Goal: Task Accomplishment & Management: Use online tool/utility

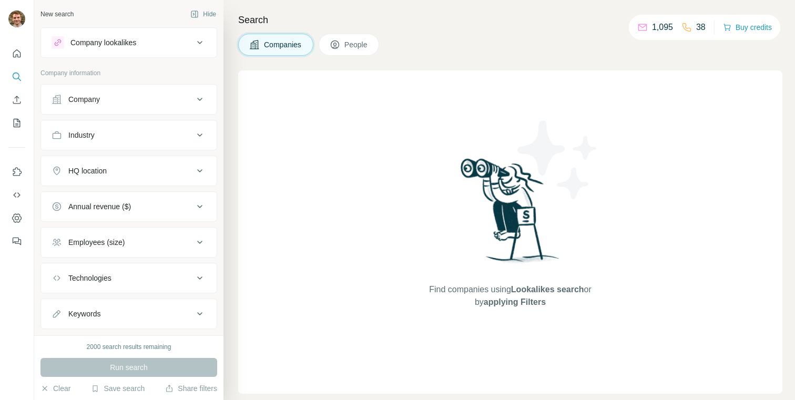
click at [125, 43] on div "Company lookalikes" at bounding box center [103, 42] width 66 height 11
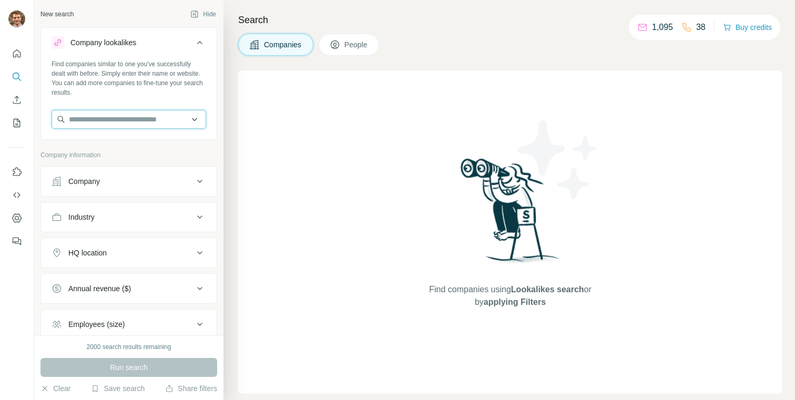
click at [119, 115] on input "text" at bounding box center [129, 119] width 155 height 19
paste input "**********"
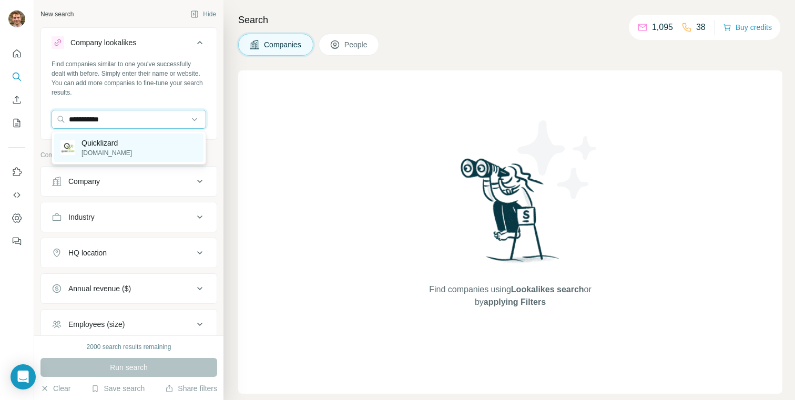
type input "**********"
click at [111, 139] on p "Quicklizard" at bounding box center [106, 143] width 50 height 11
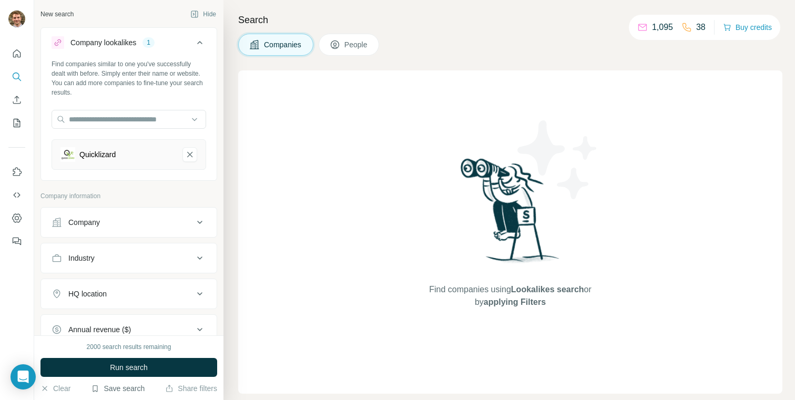
click at [117, 393] on button "Save search" at bounding box center [118, 388] width 54 height 11
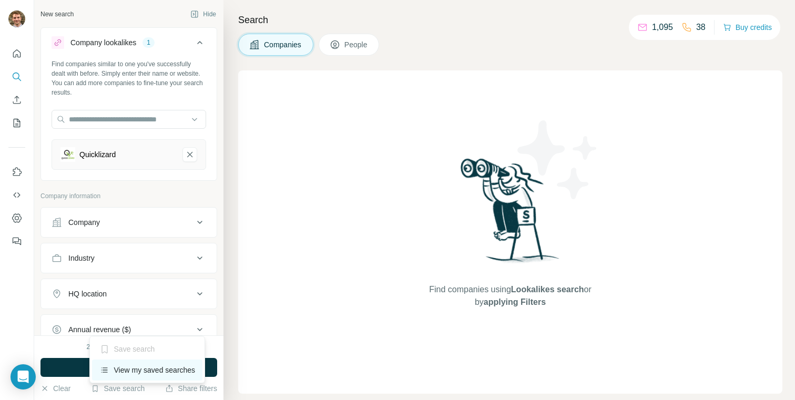
click at [115, 374] on div "View my saved searches" at bounding box center [147, 370] width 111 height 21
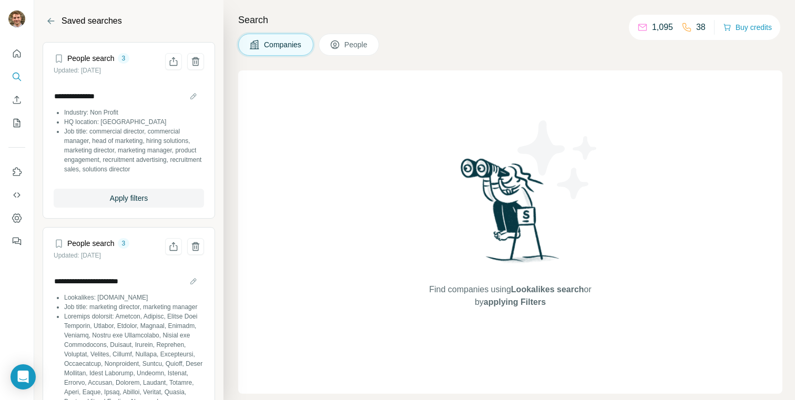
scroll to position [98, 0]
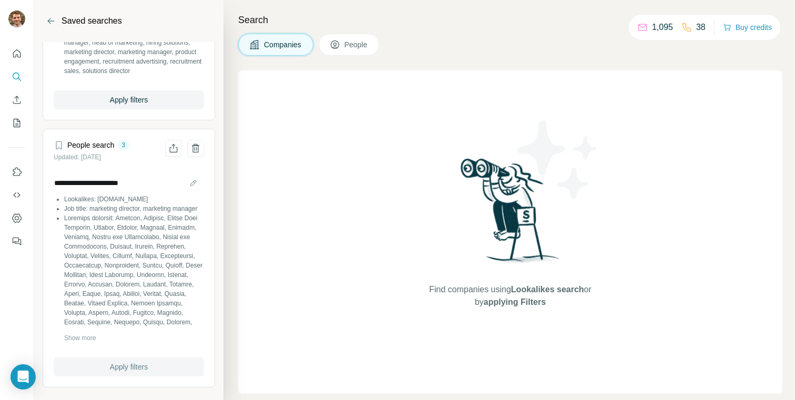
click at [117, 366] on span "Apply filters" at bounding box center [129, 367] width 38 height 11
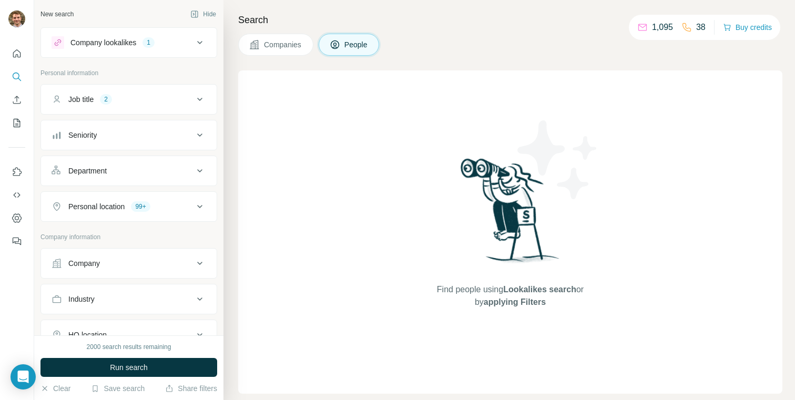
click at [113, 52] on button "Company lookalikes 1" at bounding box center [129, 42] width 176 height 25
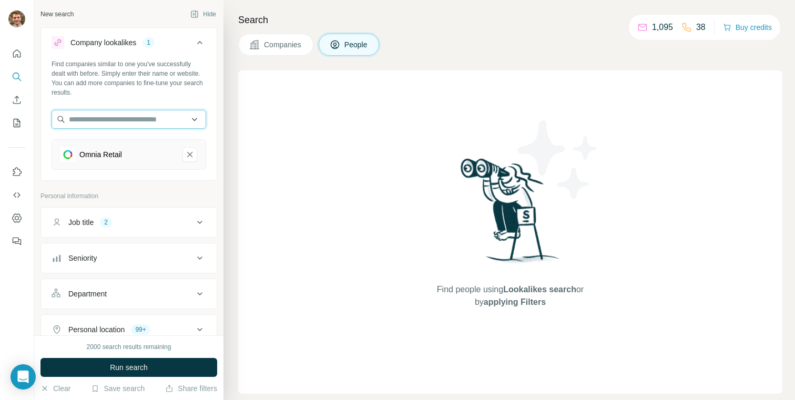
click at [115, 121] on input "text" at bounding box center [129, 119] width 155 height 19
click at [193, 159] on icon "Omnia Retail-remove-button" at bounding box center [189, 154] width 9 height 11
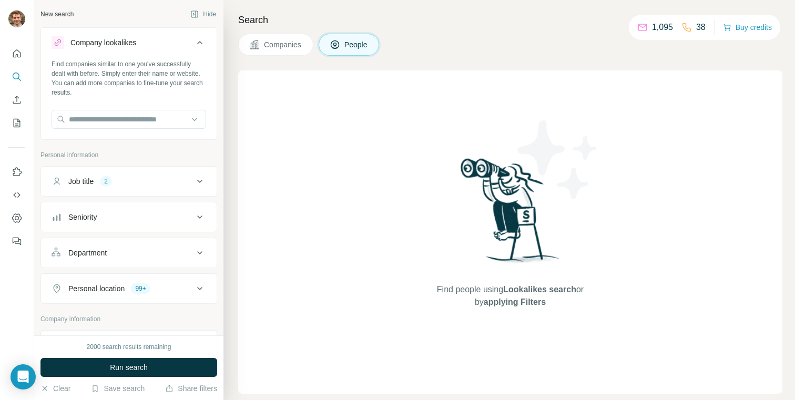
click at [101, 99] on div "Find companies similar to one you've successfully dealt with before. Simply ent…" at bounding box center [129, 98] width 176 height 78
click at [103, 125] on input "text" at bounding box center [129, 119] width 155 height 19
paste input "**********"
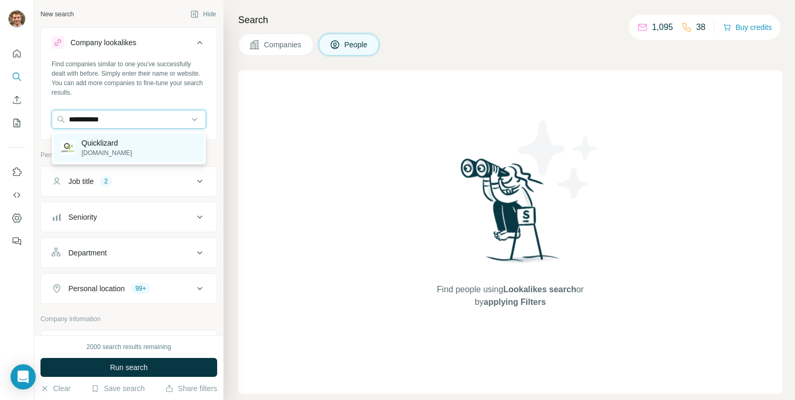
type input "**********"
click at [118, 139] on p "Quicklizard" at bounding box center [106, 143] width 50 height 11
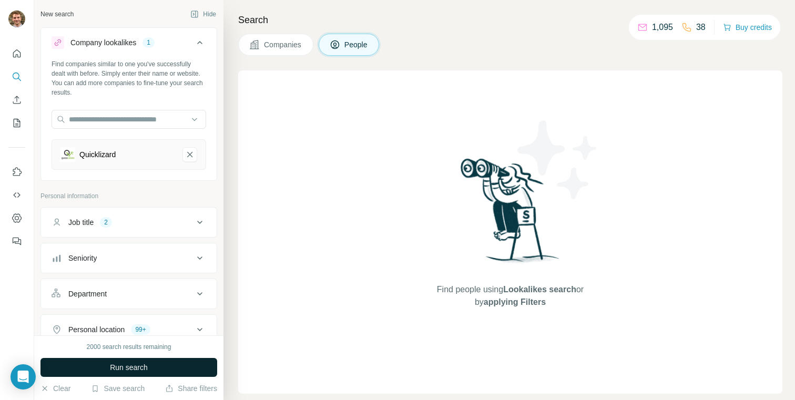
click at [127, 369] on span "Run search" at bounding box center [129, 367] width 38 height 11
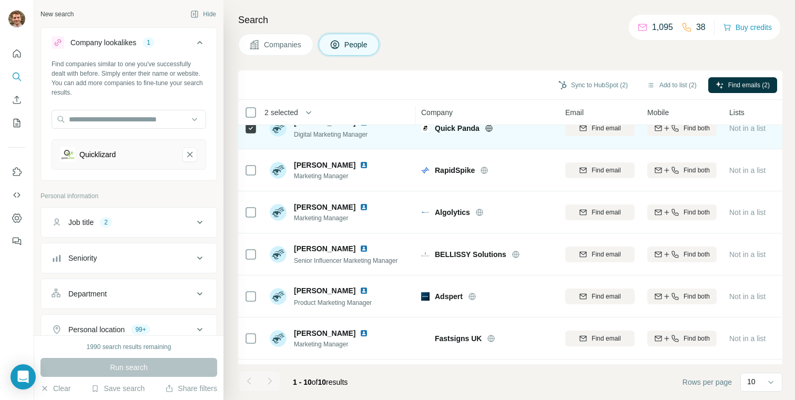
scroll to position [119, 0]
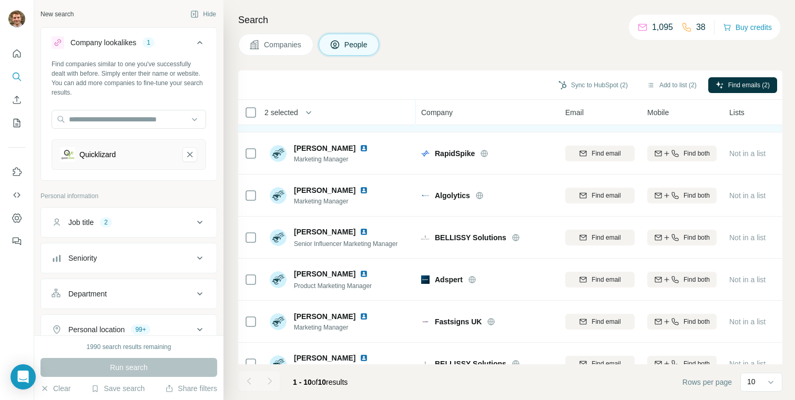
click at [251, 159] on div at bounding box center [250, 153] width 13 height 29
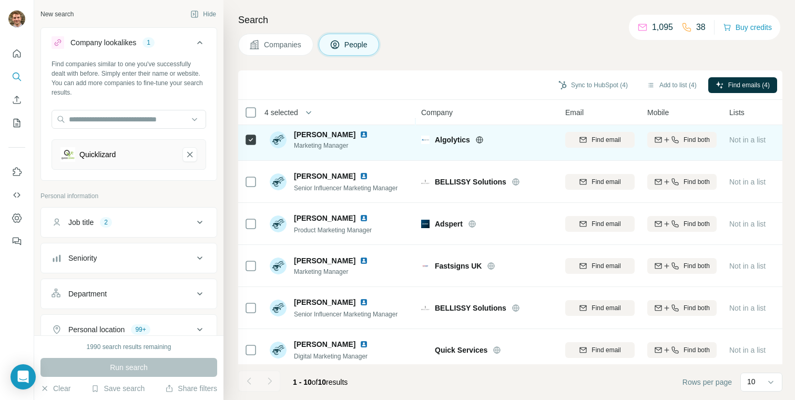
scroll to position [181, 0]
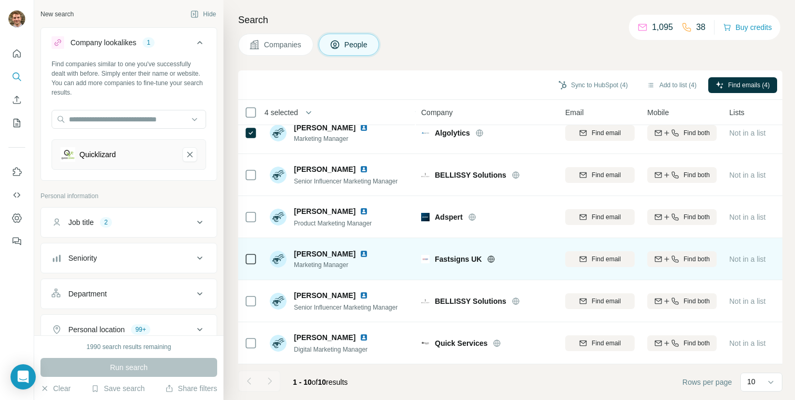
click at [487, 260] on icon at bounding box center [491, 259] width 8 height 8
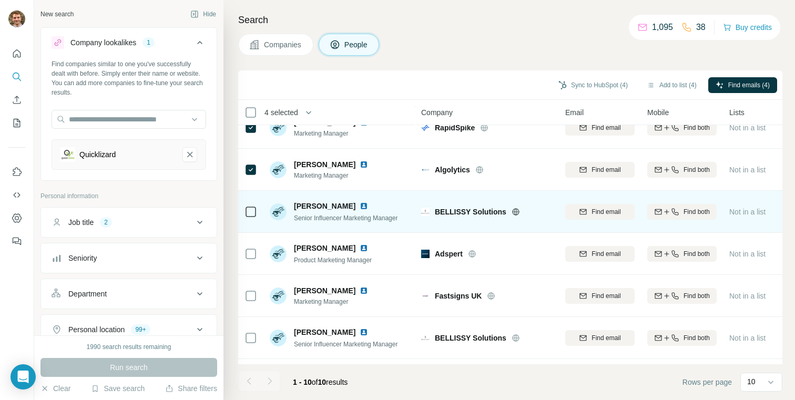
scroll to position [126, 0]
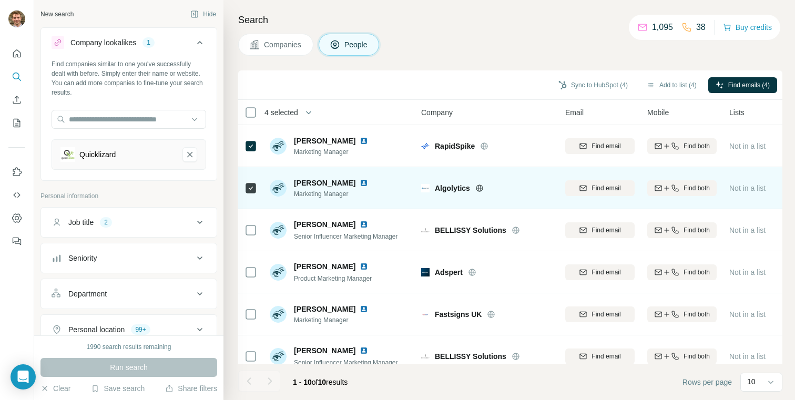
click at [477, 188] on icon at bounding box center [479, 188] width 7 height 1
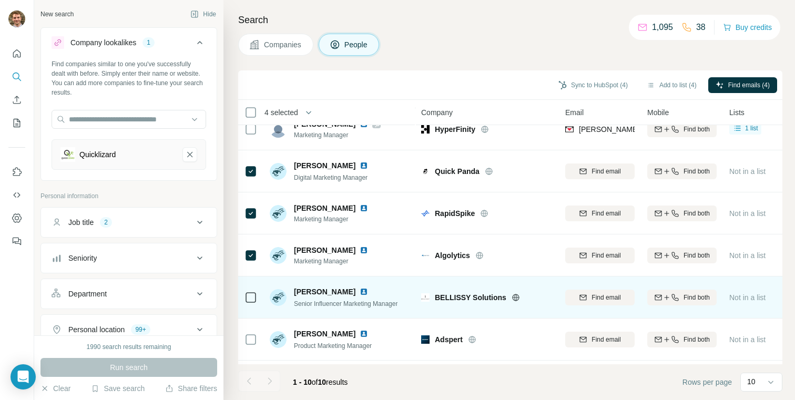
scroll to position [49, 0]
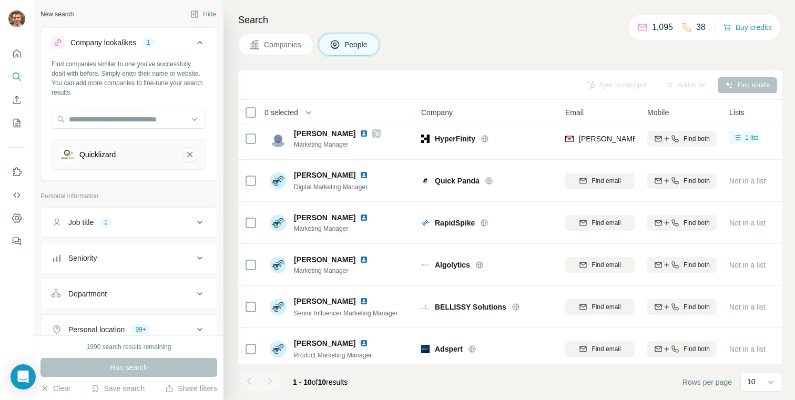
click at [189, 157] on icon "Quicklizard-remove-button" at bounding box center [189, 154] width 9 height 11
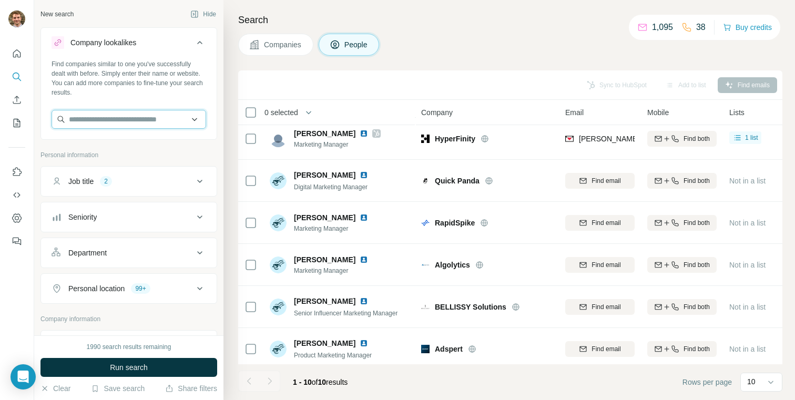
click at [106, 119] on input "text" at bounding box center [129, 119] width 155 height 19
paste input "**********"
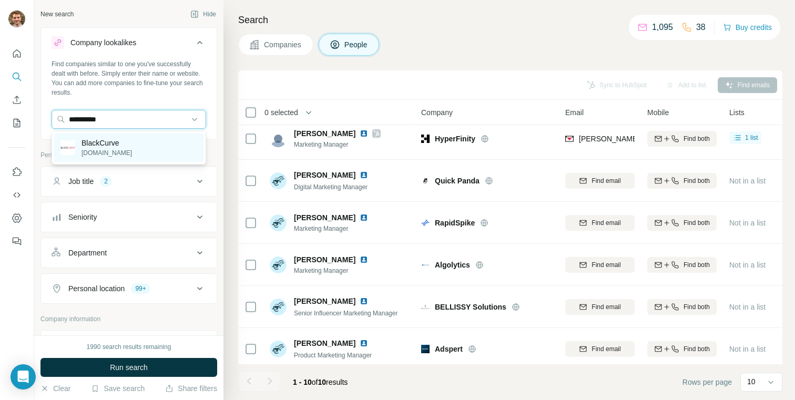
type input "**********"
click at [117, 151] on p "[DOMAIN_NAME]" at bounding box center [106, 152] width 50 height 9
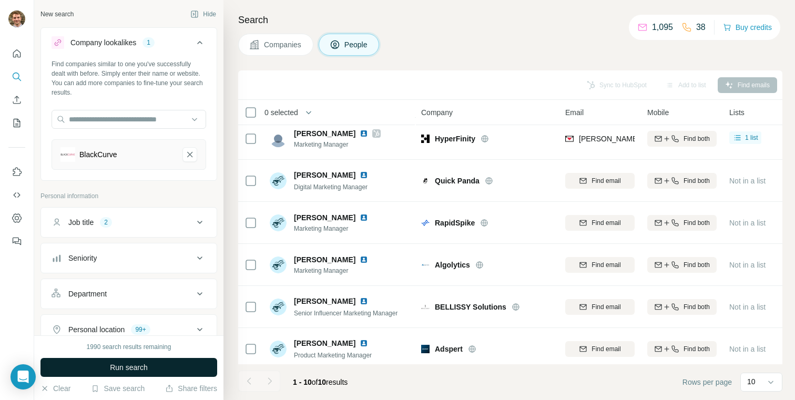
click at [135, 362] on span "Run search" at bounding box center [129, 367] width 38 height 11
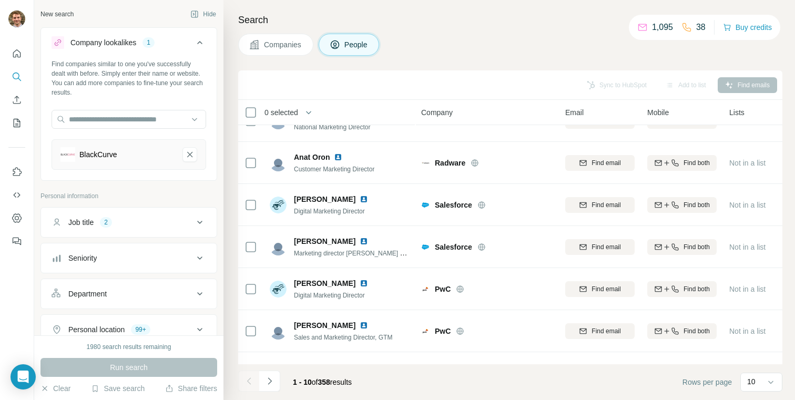
scroll to position [181, 0]
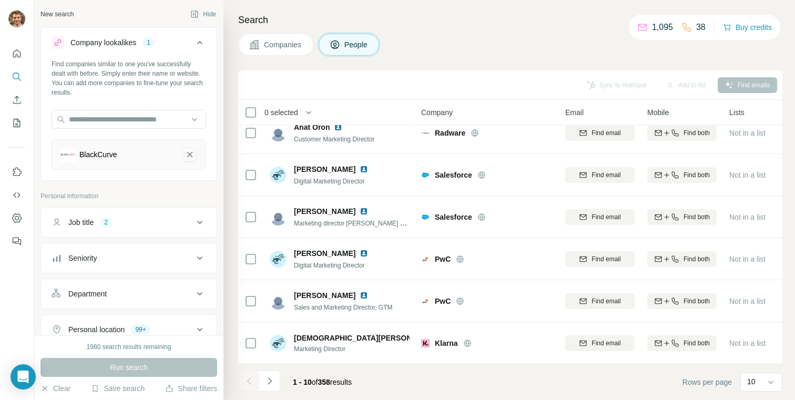
click at [188, 155] on icon "BlackCurve-remove-button" at bounding box center [189, 154] width 9 height 11
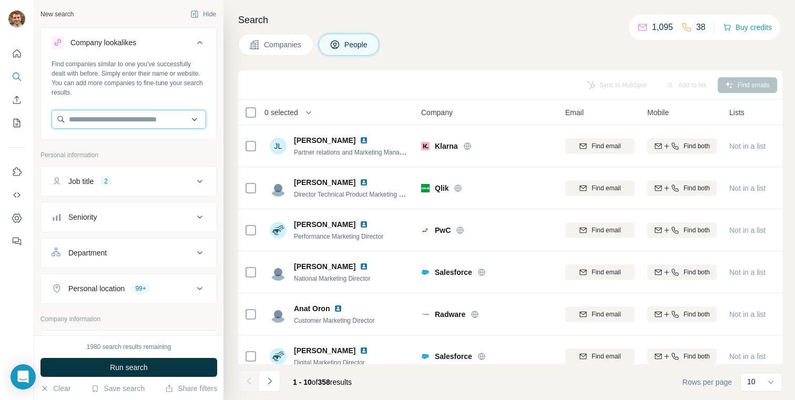
click at [107, 125] on input "text" at bounding box center [129, 119] width 155 height 19
paste input "**********"
drag, startPoint x: 116, startPoint y: 119, endPoint x: 58, endPoint y: 119, distance: 57.3
click at [58, 119] on input "**********" at bounding box center [129, 119] width 155 height 19
click at [150, 117] on input "**********" at bounding box center [129, 119] width 155 height 19
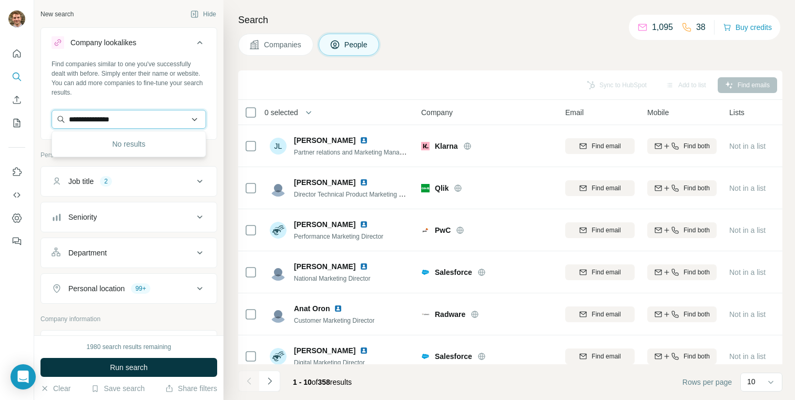
click at [93, 114] on input "**********" at bounding box center [129, 119] width 155 height 19
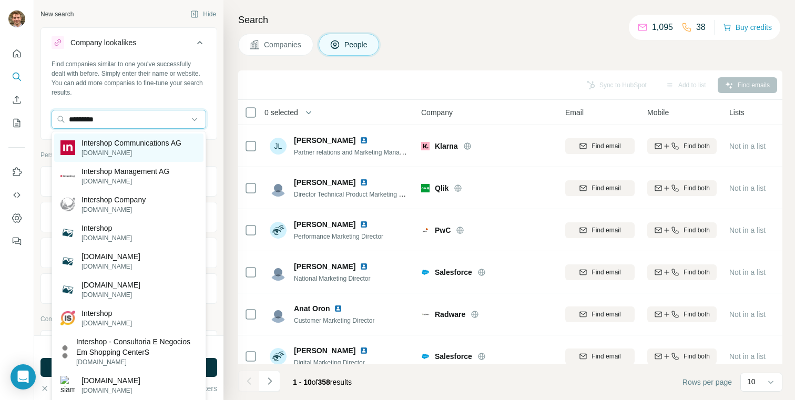
type input "*********"
click at [106, 144] on p "Intershop Communications AG" at bounding box center [131, 143] width 100 height 11
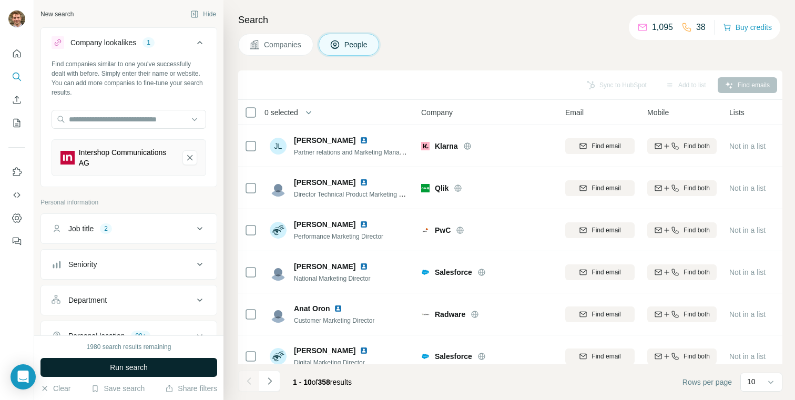
click at [129, 361] on button "Run search" at bounding box center [128, 367] width 177 height 19
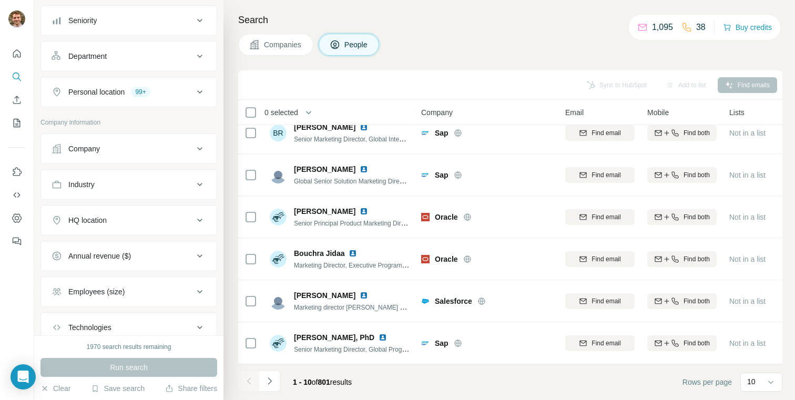
scroll to position [251, 0]
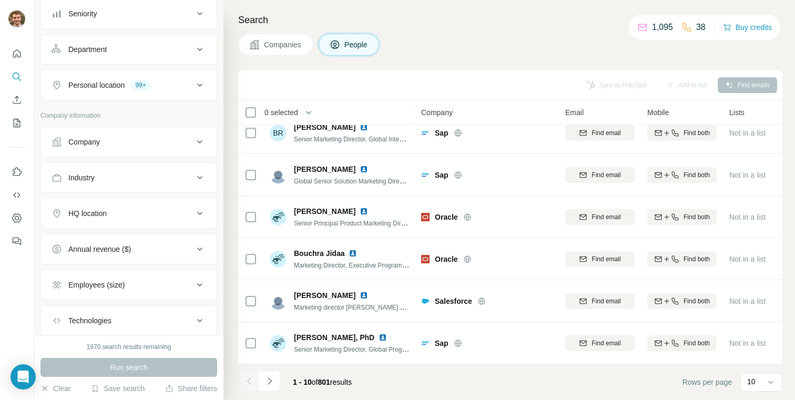
click at [128, 132] on button "Company" at bounding box center [129, 141] width 176 height 25
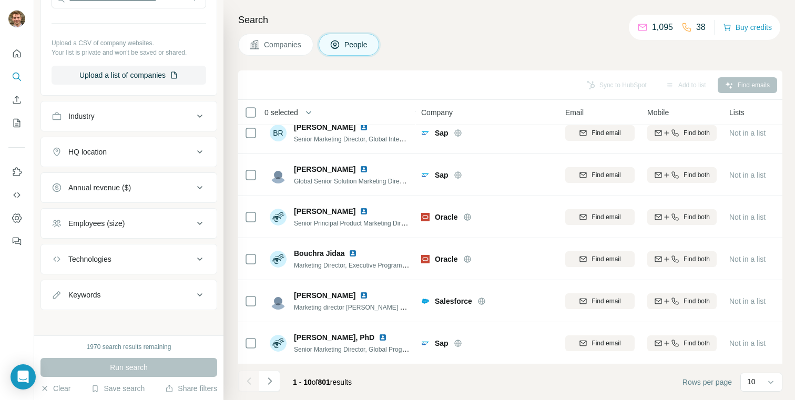
scroll to position [444, 0]
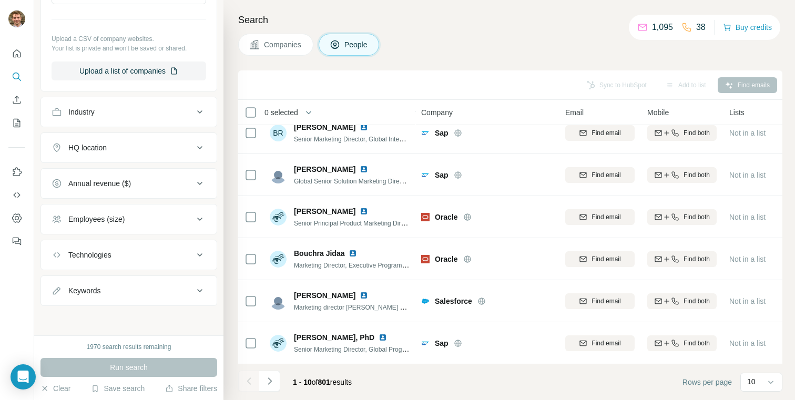
click at [125, 208] on button "Employees (size)" at bounding box center [129, 219] width 176 height 25
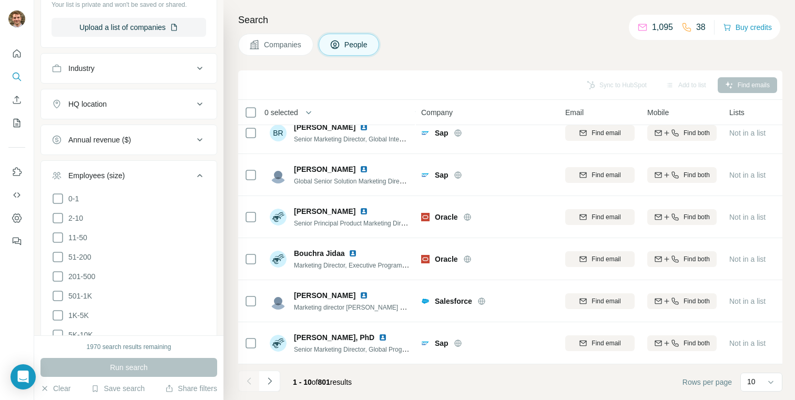
scroll to position [489, 0]
click at [57, 274] on icon at bounding box center [58, 275] width 13 height 13
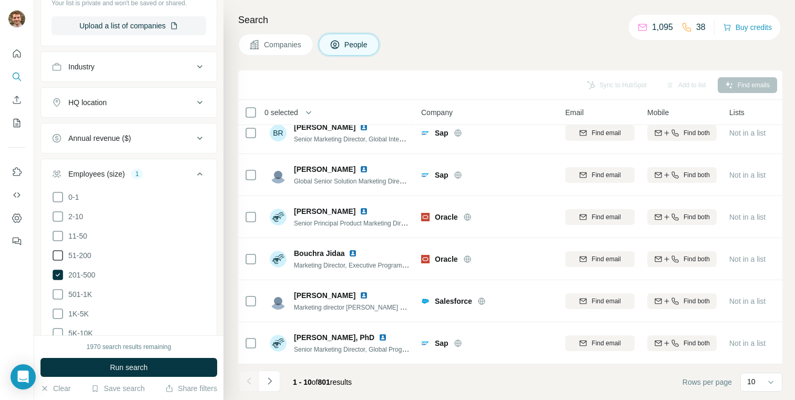
click at [57, 260] on icon at bounding box center [58, 255] width 11 height 11
click at [57, 237] on icon at bounding box center [58, 236] width 13 height 13
click at [89, 364] on button "Run search" at bounding box center [128, 367] width 177 height 19
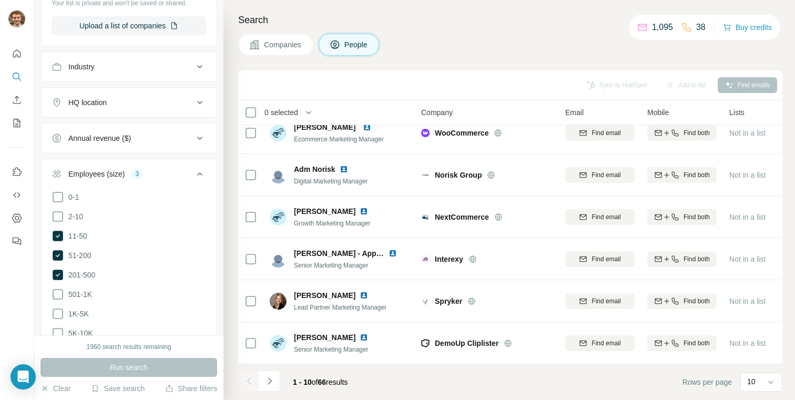
click at [196, 172] on icon at bounding box center [199, 174] width 13 height 13
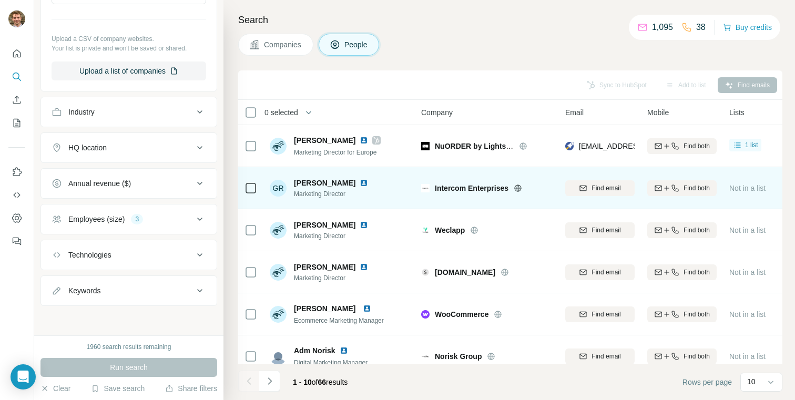
click at [518, 188] on icon at bounding box center [518, 188] width 7 height 1
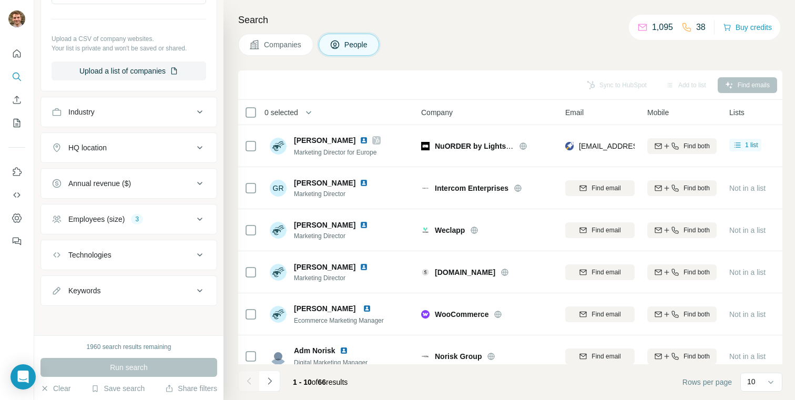
click at [160, 288] on div "Keywords" at bounding box center [123, 290] width 142 height 11
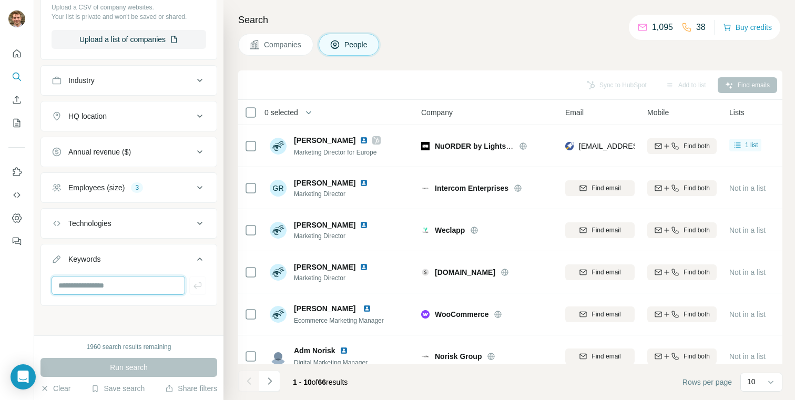
click at [124, 284] on input "text" at bounding box center [119, 285] width 134 height 19
type input "******"
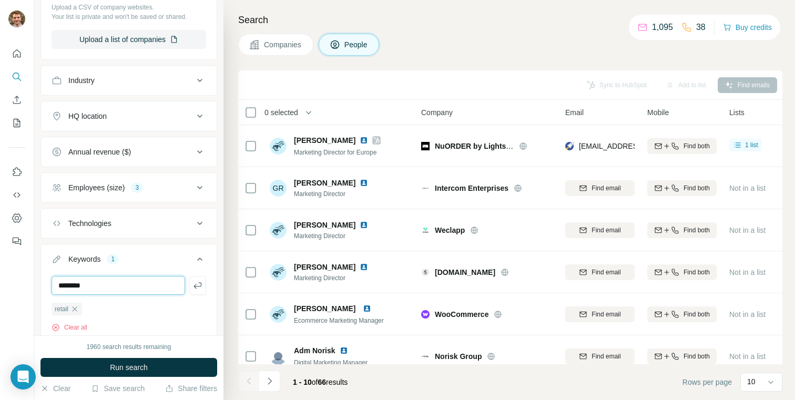
type input "********"
type input "****"
type input "*******"
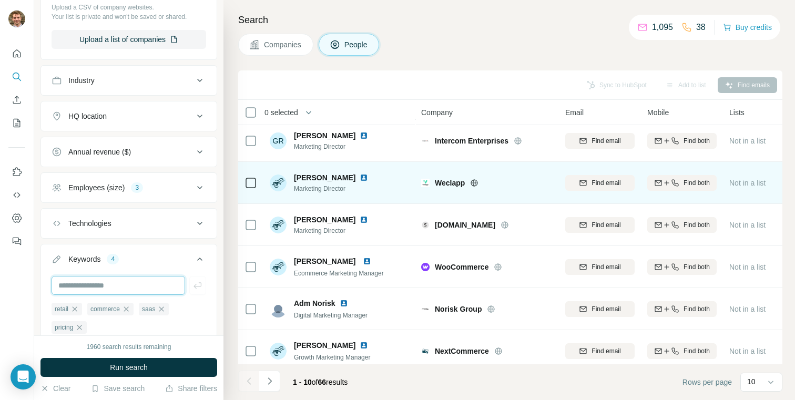
scroll to position [52, 0]
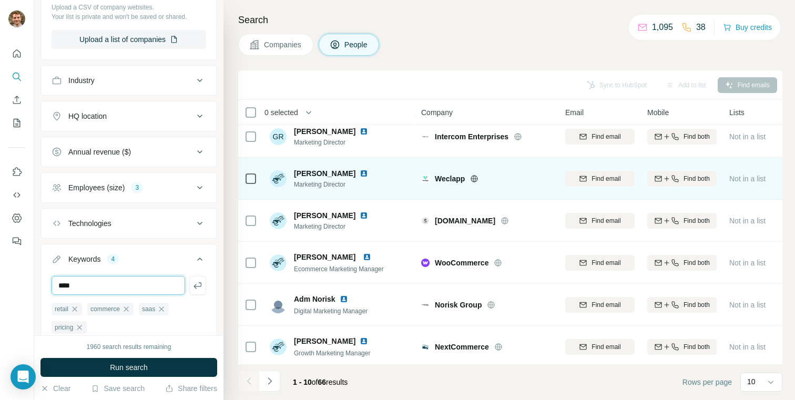
type input "****"
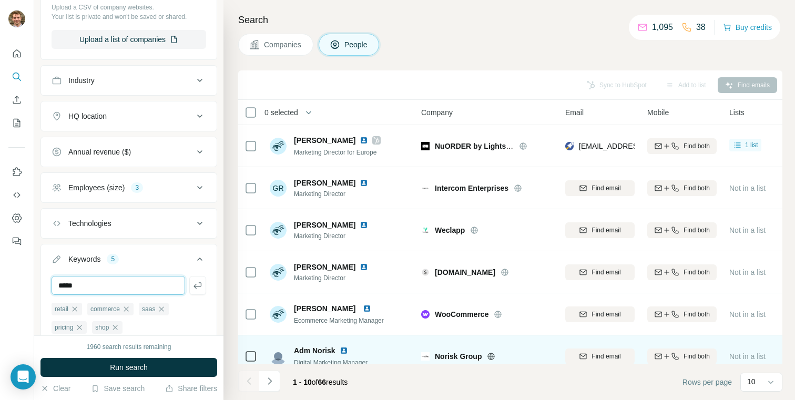
type input "*****"
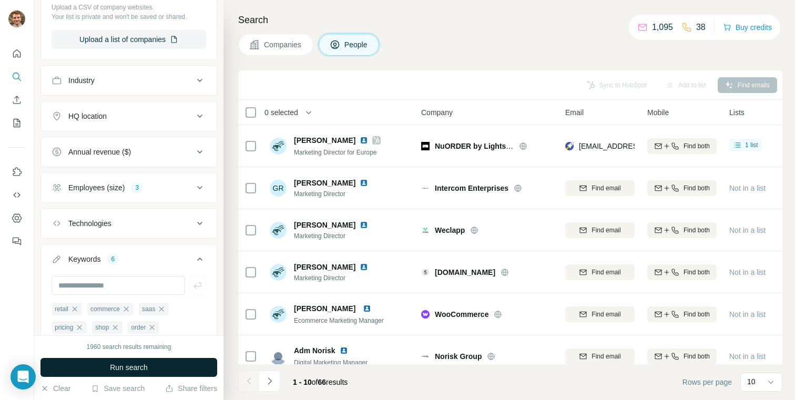
click at [168, 368] on button "Run search" at bounding box center [128, 367] width 177 height 19
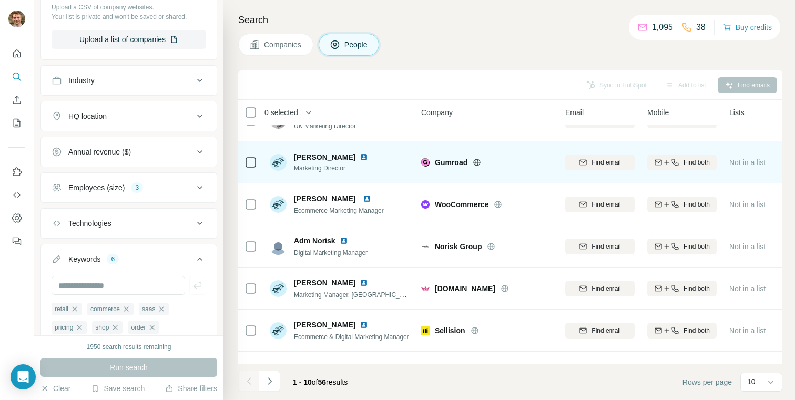
scroll to position [30, 0]
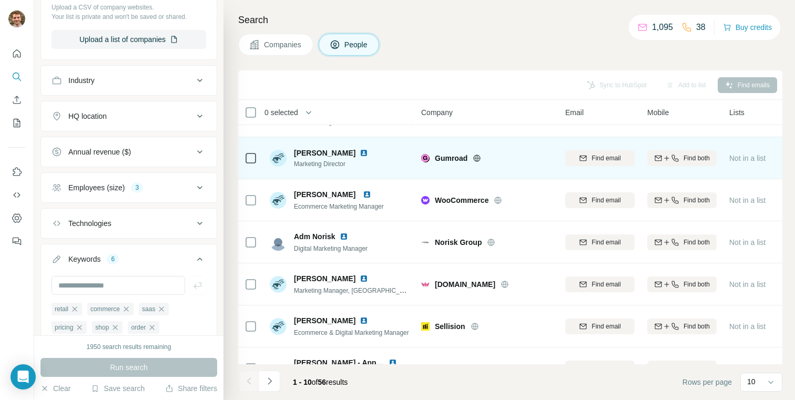
click at [477, 161] on icon at bounding box center [477, 158] width 7 height 7
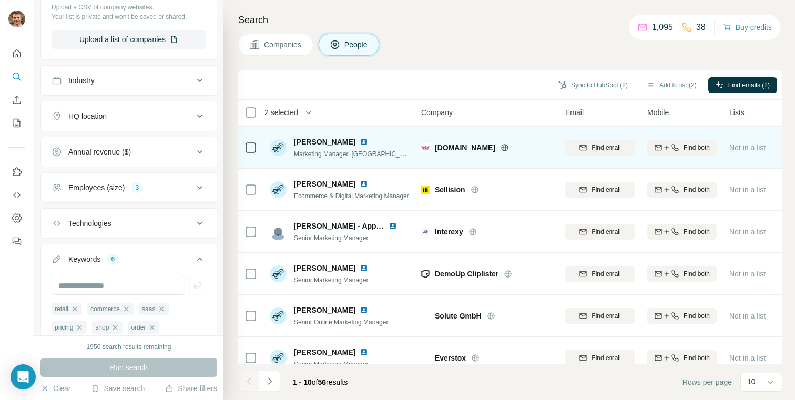
scroll to position [181, 0]
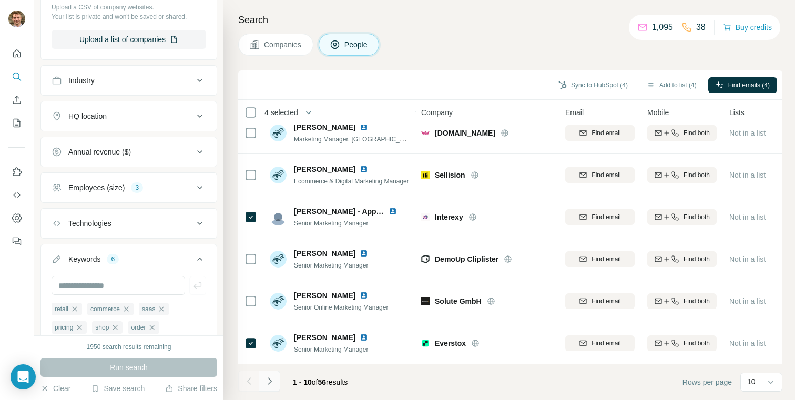
click at [271, 372] on button "Navigate to next page" at bounding box center [269, 381] width 21 height 21
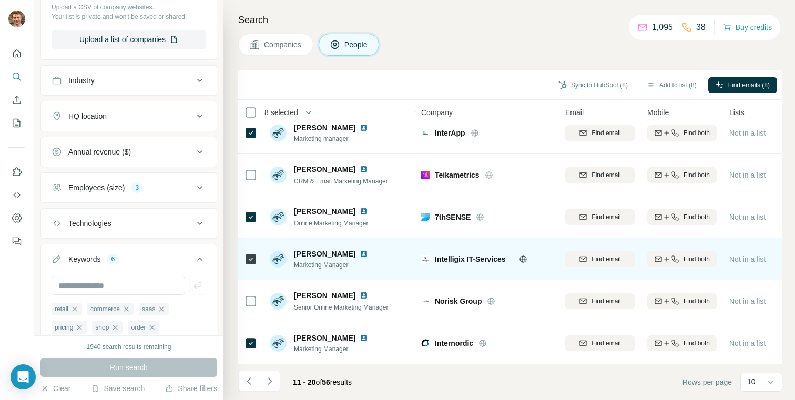
click at [523, 261] on icon at bounding box center [523, 259] width 8 height 8
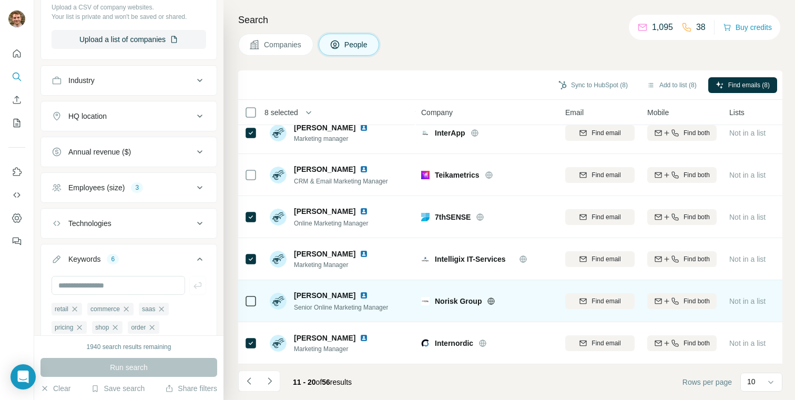
click at [487, 302] on icon at bounding box center [491, 301] width 8 height 8
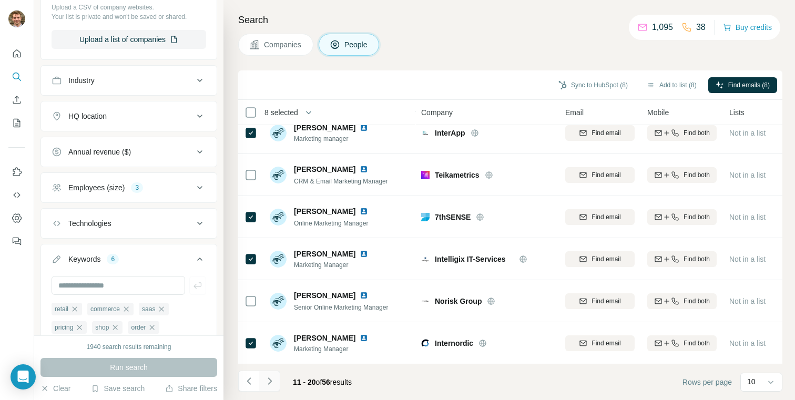
click at [265, 380] on icon "Navigate to next page" at bounding box center [269, 381] width 11 height 11
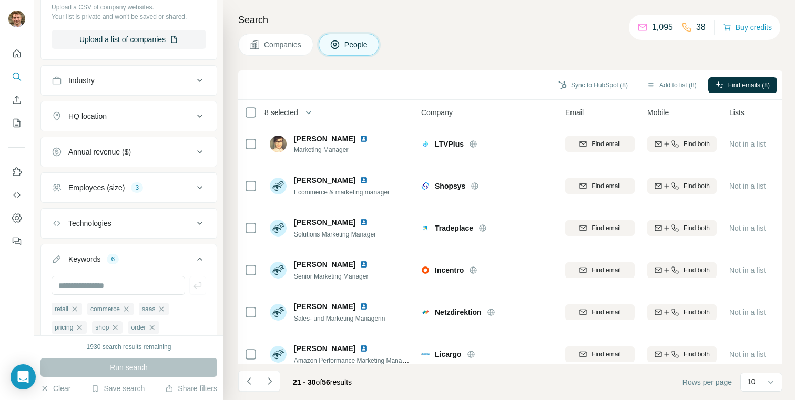
scroll to position [0, 0]
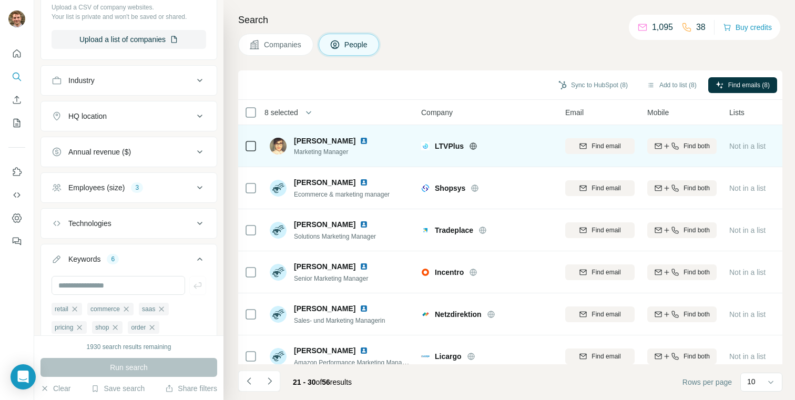
click at [475, 145] on icon at bounding box center [473, 146] width 8 height 8
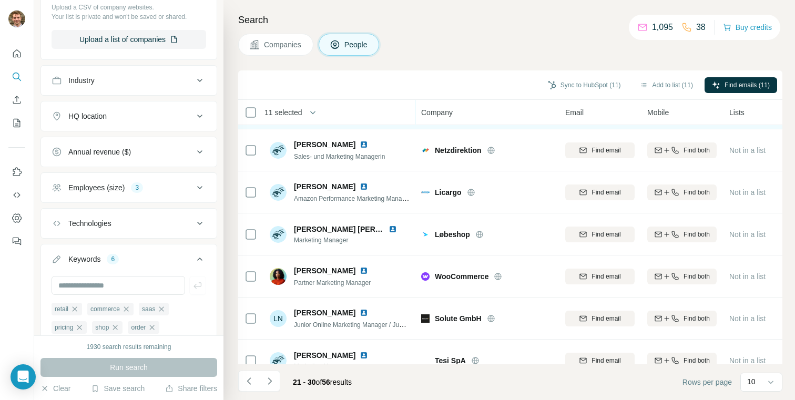
scroll to position [181, 0]
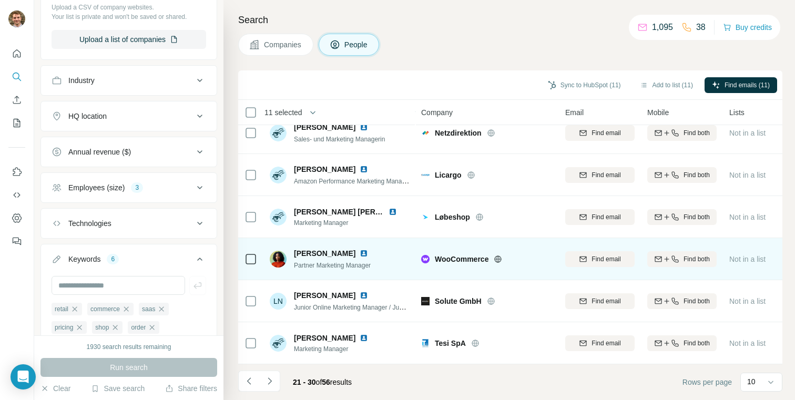
click at [360, 251] on img at bounding box center [364, 253] width 8 height 8
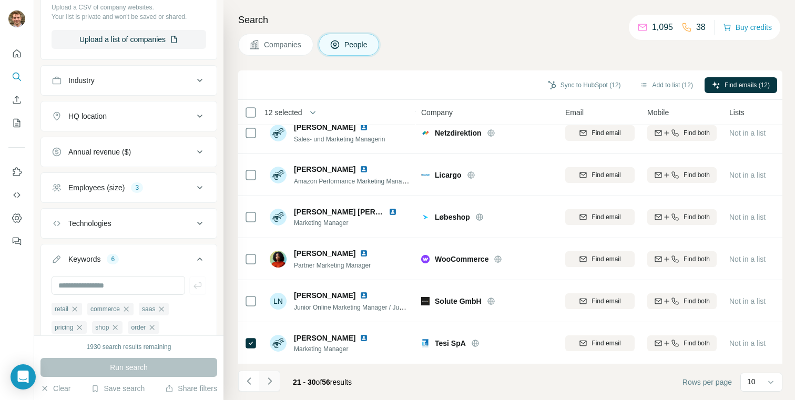
click at [265, 379] on icon "Navigate to next page" at bounding box center [269, 381] width 11 height 11
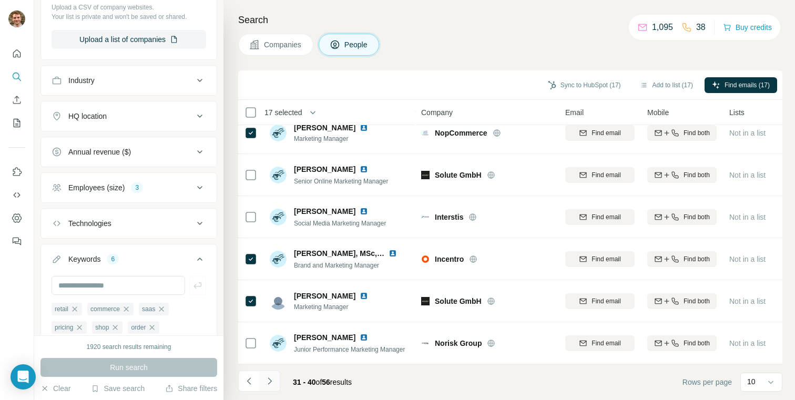
click at [273, 383] on icon "Navigate to next page" at bounding box center [269, 381] width 11 height 11
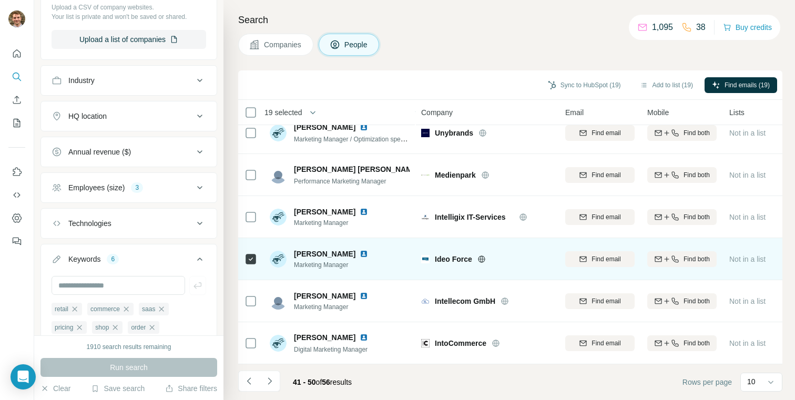
click at [483, 261] on icon at bounding box center [481, 259] width 7 height 7
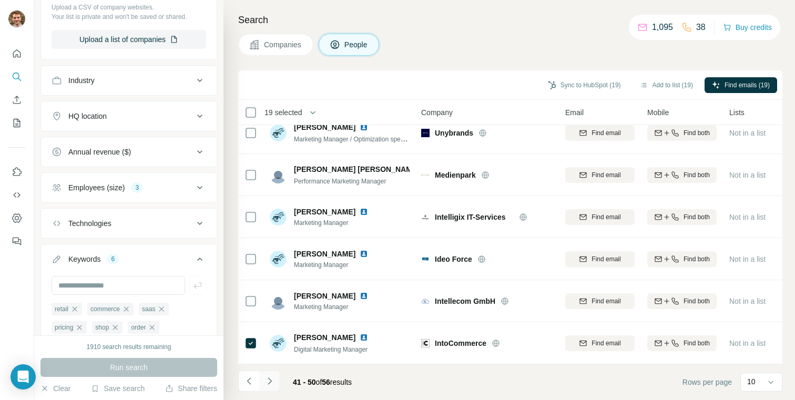
click at [268, 386] on icon "Navigate to next page" at bounding box center [269, 381] width 11 height 11
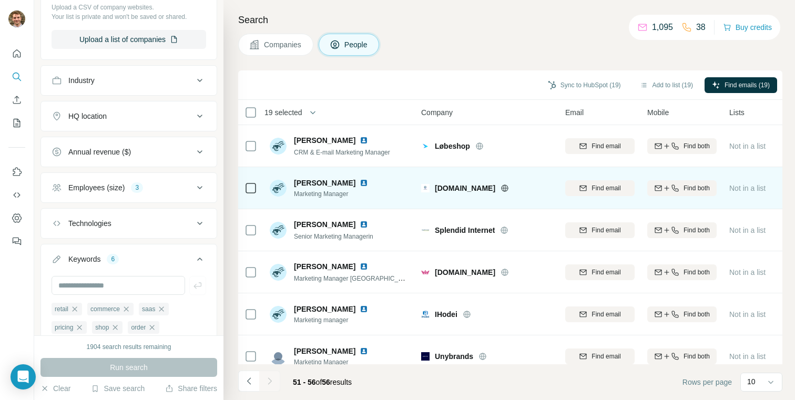
scroll to position [13, 0]
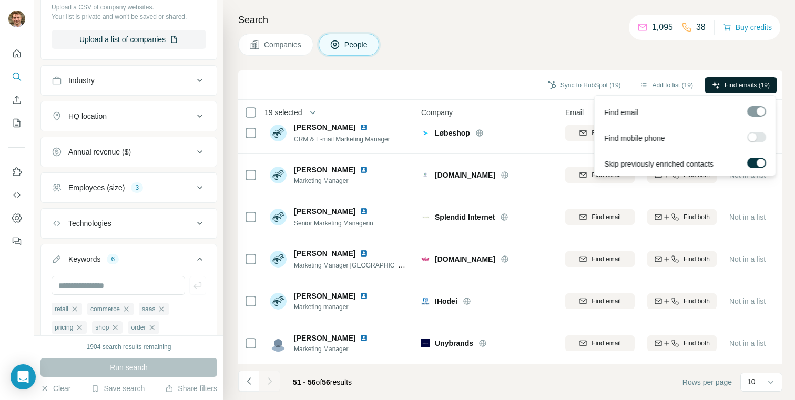
click at [735, 80] on span "Find emails (19)" at bounding box center [746, 84] width 45 height 9
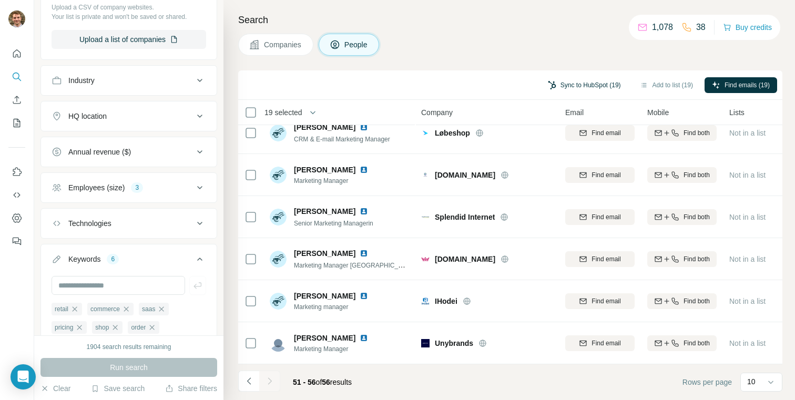
click at [590, 82] on button "Sync to HubSpot (19)" at bounding box center [584, 85] width 88 height 16
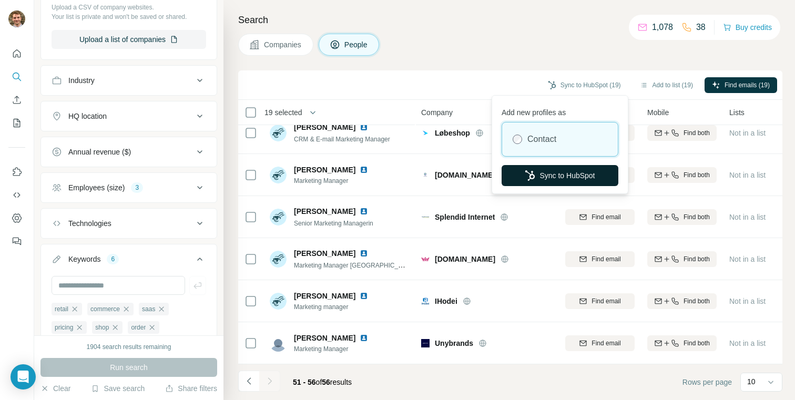
click at [537, 180] on button "Sync to HubSpot" at bounding box center [560, 175] width 117 height 21
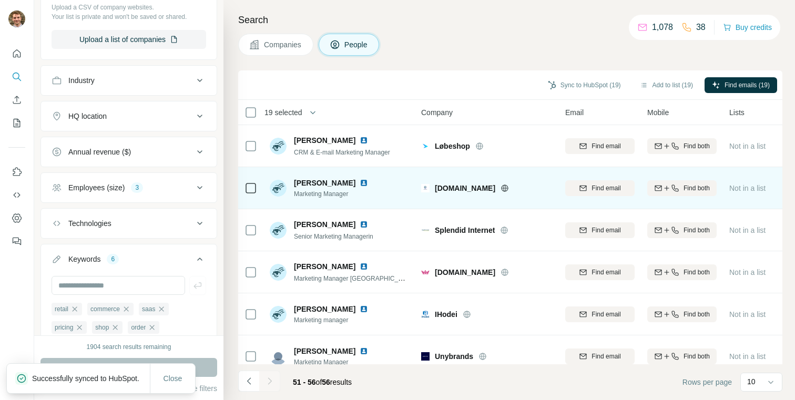
scroll to position [0, 3]
click at [498, 186] on icon at bounding box center [502, 188] width 8 height 8
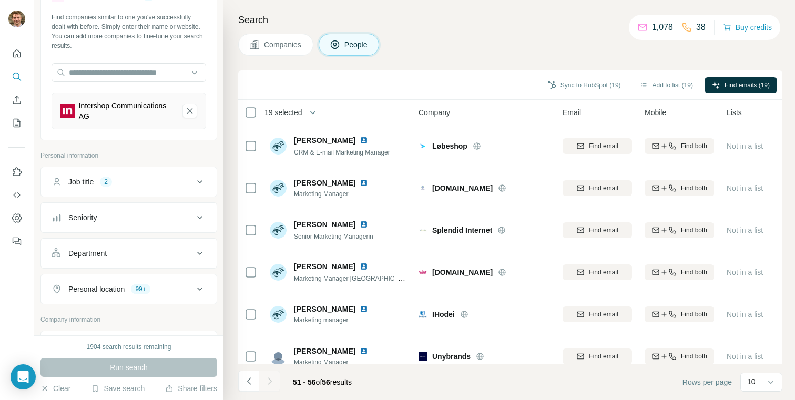
scroll to position [0, 0]
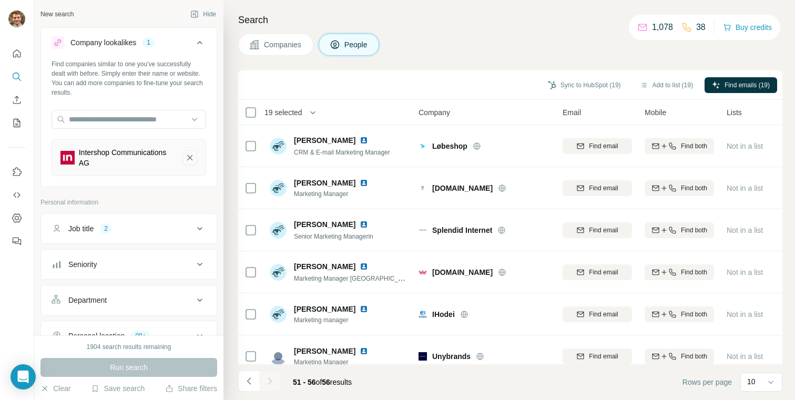
click at [186, 158] on icon "Intershop Communications AG-remove-button" at bounding box center [189, 157] width 9 height 11
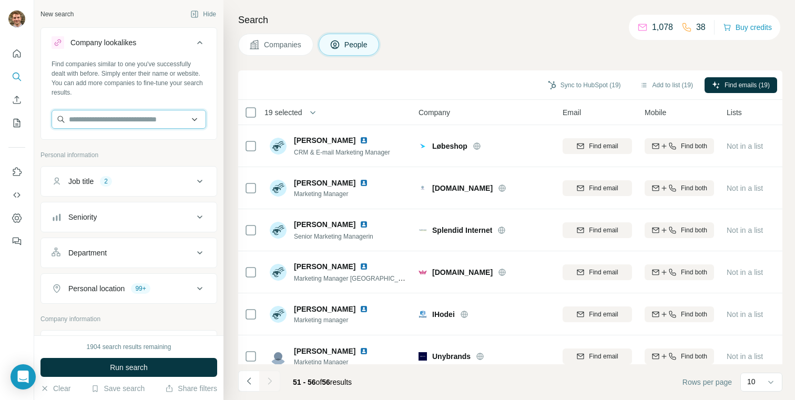
click at [116, 124] on input "text" at bounding box center [129, 119] width 155 height 19
paste input "**********"
type input "**********"
click at [142, 366] on span "Run search" at bounding box center [129, 367] width 38 height 11
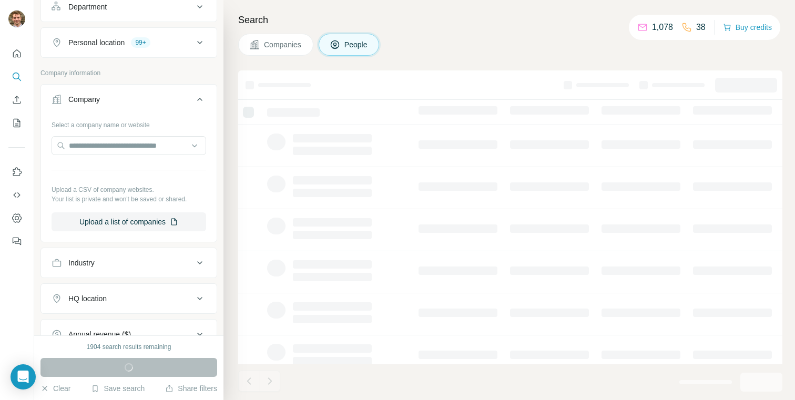
scroll to position [119, 0]
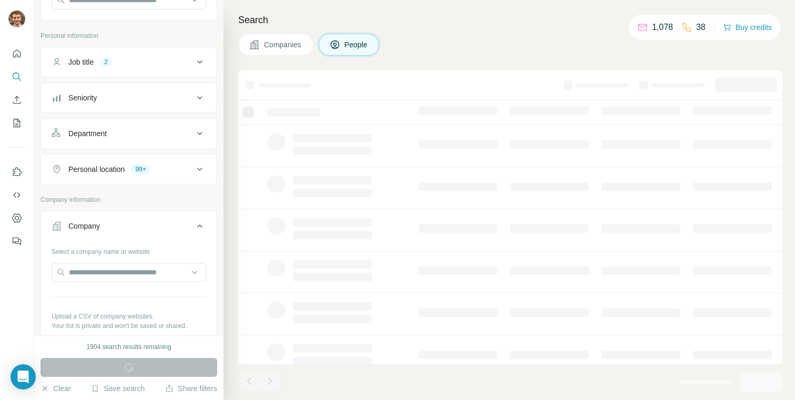
click at [193, 228] on icon at bounding box center [199, 226] width 13 height 13
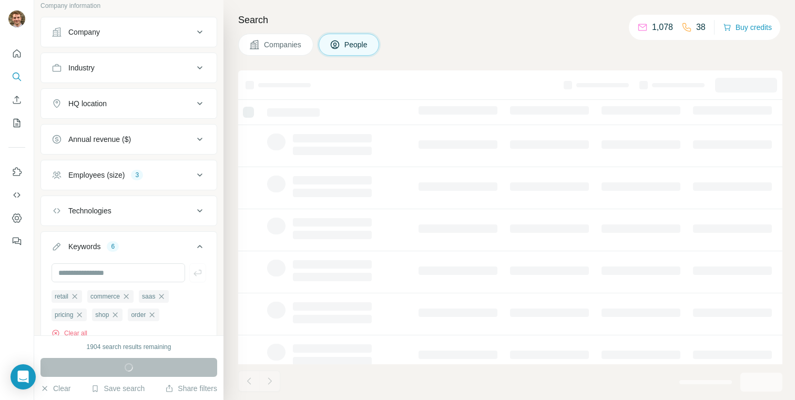
scroll to position [319, 0]
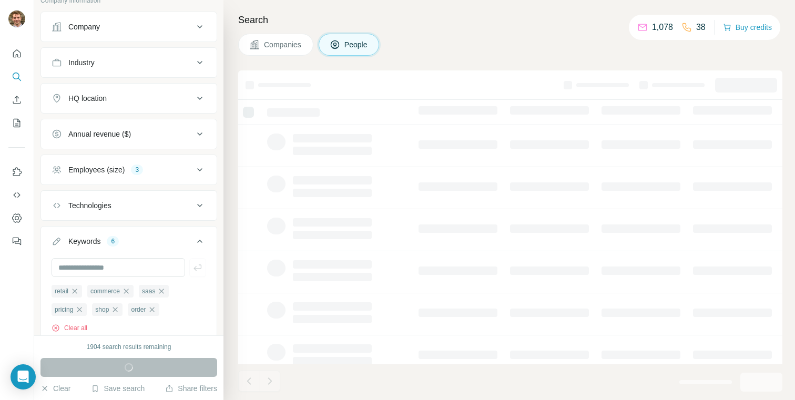
click at [161, 168] on div "Employees (size) 3" at bounding box center [123, 170] width 142 height 11
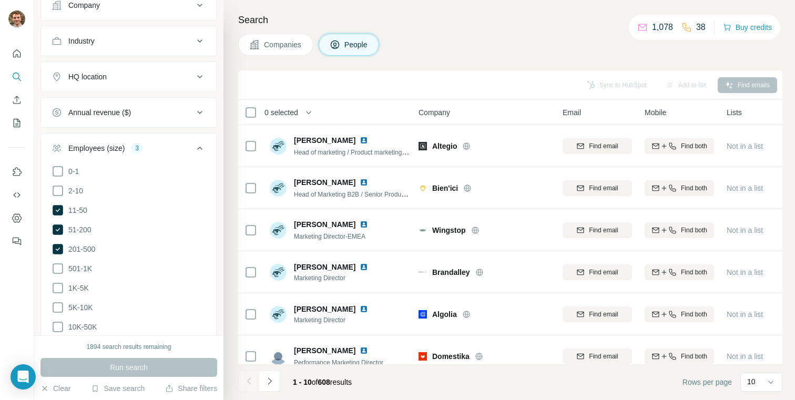
scroll to position [335, 0]
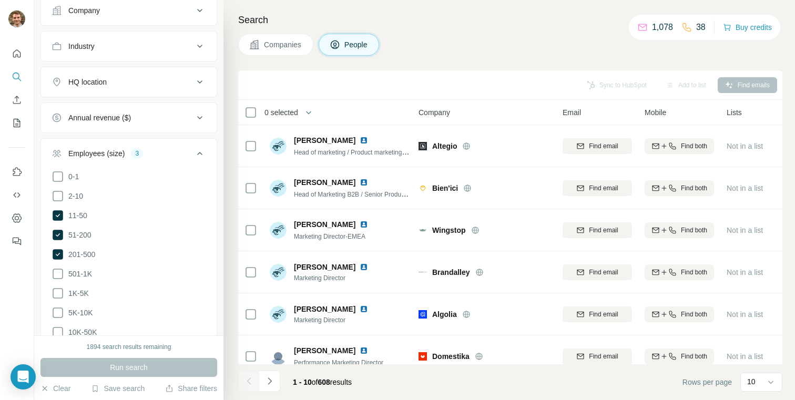
click at [200, 155] on icon at bounding box center [199, 153] width 13 height 13
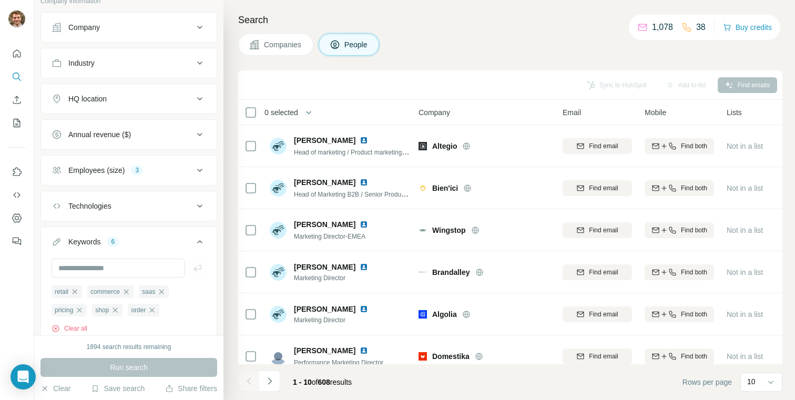
scroll to position [311, 0]
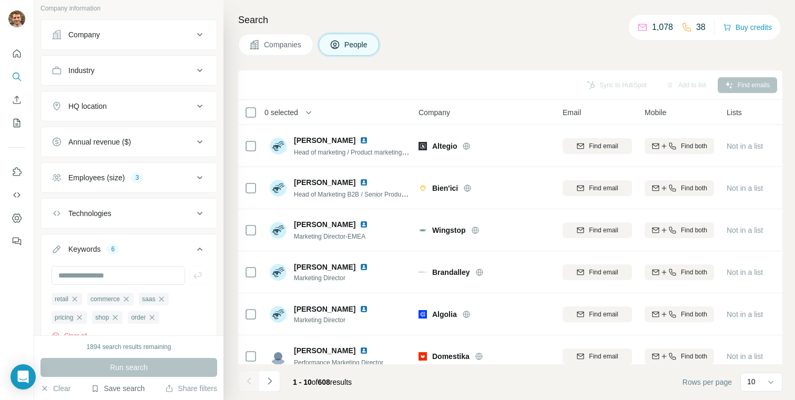
click at [115, 390] on button "Save search" at bounding box center [118, 388] width 54 height 11
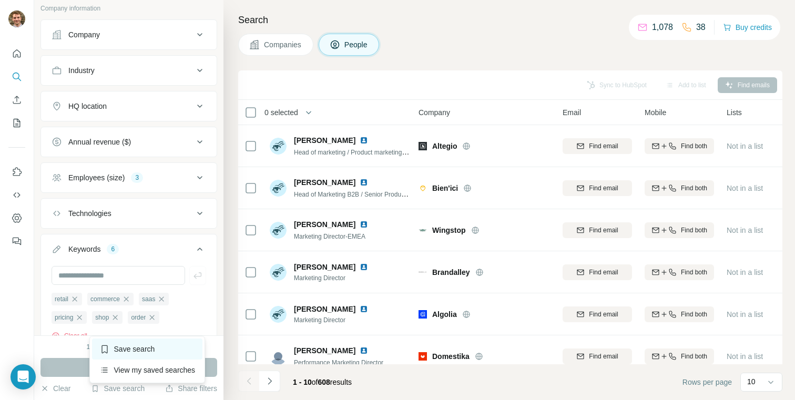
click at [107, 349] on icon at bounding box center [104, 349] width 11 height 11
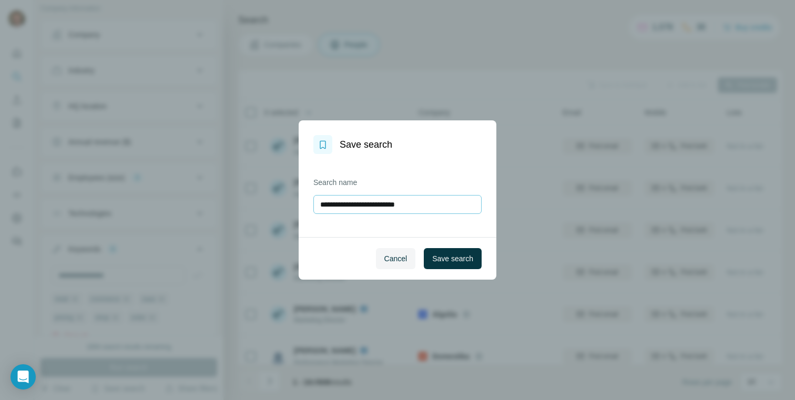
click at [368, 205] on input "**********" at bounding box center [397, 204] width 168 height 19
type input "**********"
click at [438, 261] on span "Save search" at bounding box center [452, 258] width 41 height 11
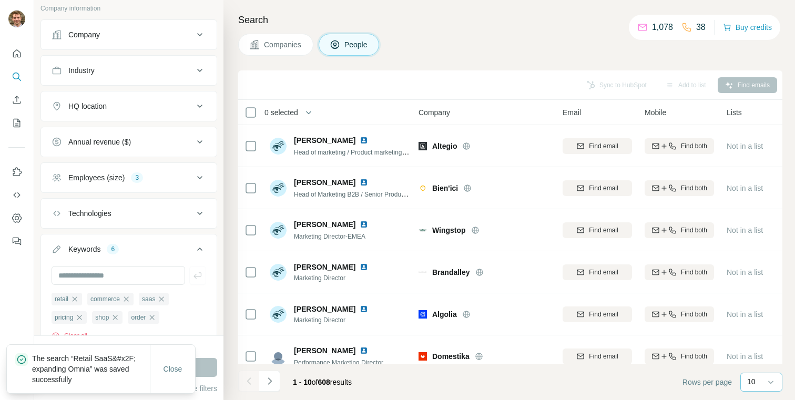
click at [762, 387] on div "10" at bounding box center [760, 382] width 26 height 18
click at [750, 305] on p "60" at bounding box center [753, 302] width 8 height 11
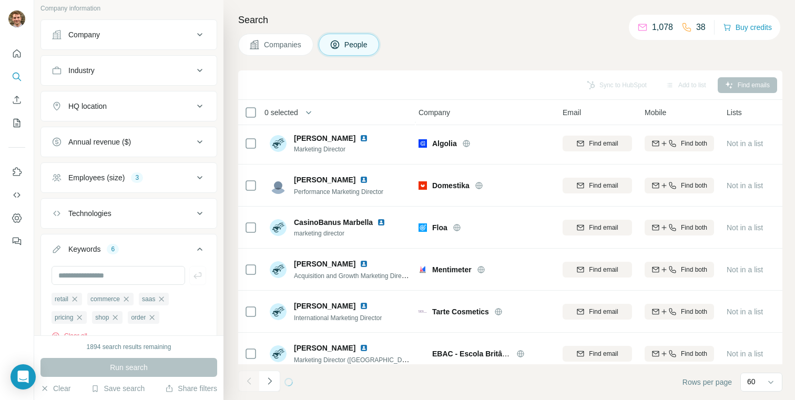
scroll to position [181, 3]
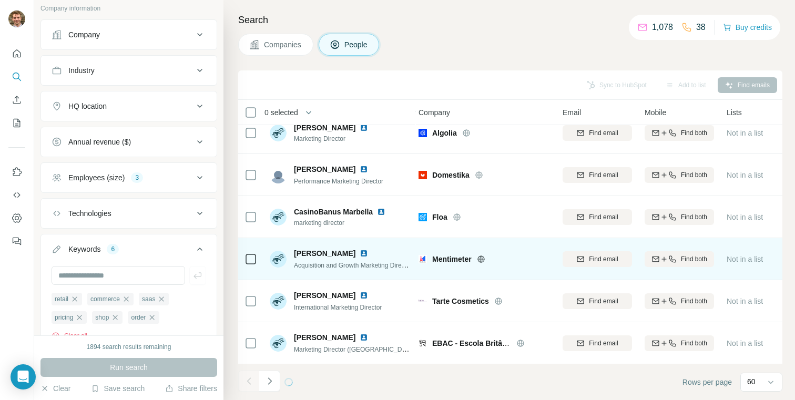
click at [479, 256] on icon at bounding box center [481, 259] width 8 height 8
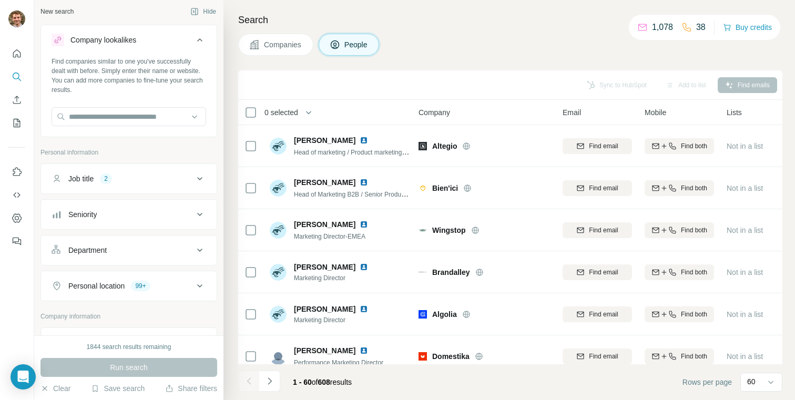
scroll to position [0, 0]
click at [115, 181] on div "Job title 2" at bounding box center [123, 181] width 142 height 11
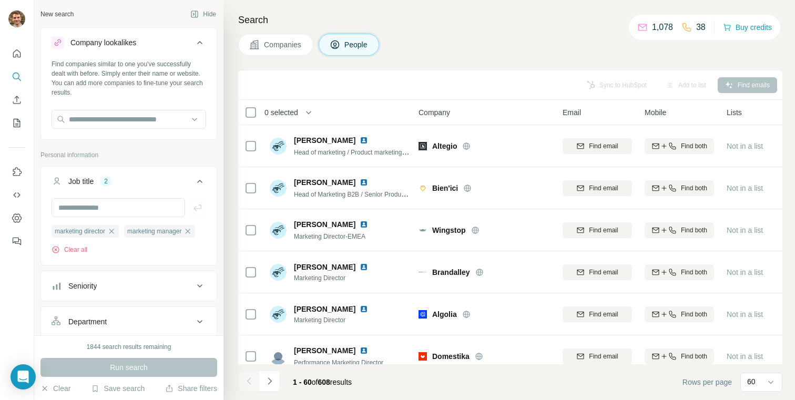
click at [145, 181] on div "Job title 2" at bounding box center [123, 181] width 142 height 11
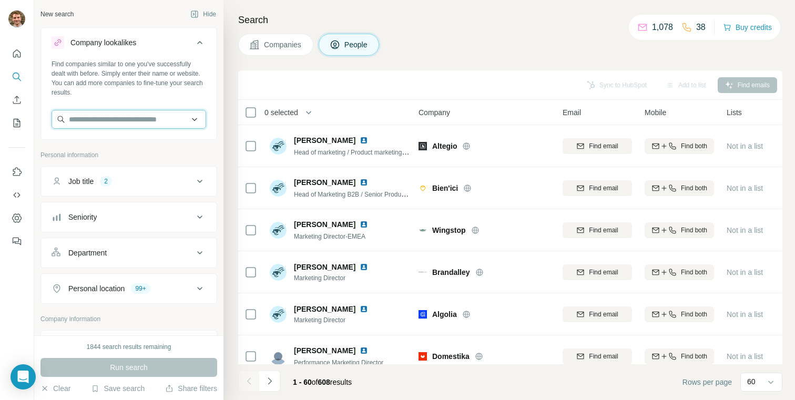
click at [115, 119] on input "text" at bounding box center [129, 119] width 155 height 19
paste input "**********"
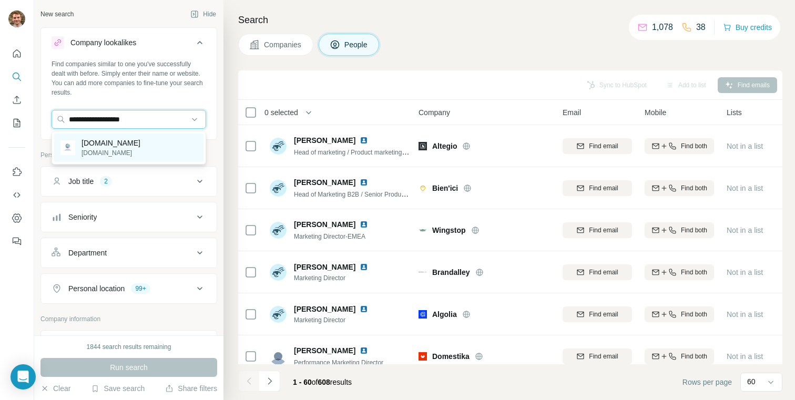
type input "**********"
click at [99, 150] on p "[DOMAIN_NAME]" at bounding box center [110, 152] width 59 height 9
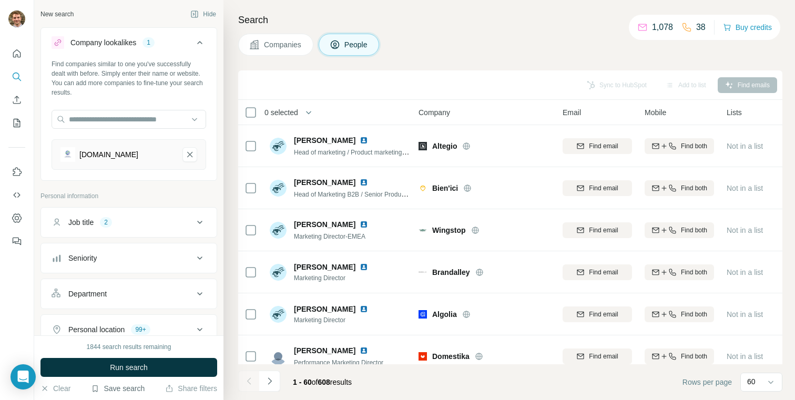
click at [117, 393] on button "Save search" at bounding box center [118, 388] width 54 height 11
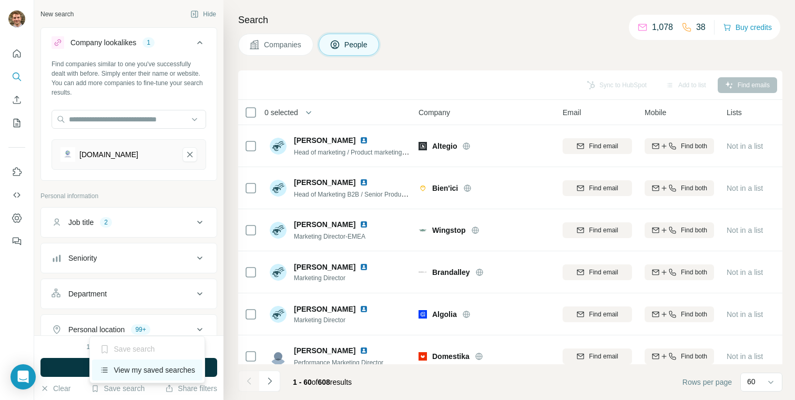
click at [123, 369] on div "View my saved searches" at bounding box center [147, 370] width 111 height 21
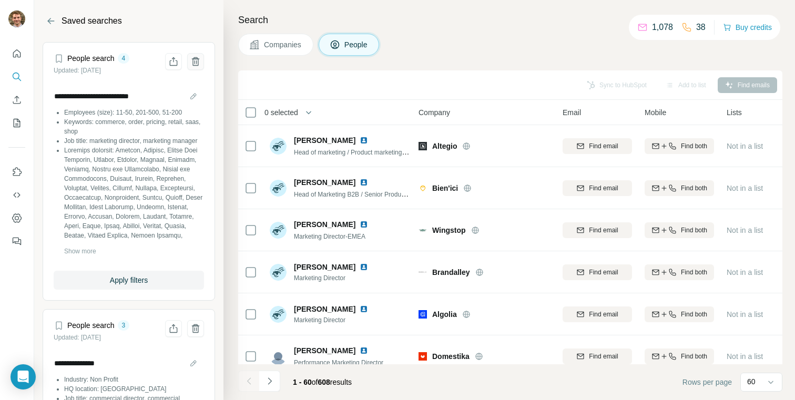
click at [196, 58] on icon "Delete saved search" at bounding box center [195, 61] width 11 height 11
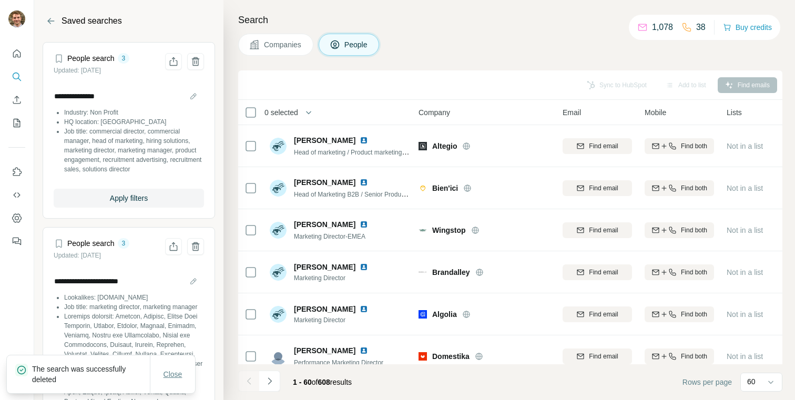
click at [167, 365] on button "Close" at bounding box center [173, 374] width 34 height 19
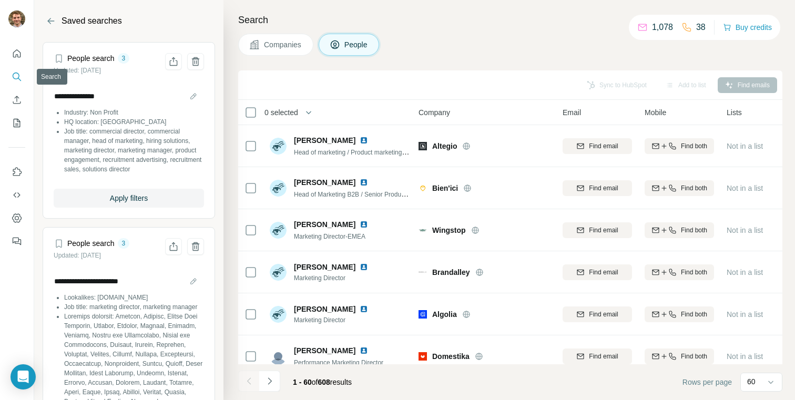
click at [17, 75] on icon "Search" at bounding box center [17, 76] width 11 height 11
click at [54, 18] on icon "Back" at bounding box center [51, 21] width 11 height 11
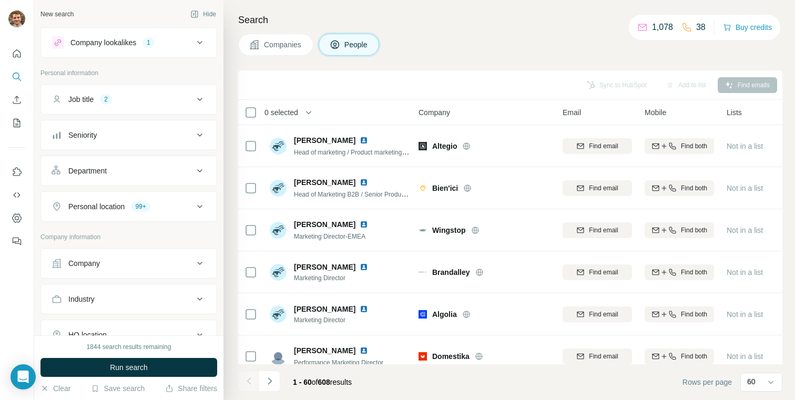
click at [95, 33] on button "Company lookalikes 1" at bounding box center [129, 42] width 176 height 25
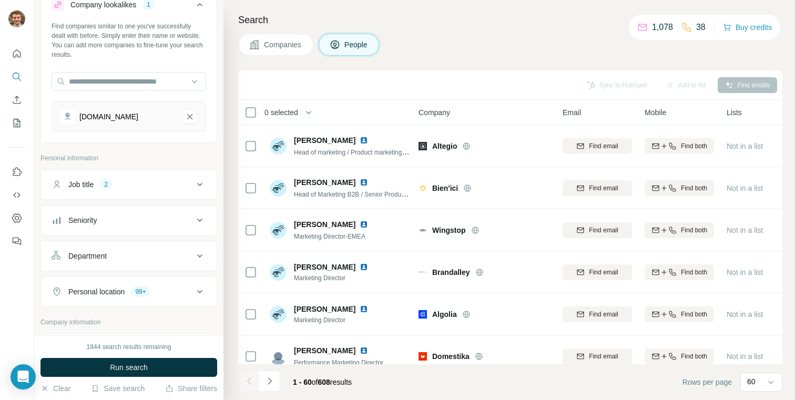
scroll to position [310, 0]
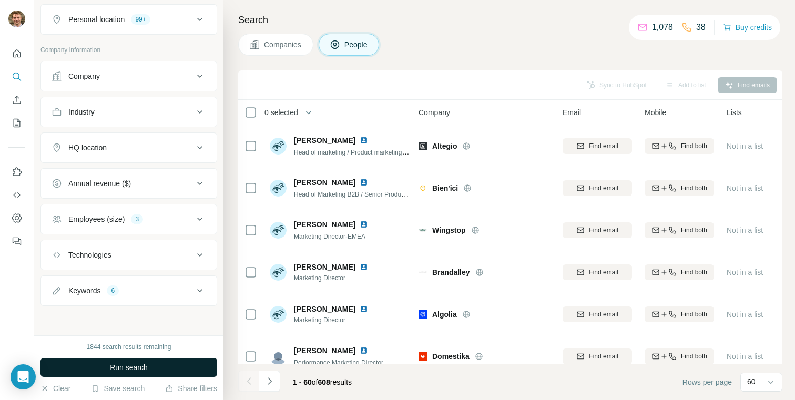
click at [121, 360] on button "Run search" at bounding box center [128, 367] width 177 height 19
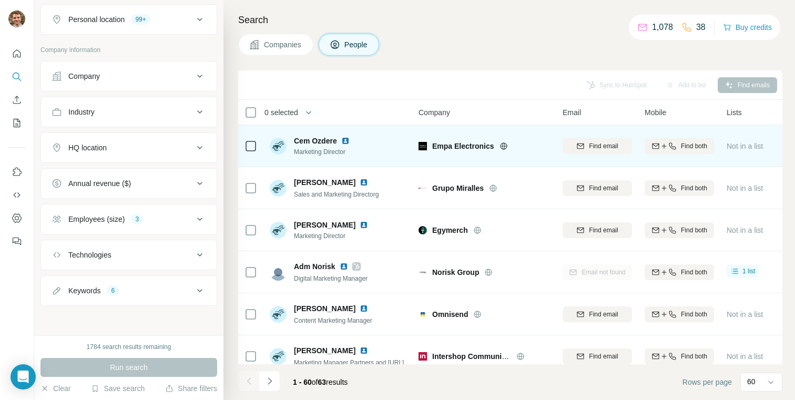
click at [501, 145] on icon at bounding box center [503, 146] width 8 height 8
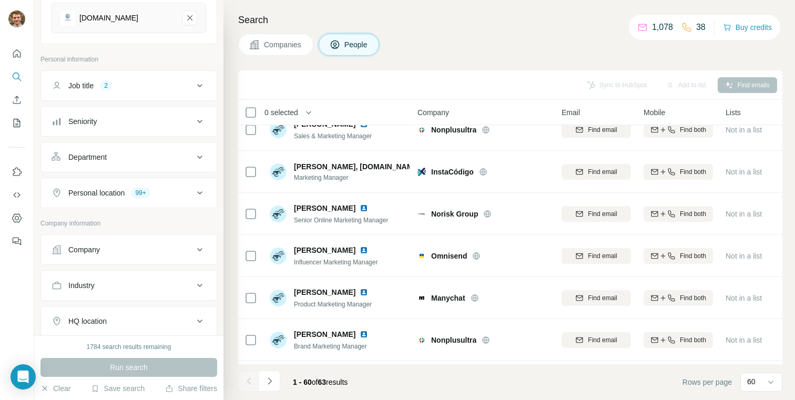
scroll to position [163, 0]
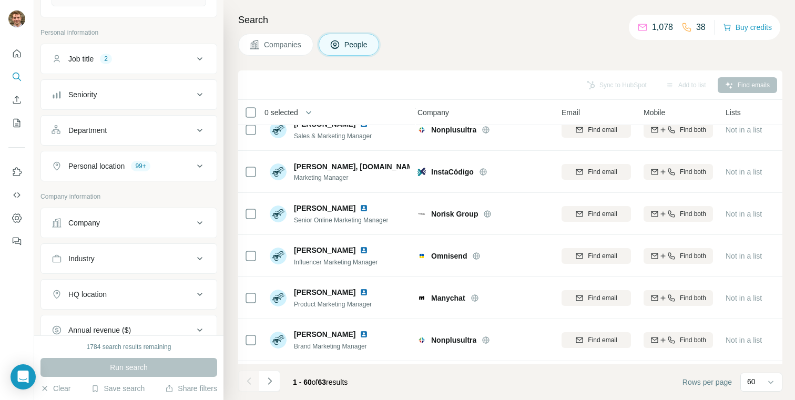
click at [109, 259] on div "Industry" at bounding box center [123, 258] width 142 height 11
click at [125, 292] on div at bounding box center [123, 285] width 130 height 18
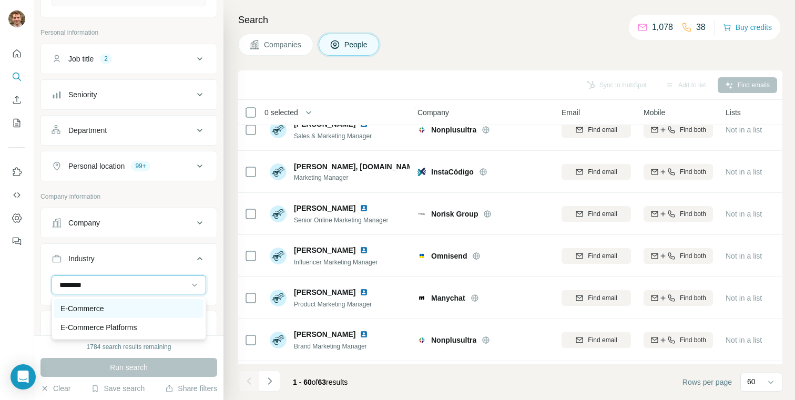
type input "********"
click at [120, 310] on div "E-Commerce" at bounding box center [128, 308] width 137 height 11
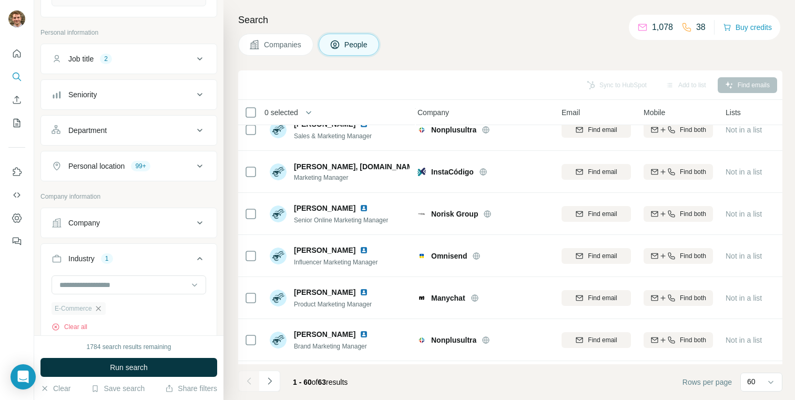
click at [100, 313] on icon "button" at bounding box center [98, 308] width 8 height 8
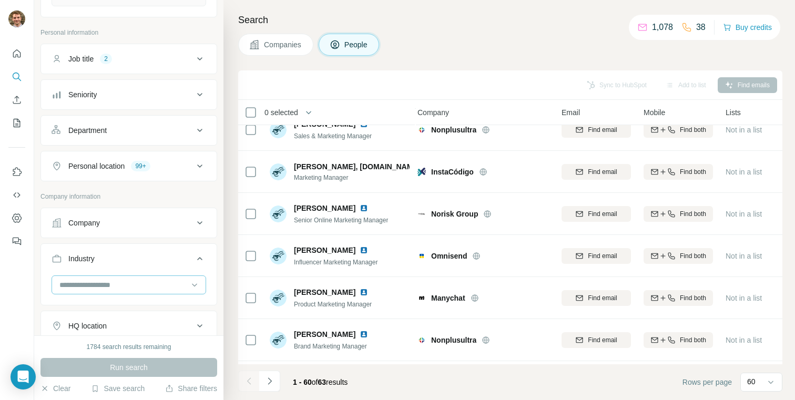
click at [94, 285] on input at bounding box center [123, 285] width 130 height 12
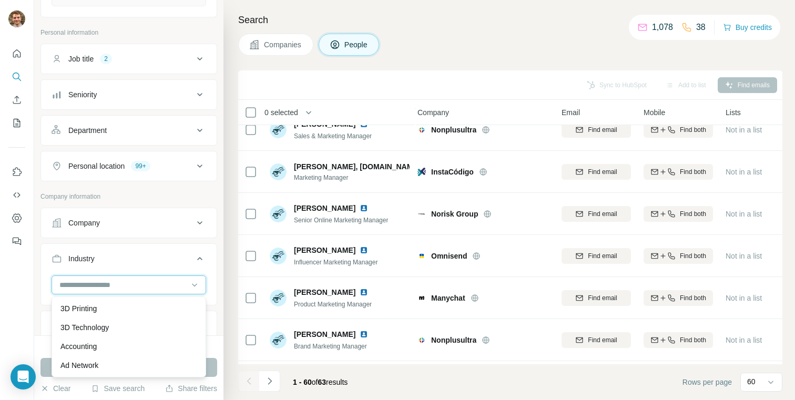
click at [94, 285] on input at bounding box center [123, 285] width 130 height 12
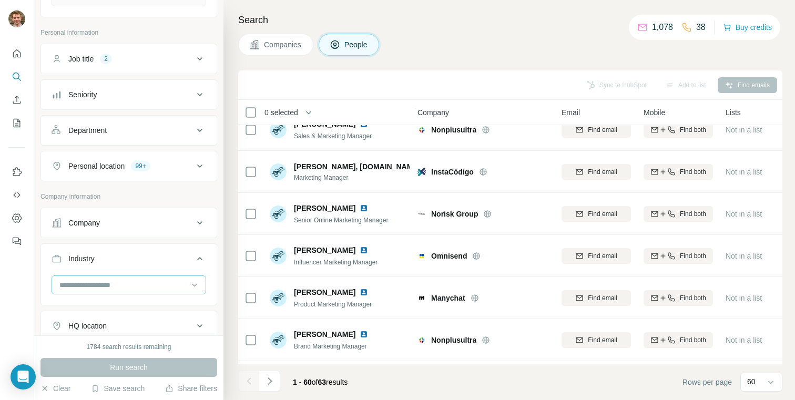
click at [94, 285] on input at bounding box center [123, 285] width 130 height 12
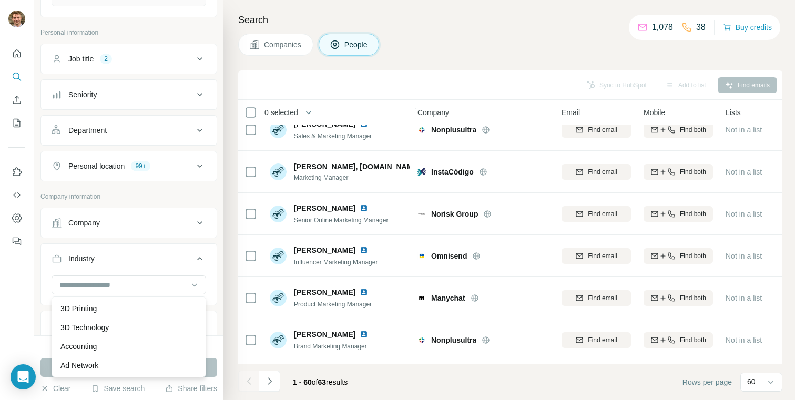
click at [71, 218] on div "Company" at bounding box center [84, 223] width 32 height 11
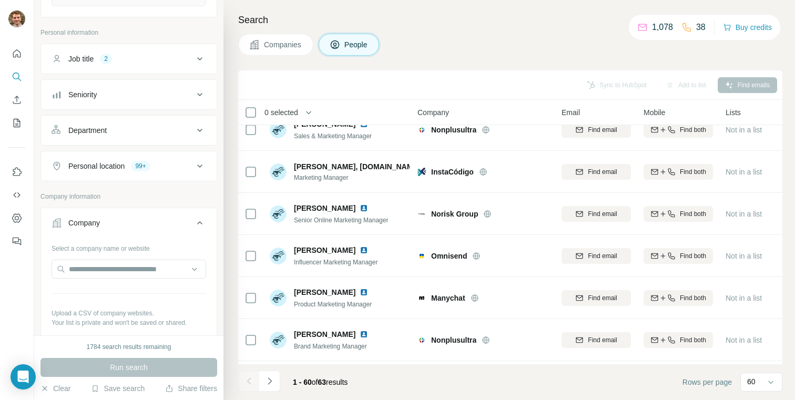
click at [93, 225] on div "Company" at bounding box center [84, 223] width 32 height 11
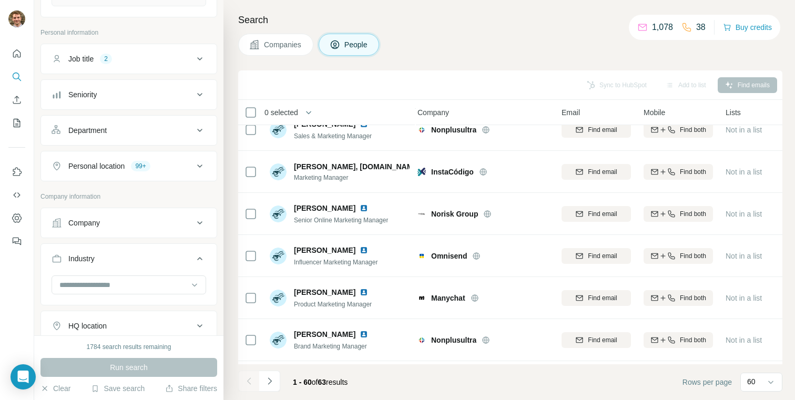
click at [93, 261] on div "Industry" at bounding box center [81, 258] width 26 height 11
click at [91, 263] on div "Industry" at bounding box center [81, 258] width 26 height 11
click at [124, 292] on div at bounding box center [123, 285] width 130 height 18
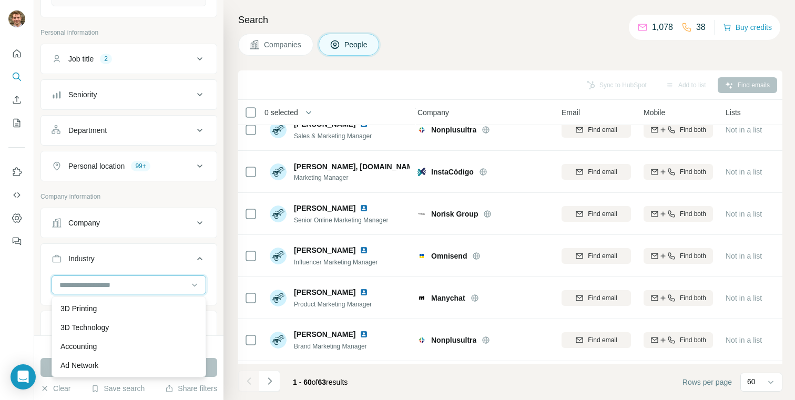
type input "*"
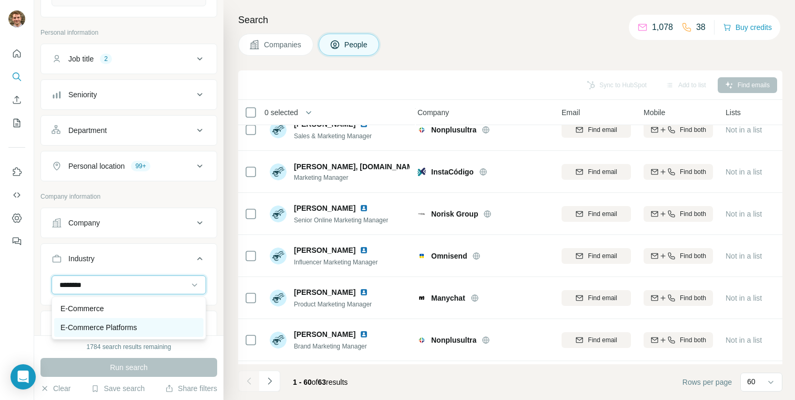
type input "********"
click at [113, 336] on div "E-Commerce Platforms" at bounding box center [128, 327] width 149 height 19
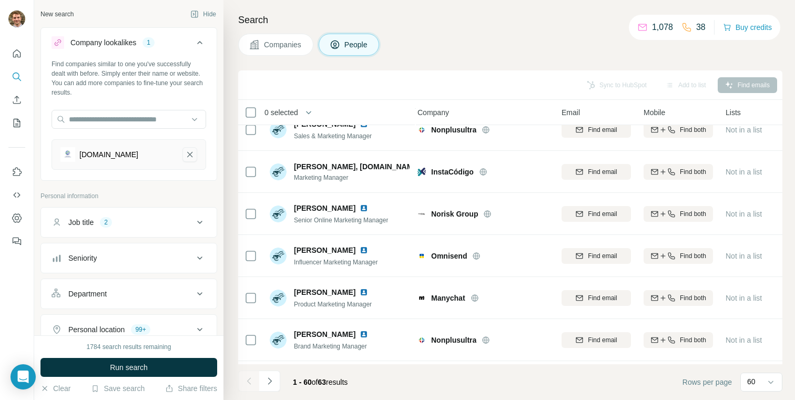
click at [186, 155] on icon "emmerce.io-remove-button" at bounding box center [189, 154] width 9 height 11
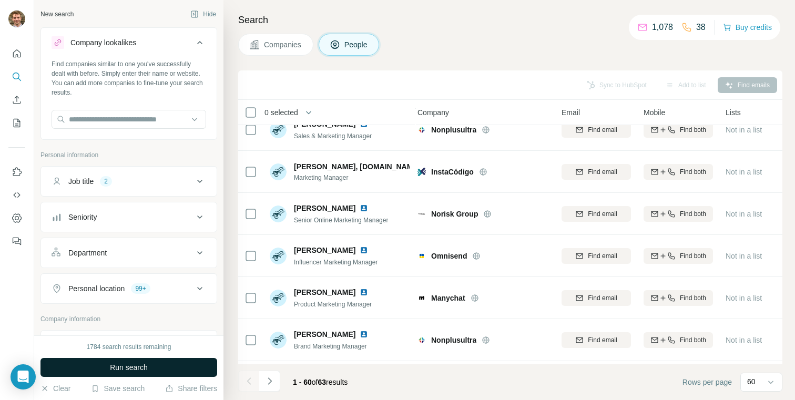
click at [149, 371] on button "Run search" at bounding box center [128, 367] width 177 height 19
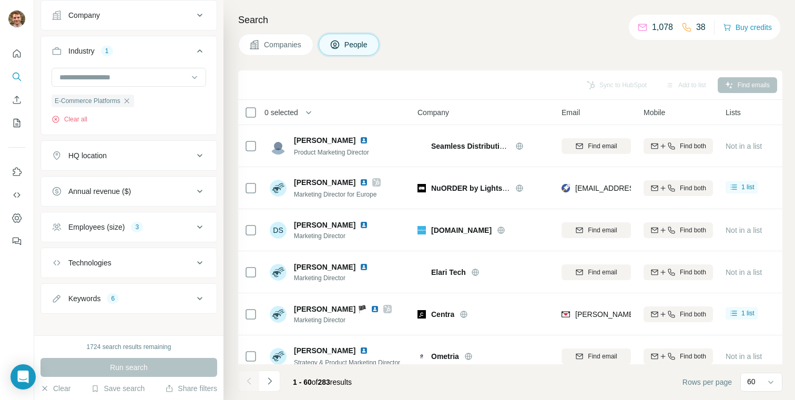
scroll to position [338, 0]
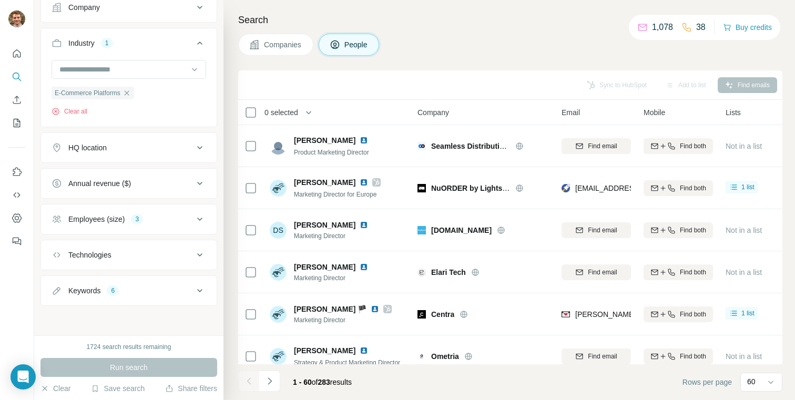
click at [182, 289] on div "Keywords 6" at bounding box center [123, 290] width 142 height 11
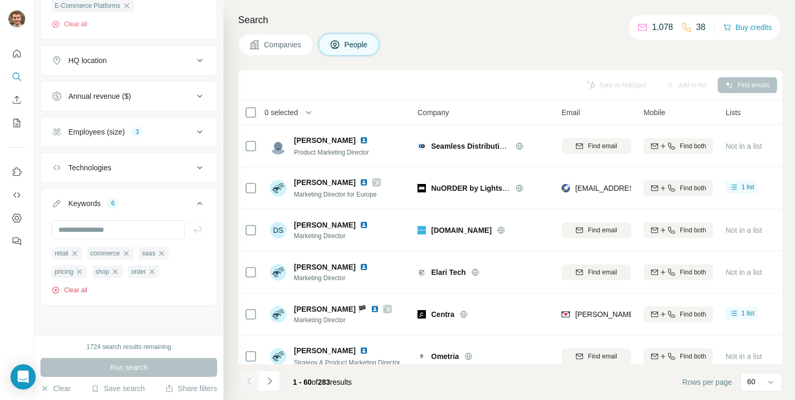
click at [75, 294] on button "Clear all" at bounding box center [70, 289] width 36 height 9
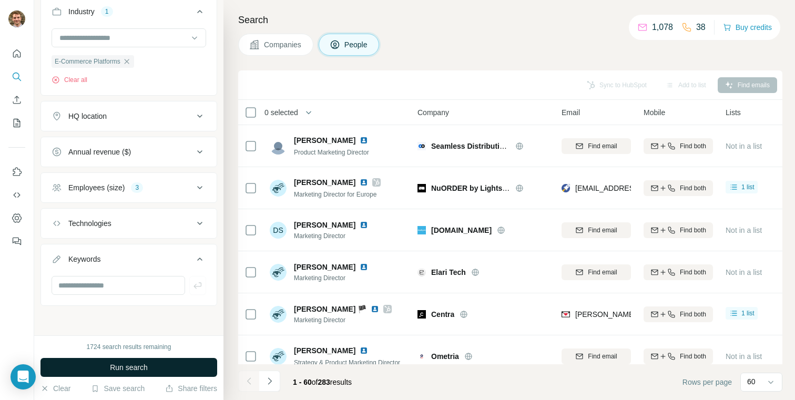
click at [128, 364] on span "Run search" at bounding box center [129, 367] width 38 height 11
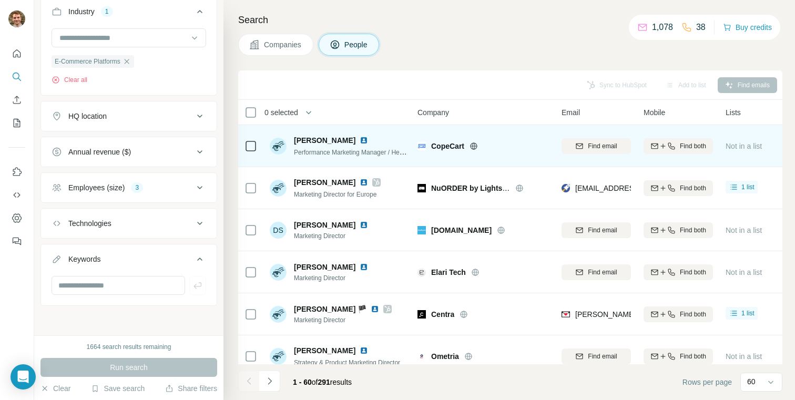
click at [473, 148] on icon at bounding box center [473, 146] width 8 height 8
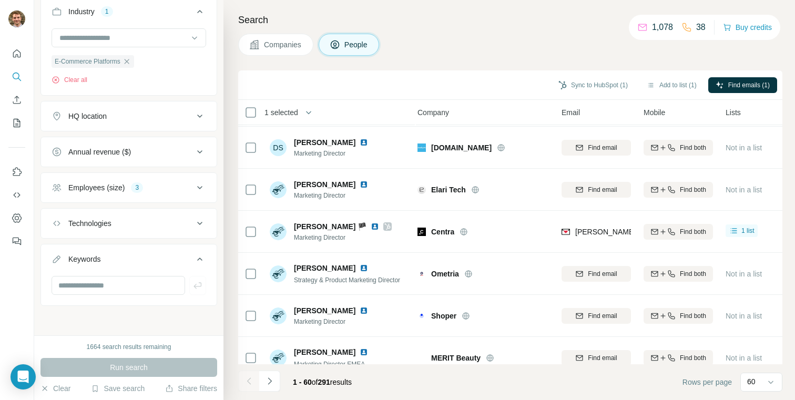
scroll to position [84, 4]
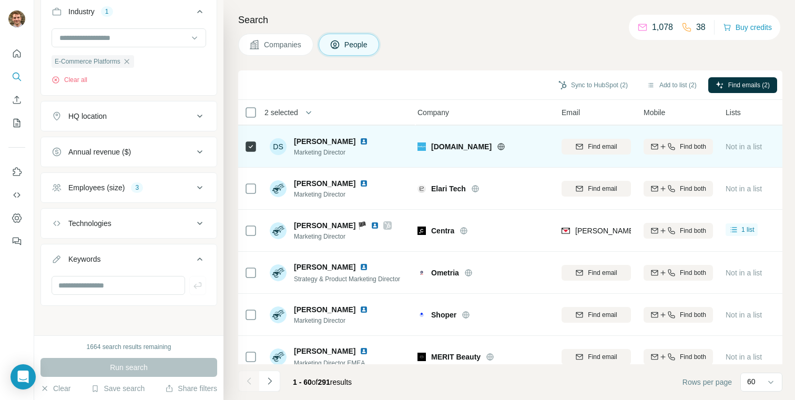
click at [497, 146] on icon at bounding box center [501, 146] width 8 height 8
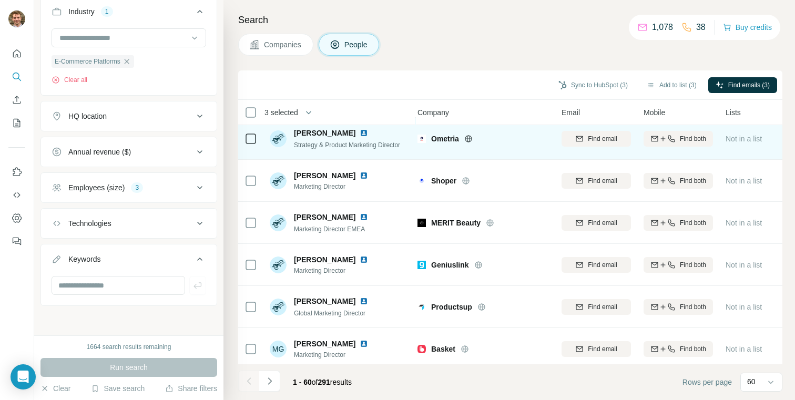
scroll to position [220, 4]
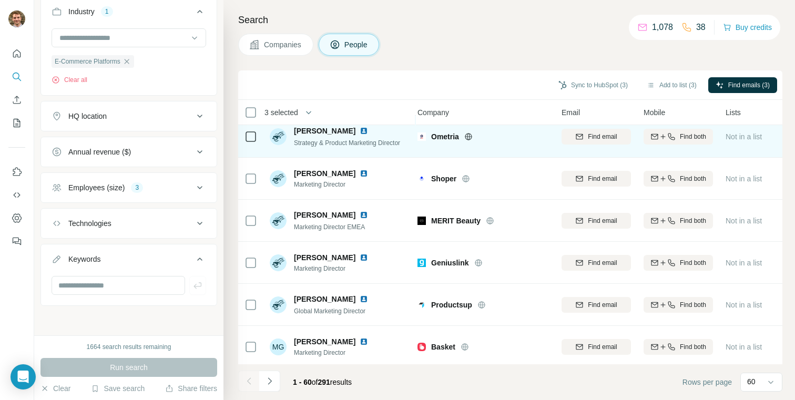
click at [251, 169] on div at bounding box center [250, 178] width 13 height 29
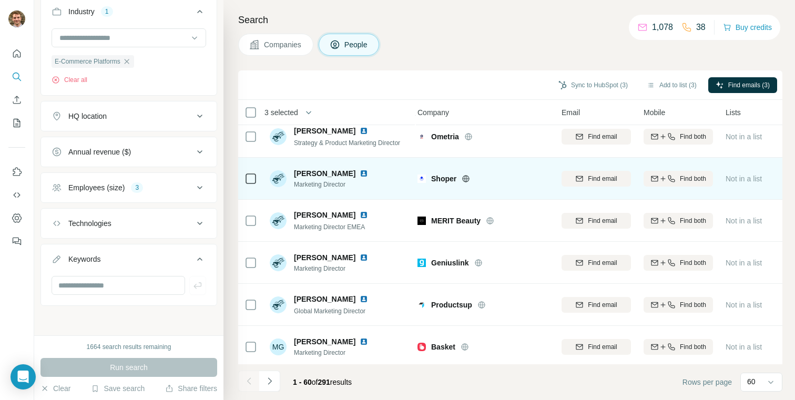
click at [465, 175] on icon at bounding box center [466, 179] width 8 height 8
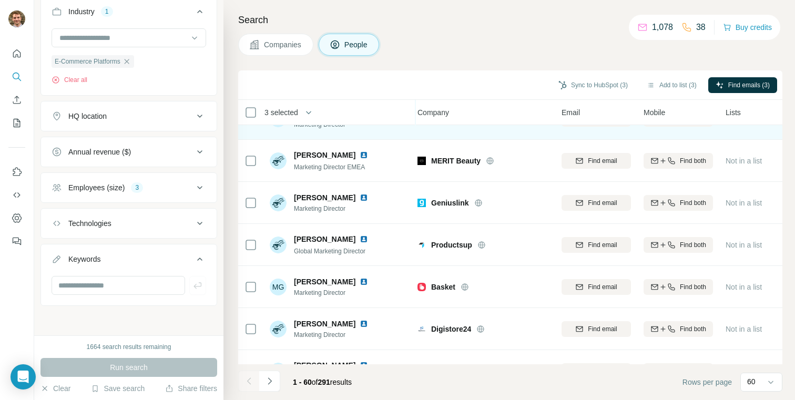
scroll to position [281, 4]
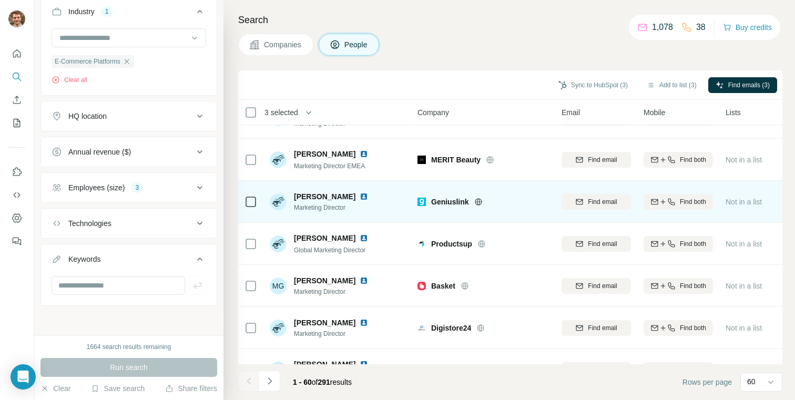
click at [476, 202] on icon at bounding box center [478, 202] width 8 height 8
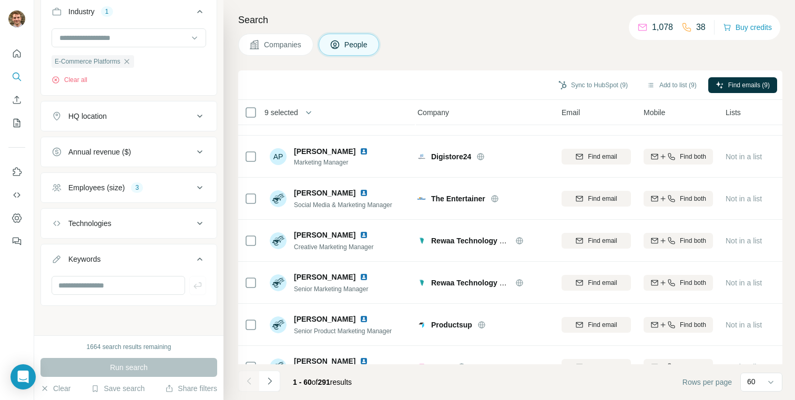
scroll to position [837, 4]
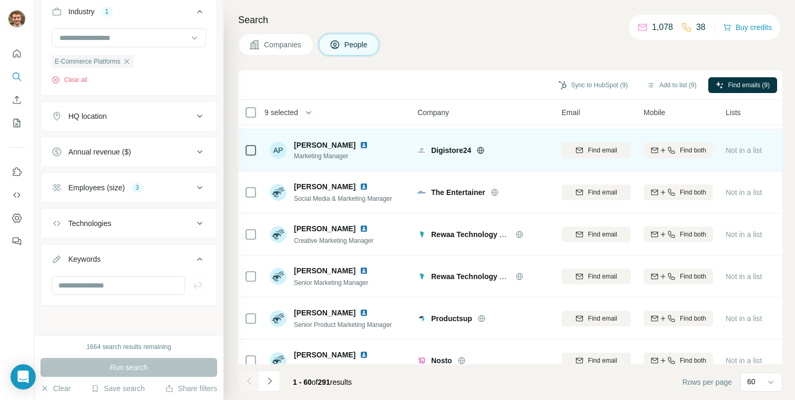
click at [482, 152] on icon at bounding box center [480, 150] width 8 height 8
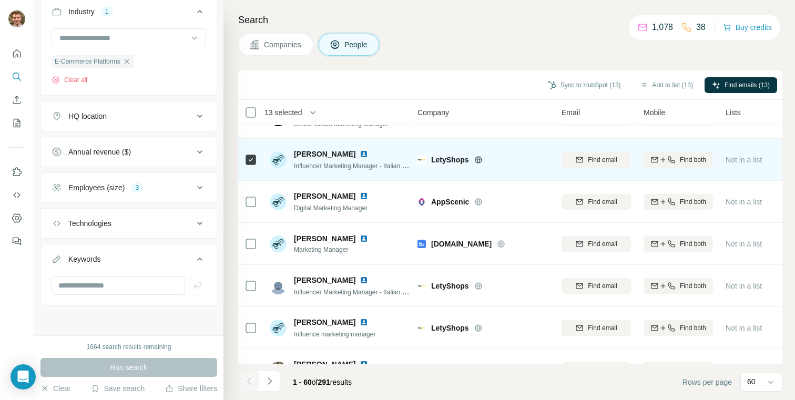
scroll to position [1397, 4]
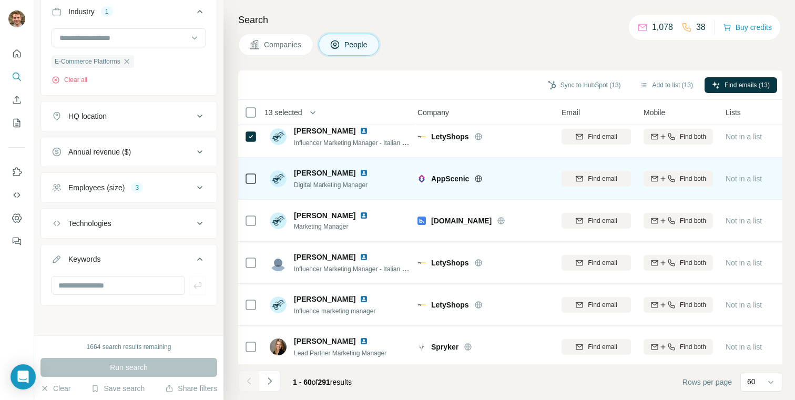
click at [253, 171] on div at bounding box center [250, 178] width 13 height 29
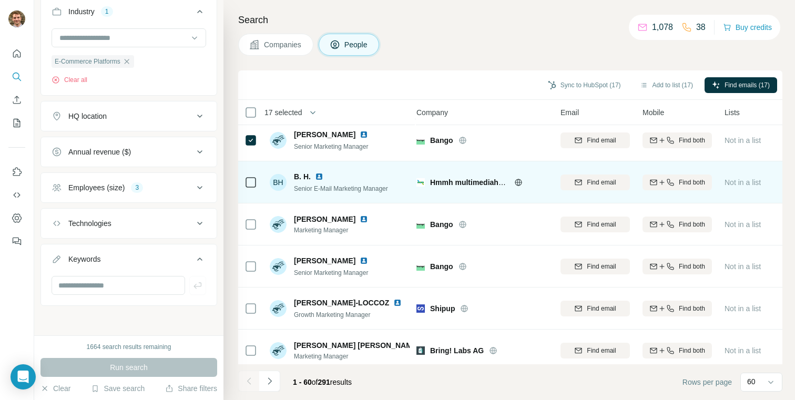
scroll to position [2284, 5]
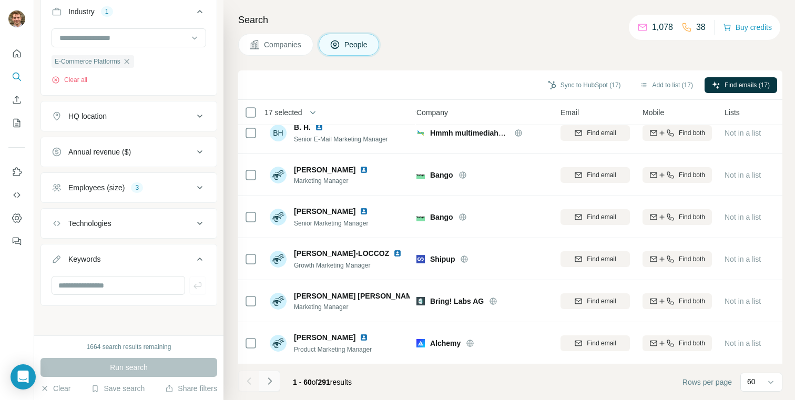
click at [274, 379] on icon "Navigate to next page" at bounding box center [269, 381] width 11 height 11
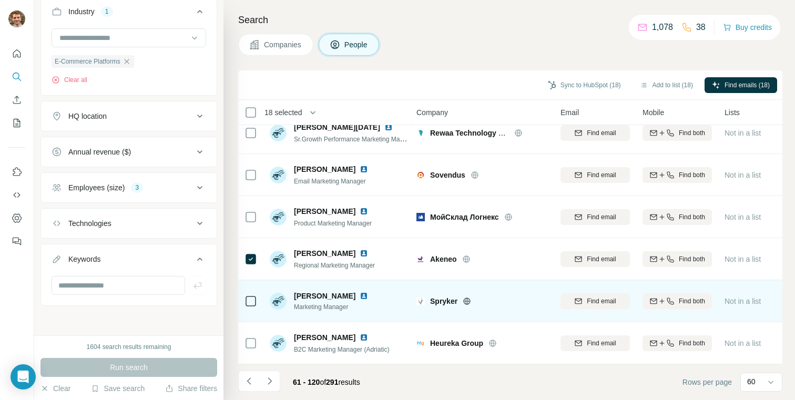
click at [251, 294] on div at bounding box center [250, 301] width 13 height 29
click at [252, 307] on icon at bounding box center [250, 301] width 13 height 13
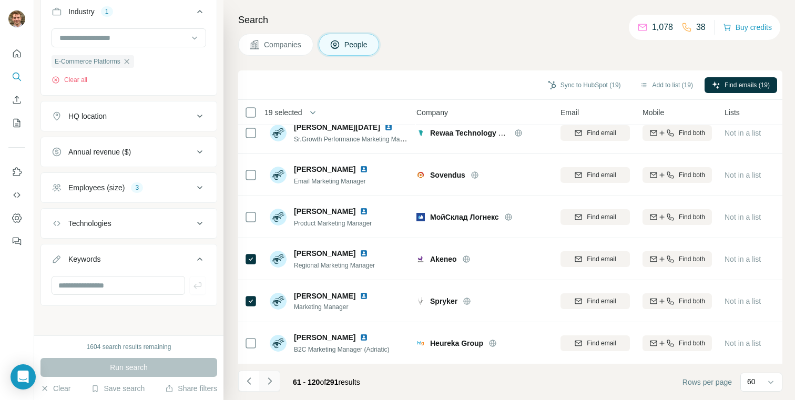
click at [271, 376] on icon "Navigate to next page" at bounding box center [269, 381] width 11 height 11
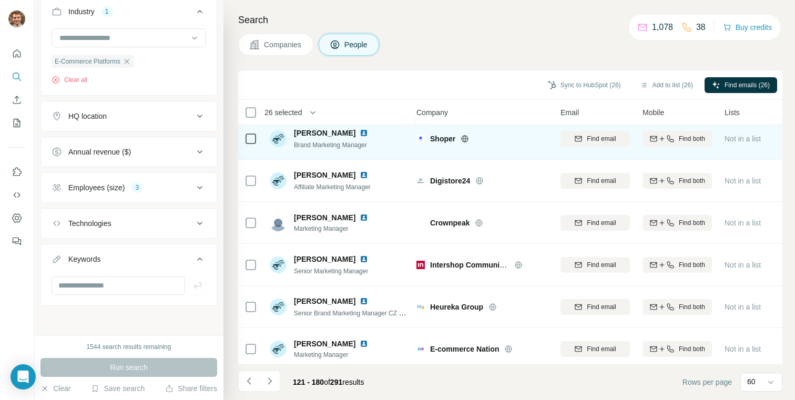
scroll to position [1243, 5]
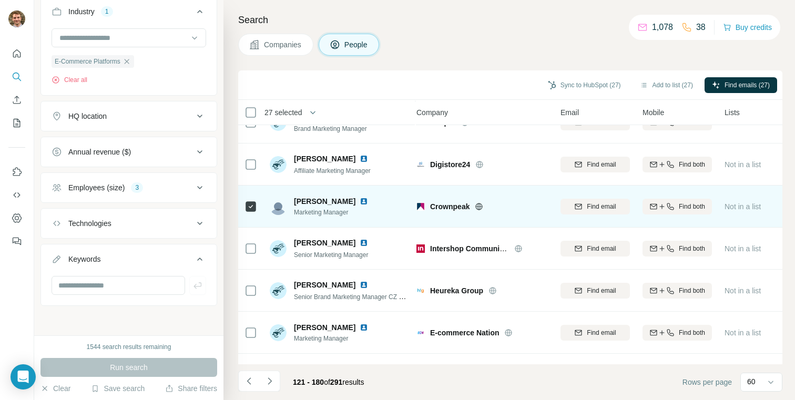
click at [481, 205] on icon at bounding box center [479, 206] width 3 height 7
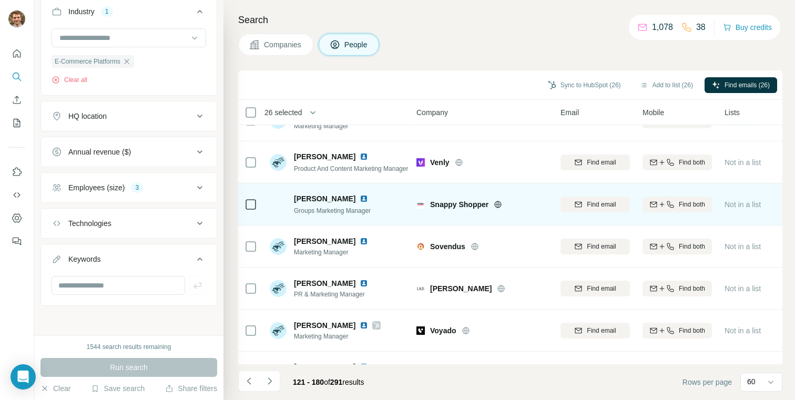
scroll to position [1601, 5]
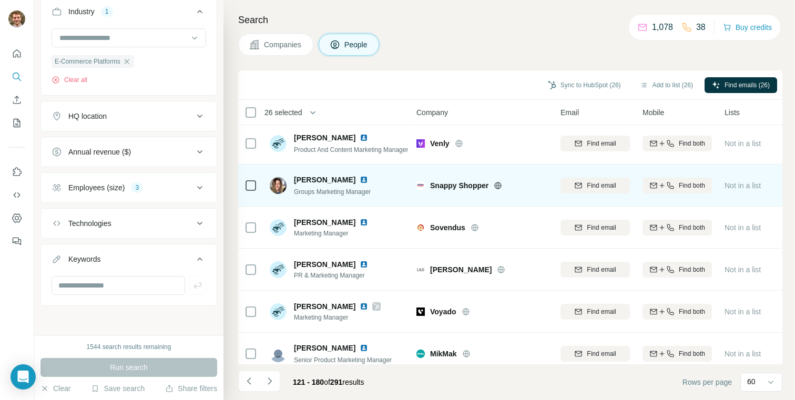
click at [250, 191] on icon at bounding box center [250, 185] width 13 height 13
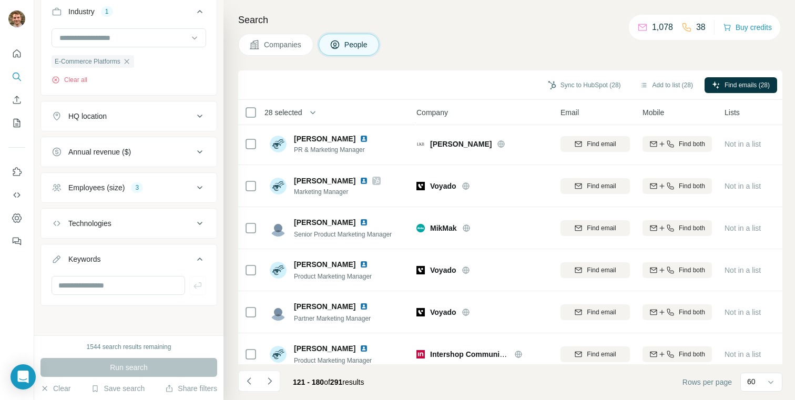
click at [250, 191] on icon at bounding box center [250, 186] width 13 height 13
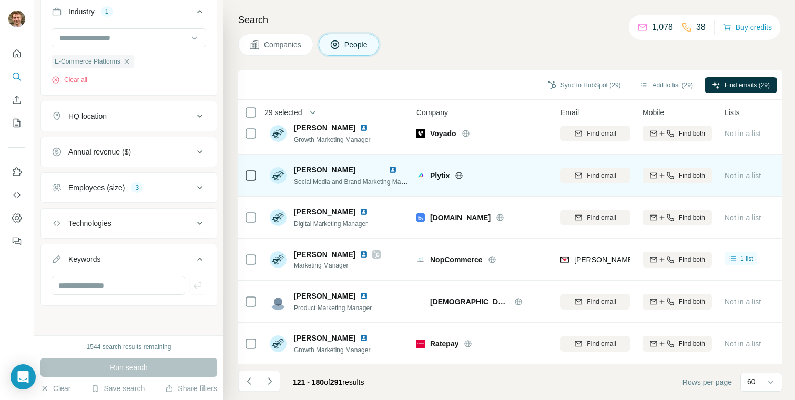
scroll to position [2284, 5]
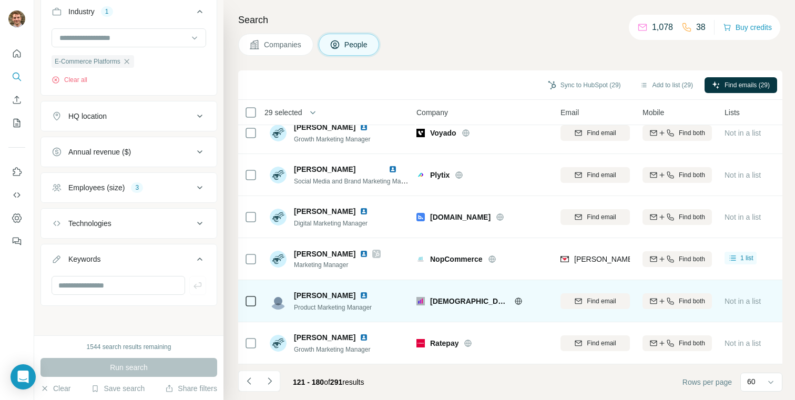
click at [517, 301] on icon at bounding box center [518, 301] width 3 height 7
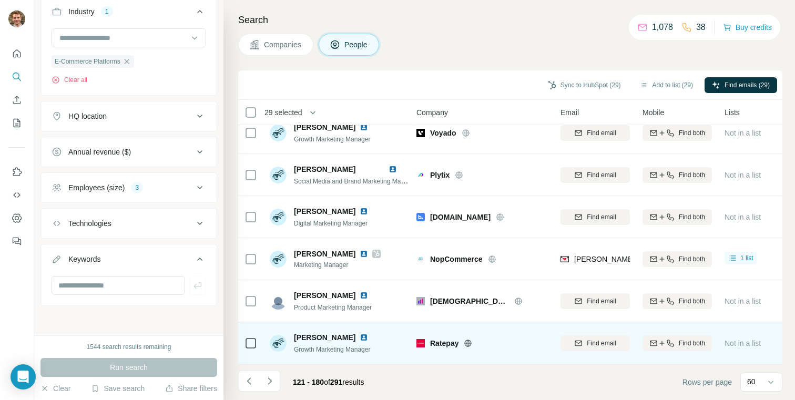
click at [465, 342] on icon at bounding box center [468, 343] width 7 height 7
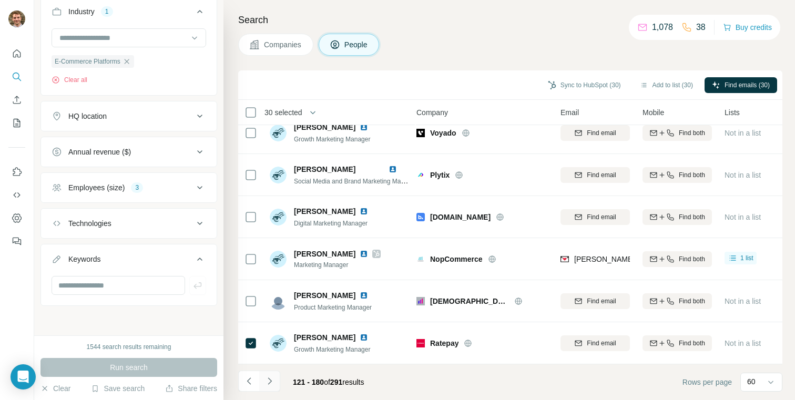
click at [272, 381] on icon "Navigate to next page" at bounding box center [269, 381] width 11 height 11
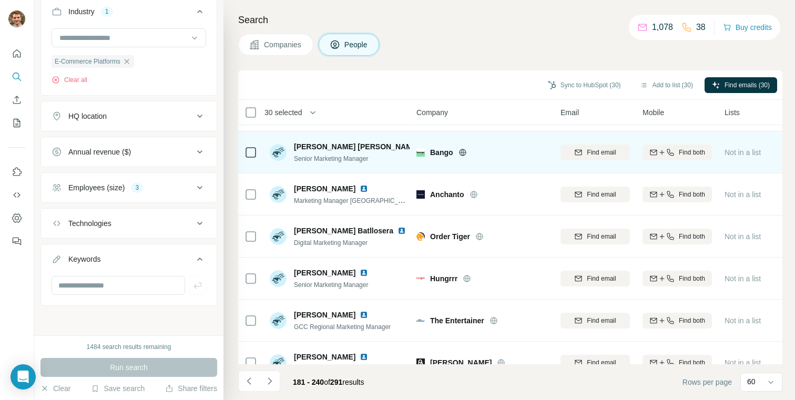
scroll to position [122, 5]
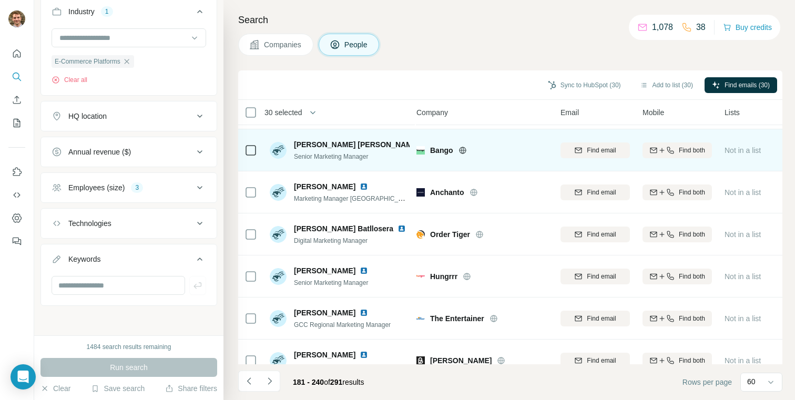
click at [461, 149] on icon at bounding box center [462, 150] width 3 height 7
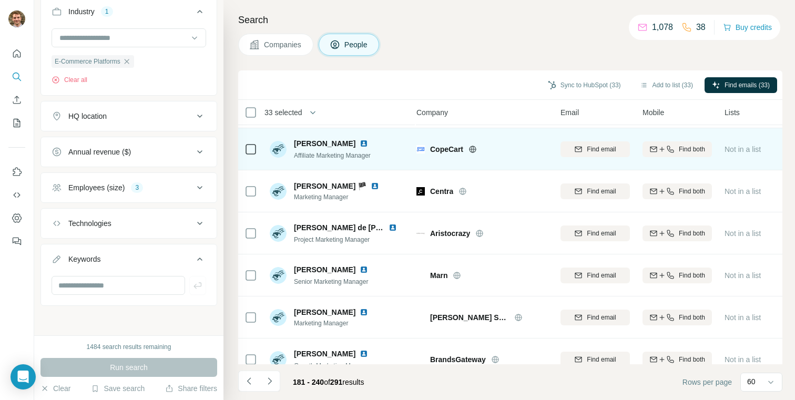
scroll to position [670, 5]
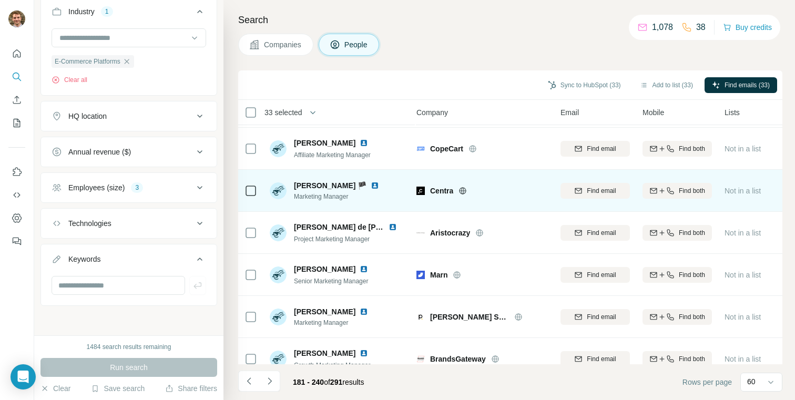
click at [464, 191] on icon at bounding box center [462, 191] width 8 height 8
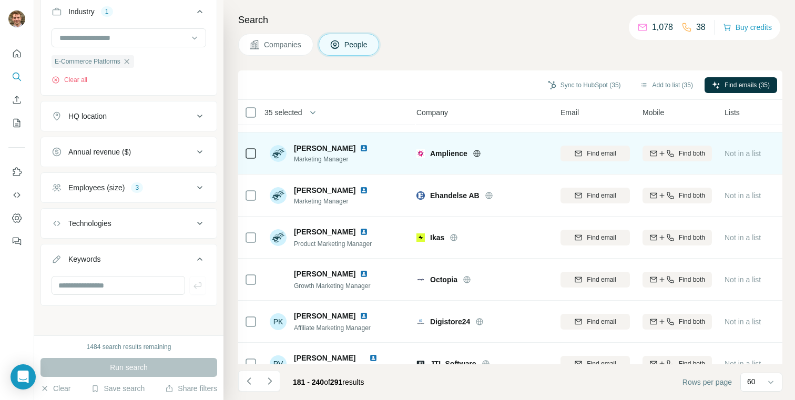
scroll to position [1553, 5]
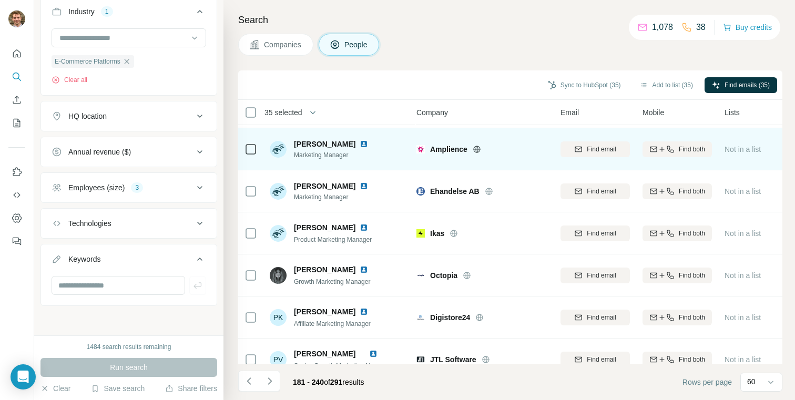
click at [481, 152] on icon at bounding box center [477, 149] width 8 height 8
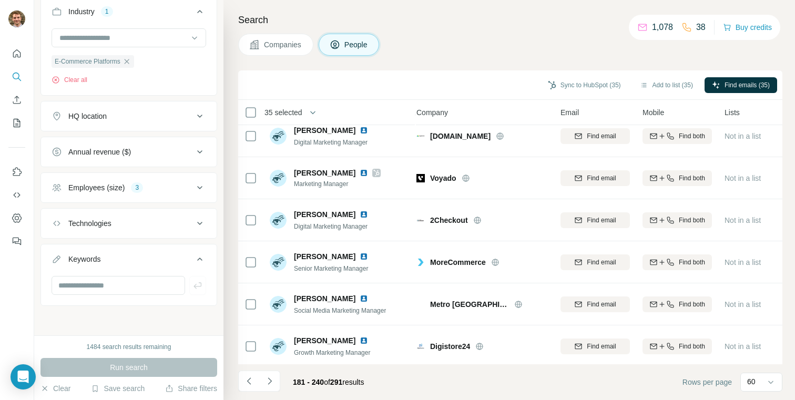
scroll to position [1947, 5]
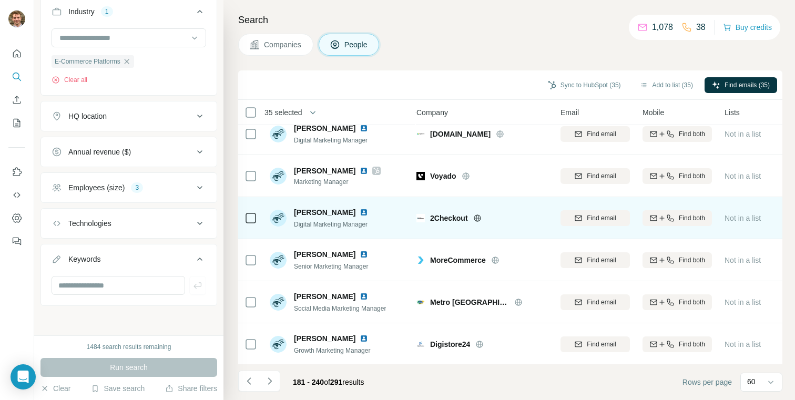
click at [481, 217] on icon at bounding box center [477, 217] width 7 height 7
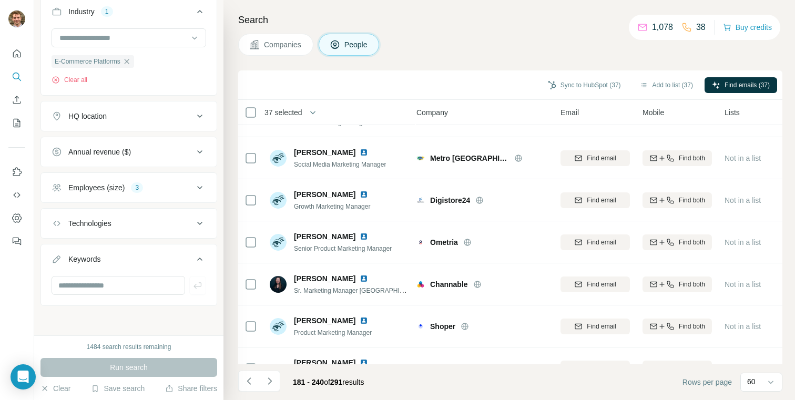
scroll to position [2093, 5]
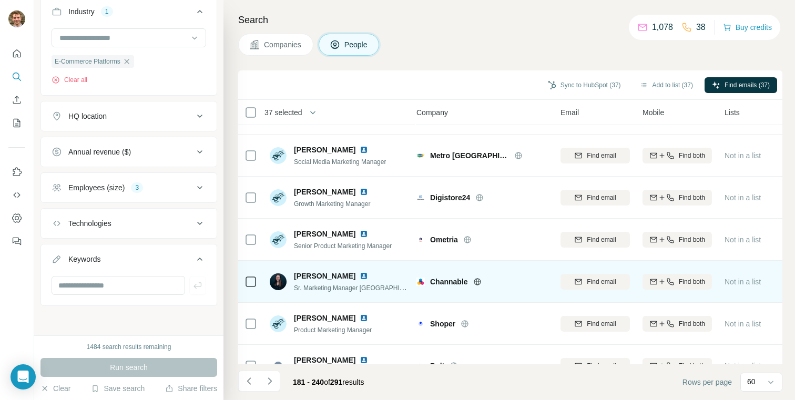
click at [475, 280] on icon at bounding box center [477, 282] width 8 height 8
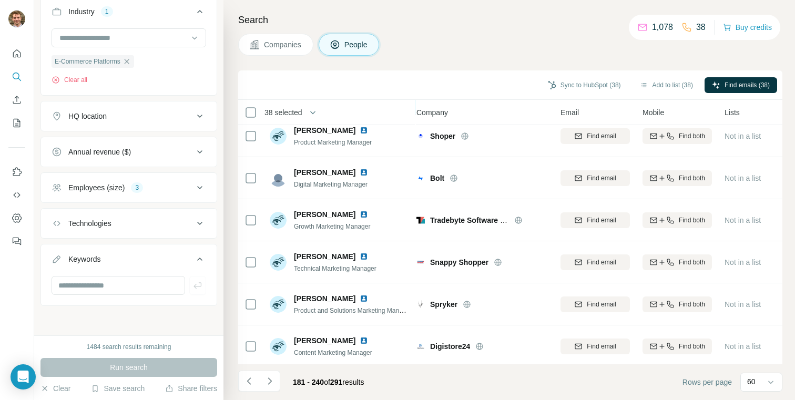
scroll to position [2284, 5]
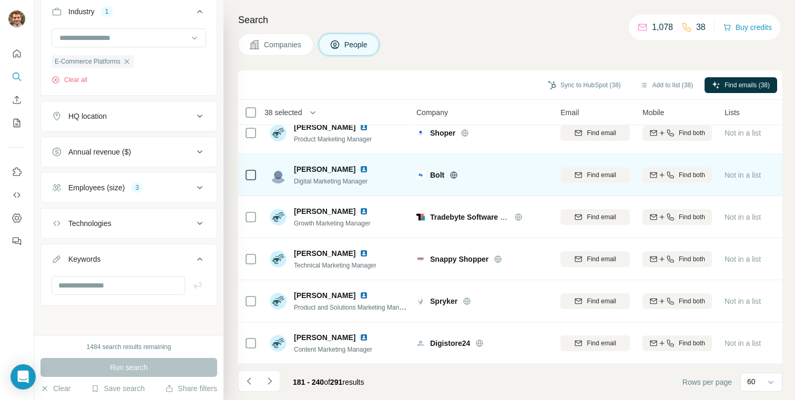
click at [451, 175] on icon at bounding box center [454, 174] width 7 height 7
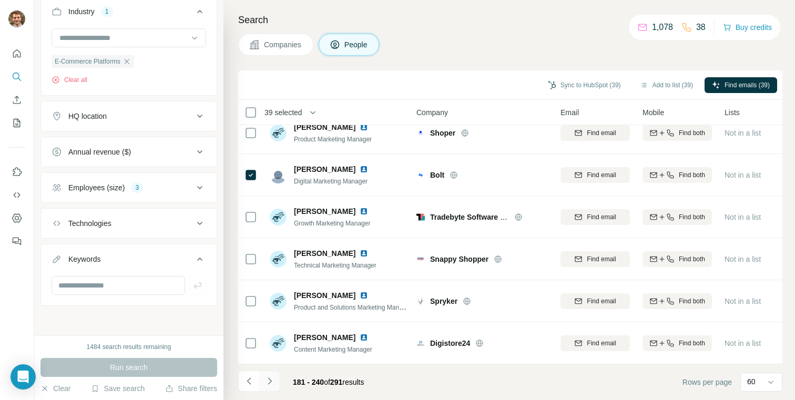
click at [270, 376] on icon "Navigate to next page" at bounding box center [269, 381] width 11 height 11
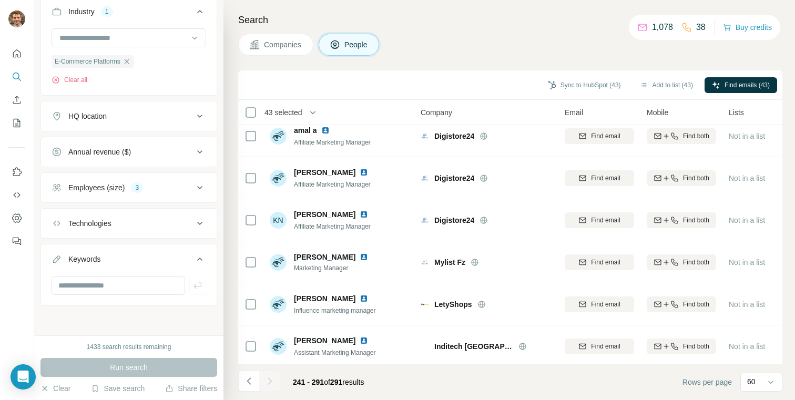
scroll to position [1906, 1]
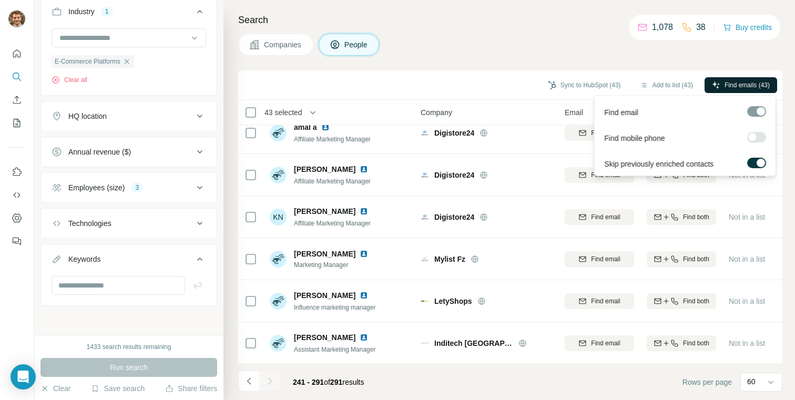
click at [735, 81] on span "Find emails (43)" at bounding box center [746, 84] width 45 height 9
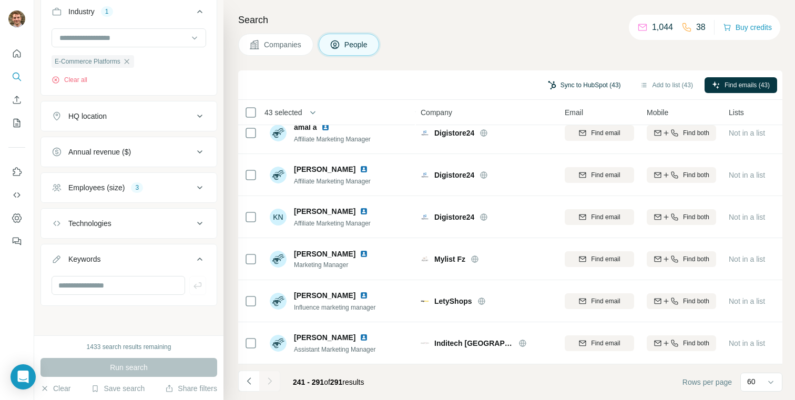
click at [575, 78] on button "Sync to HubSpot (43)" at bounding box center [584, 85] width 88 height 16
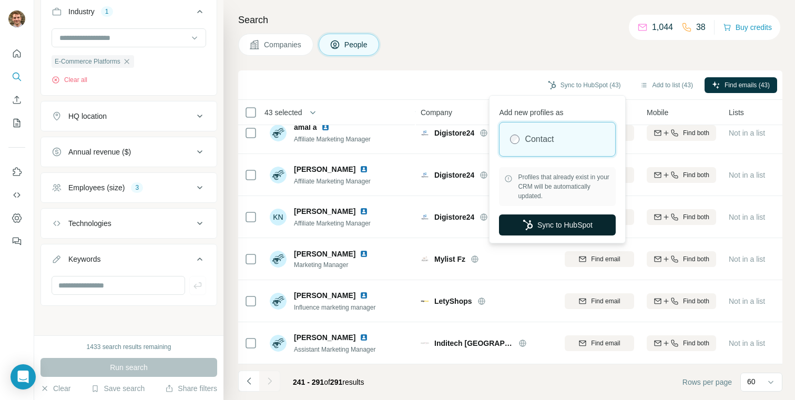
click at [575, 216] on button "Sync to HubSpot" at bounding box center [557, 224] width 117 height 21
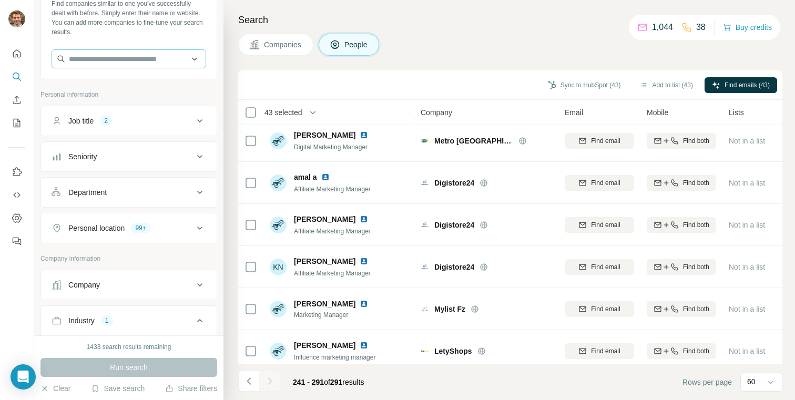
scroll to position [370, 0]
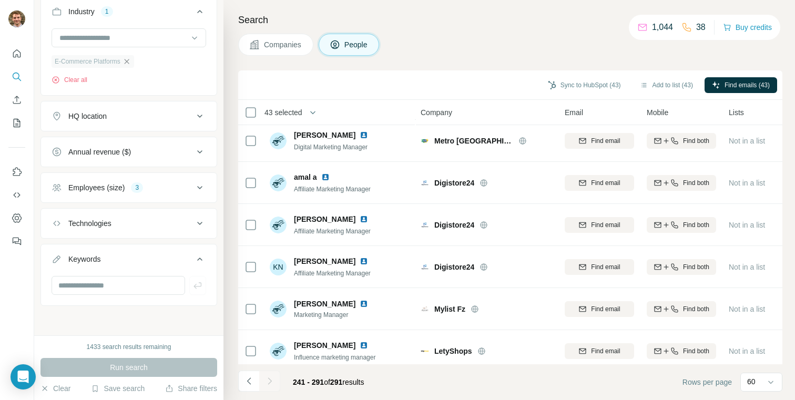
click at [130, 62] on icon "button" at bounding box center [126, 61] width 8 height 8
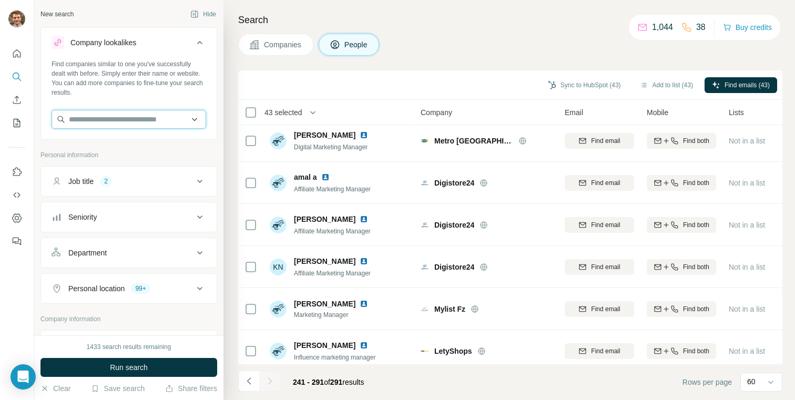
click at [110, 111] on input "text" at bounding box center [129, 119] width 155 height 19
paste input "**********"
drag, startPoint x: 89, startPoint y: 119, endPoint x: 41, endPoint y: 117, distance: 48.4
click at [42, 117] on div "**********" at bounding box center [129, 98] width 176 height 78
click at [145, 122] on input "**********" at bounding box center [129, 119] width 155 height 19
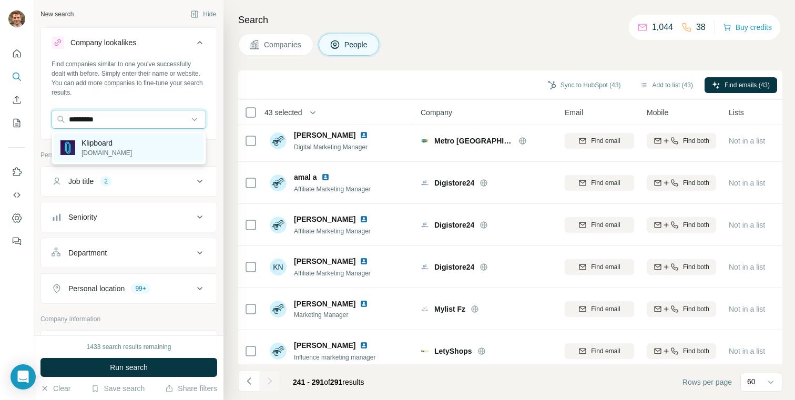
type input "*********"
click at [135, 144] on div "Klipboard [DOMAIN_NAME]" at bounding box center [128, 148] width 149 height 28
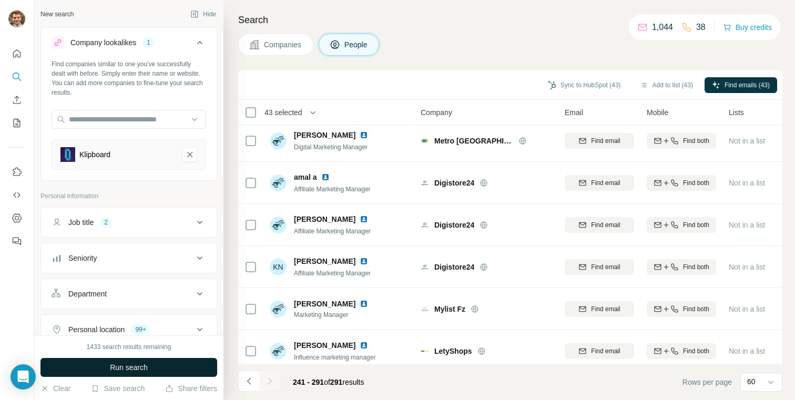
click at [146, 366] on span "Run search" at bounding box center [129, 367] width 38 height 11
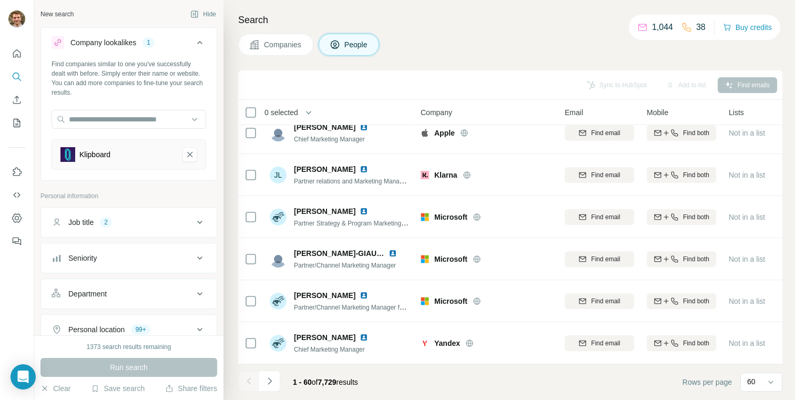
scroll to position [1856, 1]
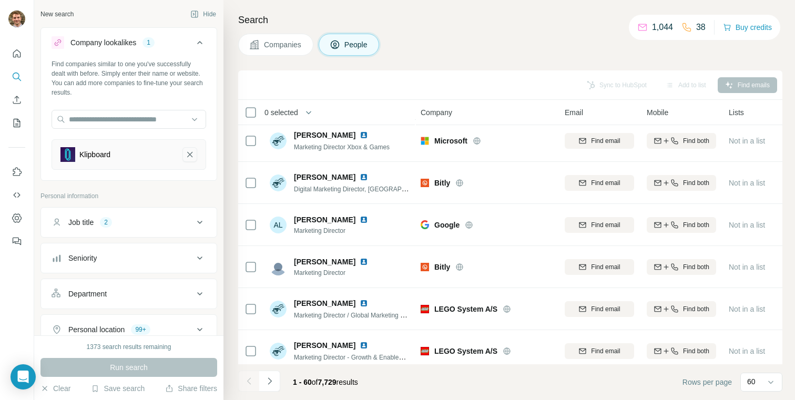
click at [188, 161] on button "Klipboard-remove-button" at bounding box center [189, 154] width 15 height 15
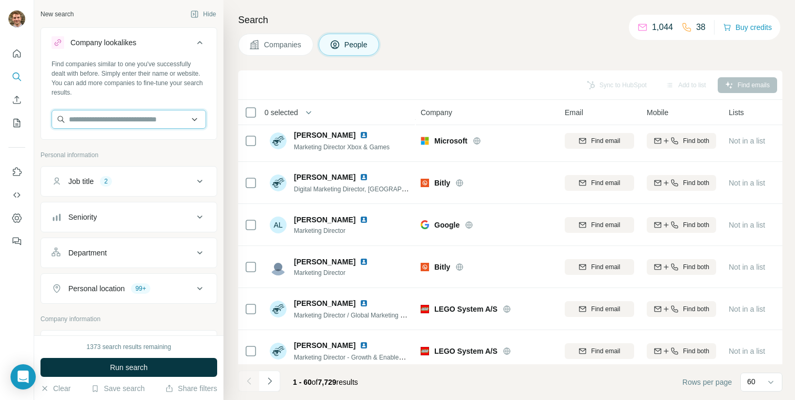
click at [122, 125] on input "text" at bounding box center [129, 119] width 155 height 19
paste input "**********"
drag, startPoint x: 89, startPoint y: 119, endPoint x: 4, endPoint y: 119, distance: 85.2
click at [4, 119] on div "**********" at bounding box center [397, 200] width 795 height 400
click at [150, 120] on input "*********" at bounding box center [129, 119] width 155 height 19
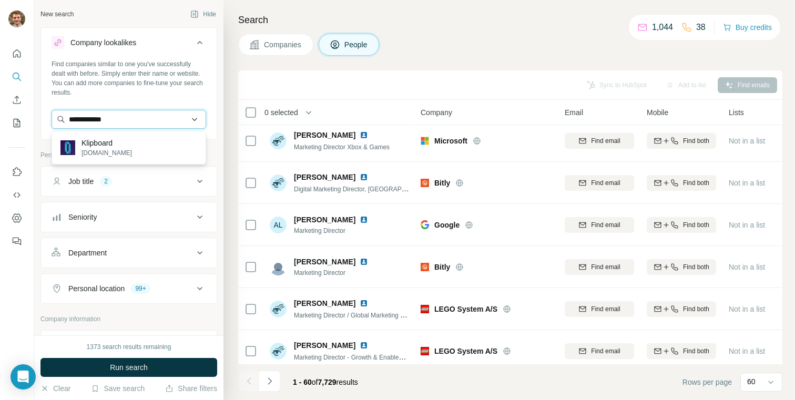
type input "**********"
paste input "**********"
type input "**********"
click at [114, 145] on div "MotorK [DOMAIN_NAME]" at bounding box center [128, 148] width 149 height 28
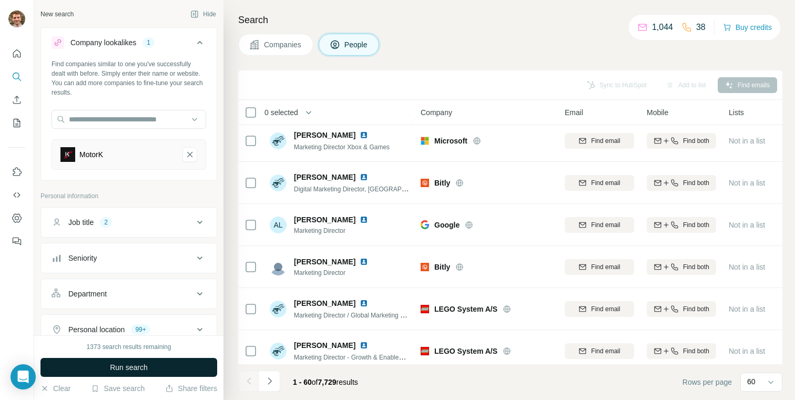
click at [156, 373] on button "Run search" at bounding box center [128, 367] width 177 height 19
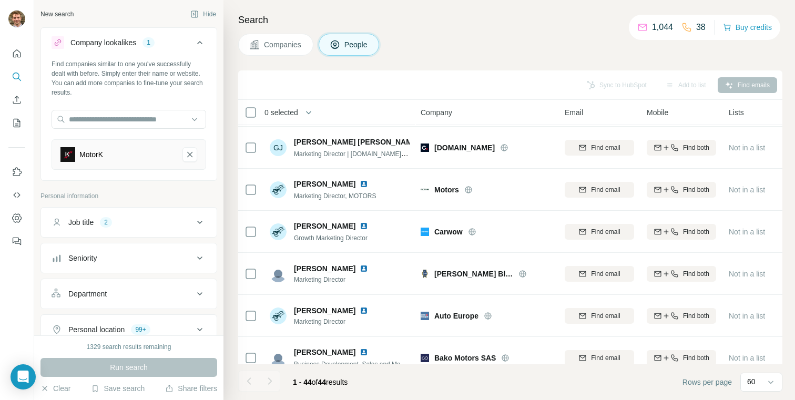
scroll to position [0, 1]
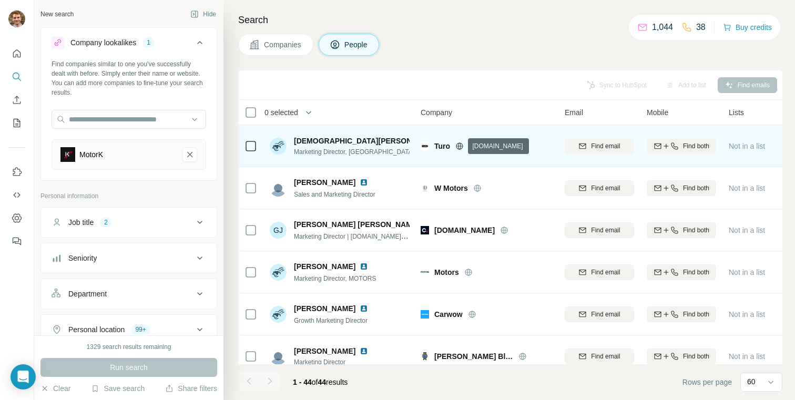
click at [458, 145] on icon at bounding box center [459, 146] width 8 height 8
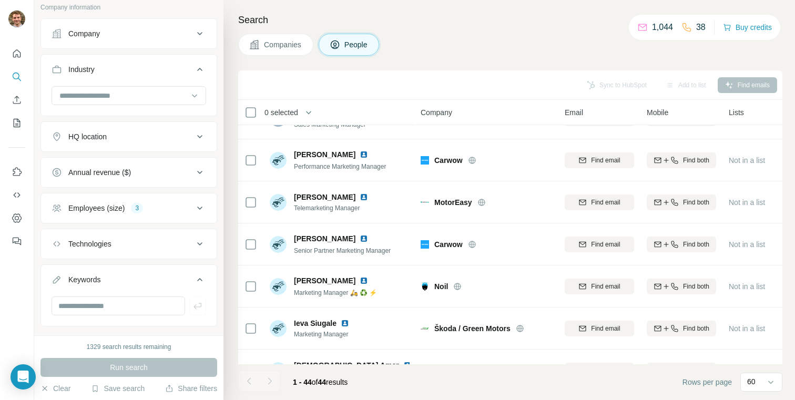
scroll to position [373, 0]
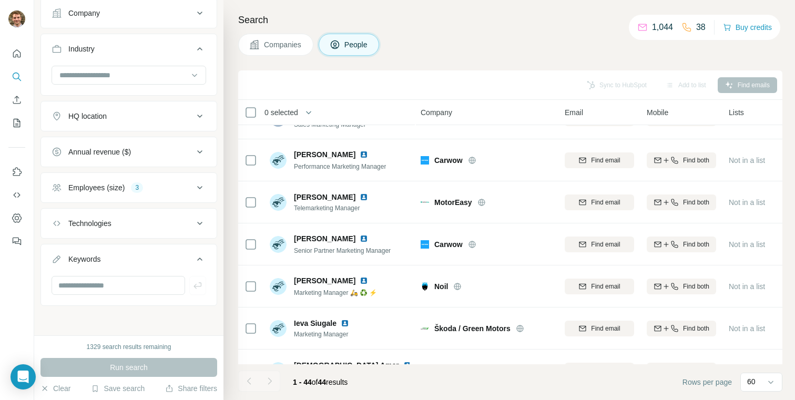
click at [161, 186] on div "Employees (size) 3" at bounding box center [123, 187] width 142 height 11
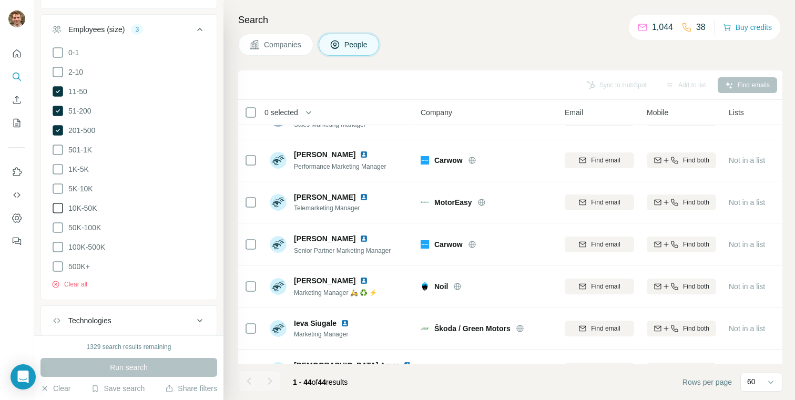
scroll to position [536, 0]
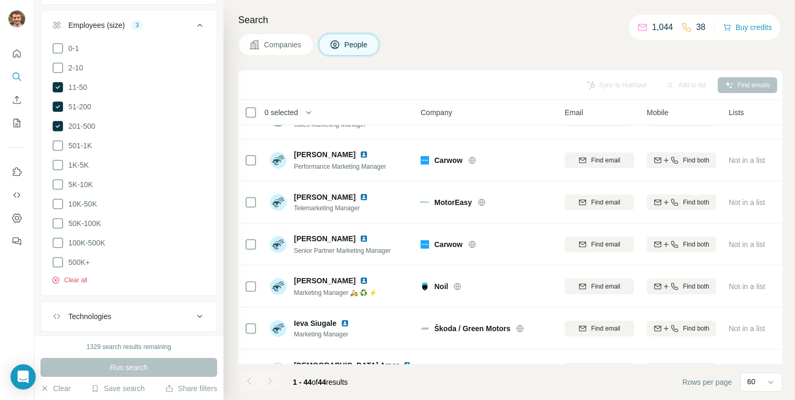
click at [78, 280] on button "Clear all" at bounding box center [70, 279] width 36 height 9
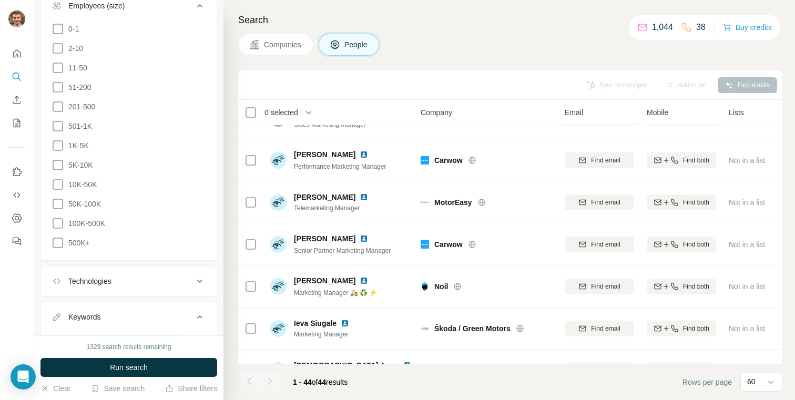
scroll to position [610, 0]
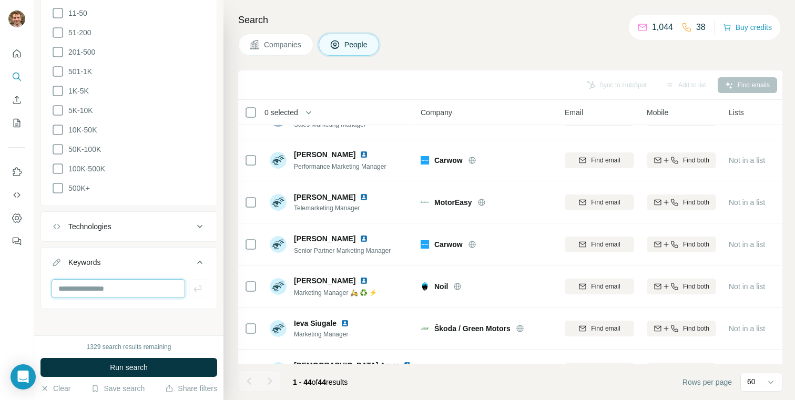
click at [111, 286] on input "text" at bounding box center [119, 288] width 134 height 19
type input "****"
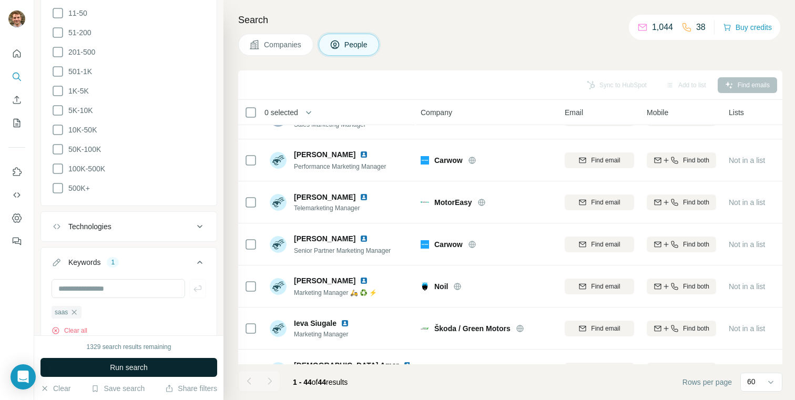
click at [115, 365] on span "Run search" at bounding box center [129, 367] width 38 height 11
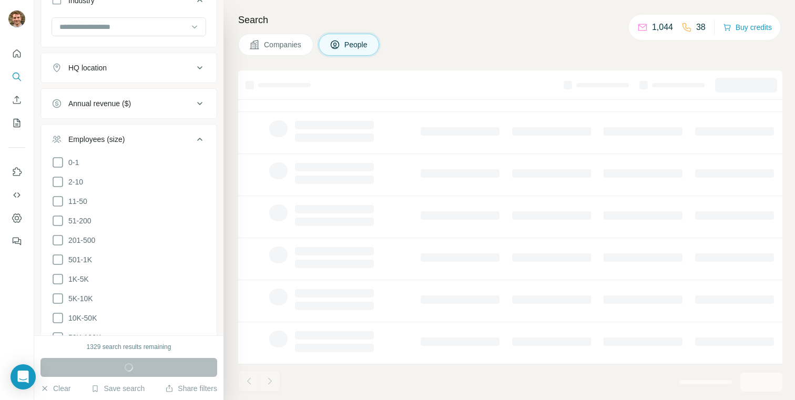
click at [168, 142] on div "Employees (size)" at bounding box center [123, 139] width 142 height 11
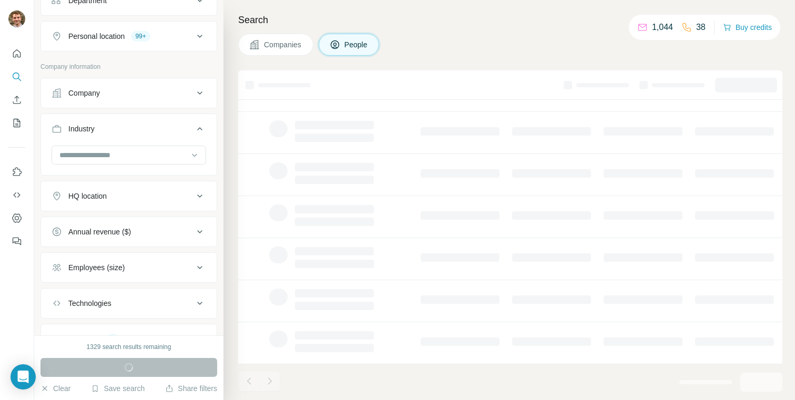
scroll to position [291, 0]
click at [144, 130] on div "Industry" at bounding box center [123, 131] width 142 height 11
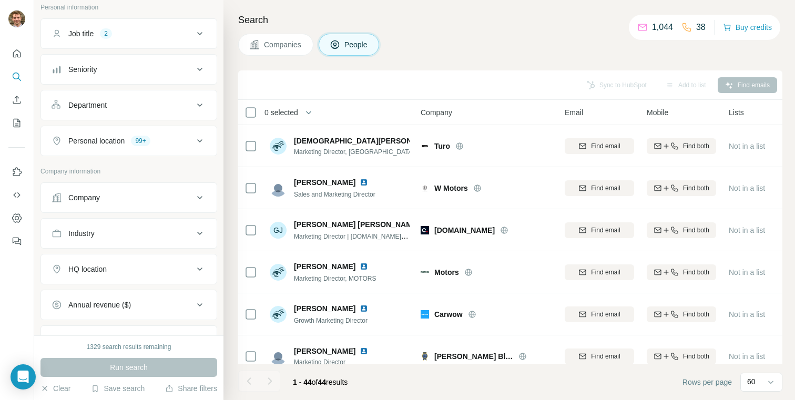
scroll to position [0, 0]
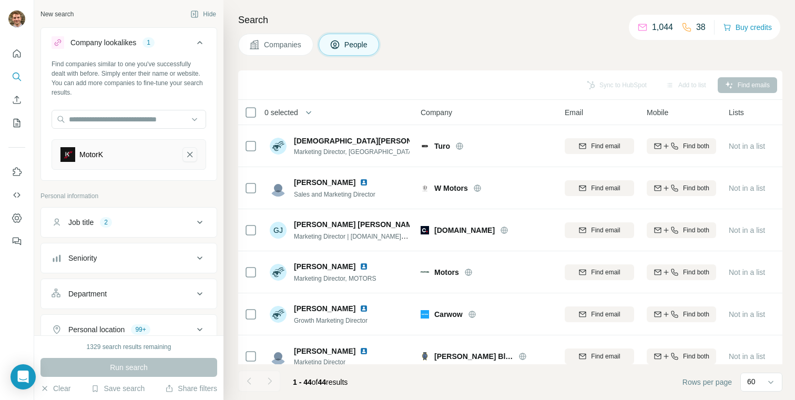
click at [192, 153] on icon "MotorK-remove-button" at bounding box center [189, 154] width 9 height 11
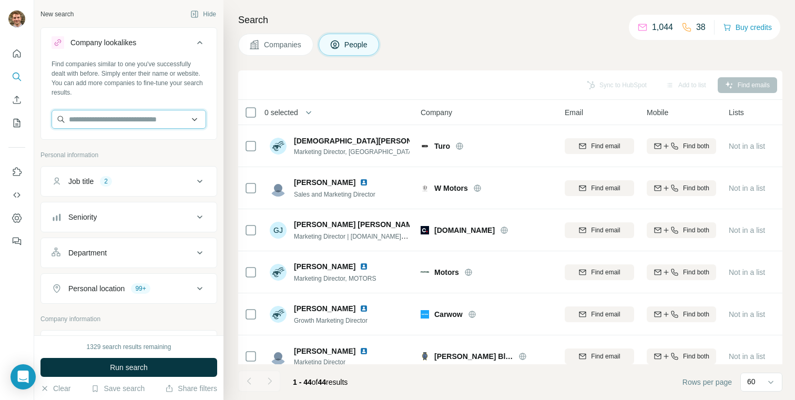
drag, startPoint x: 136, startPoint y: 122, endPoint x: 136, endPoint y: 112, distance: 10.0
click at [136, 122] on input "text" at bounding box center [129, 119] width 155 height 19
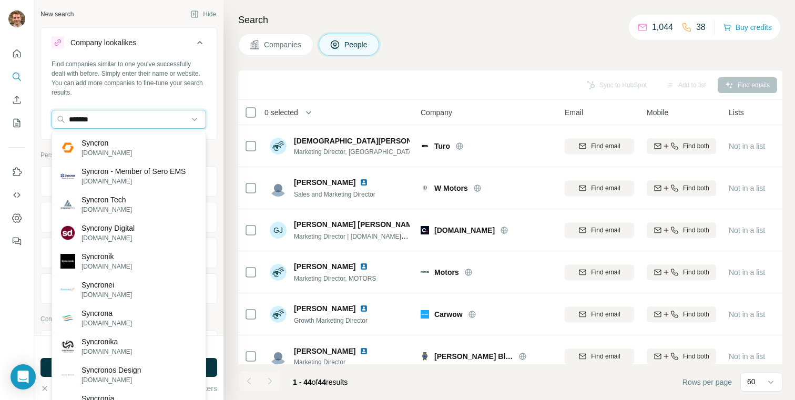
type input "*******"
click at [118, 141] on p "Syncron" at bounding box center [106, 143] width 50 height 11
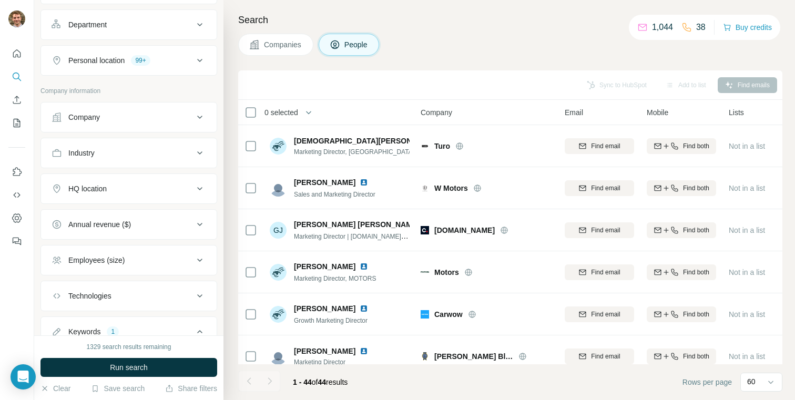
scroll to position [379, 0]
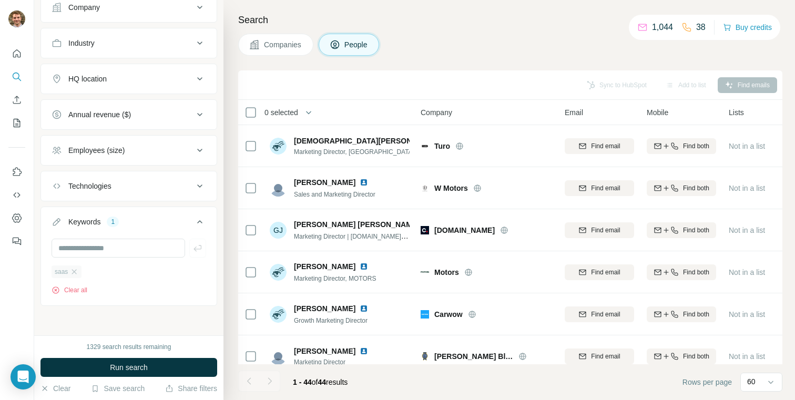
click at [74, 267] on div "saas" at bounding box center [67, 271] width 30 height 13
click at [75, 288] on button "Clear all" at bounding box center [70, 289] width 36 height 9
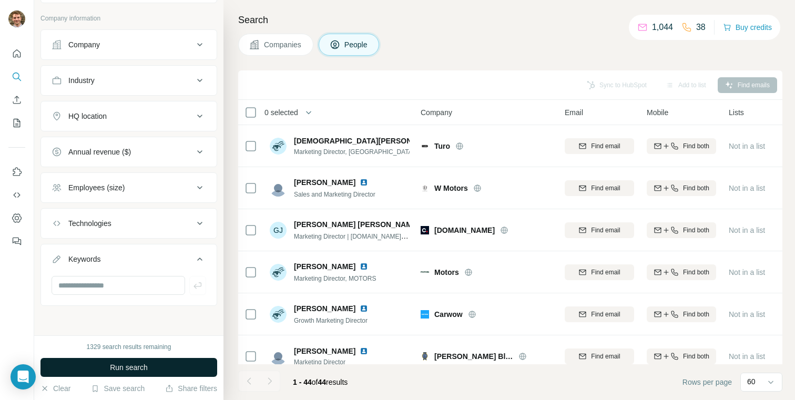
scroll to position [342, 0]
click at [135, 362] on span "Run search" at bounding box center [129, 367] width 38 height 11
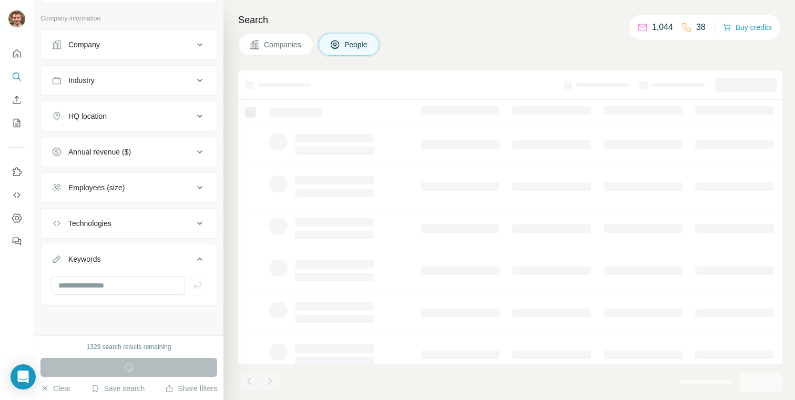
click at [155, 265] on button "Keywords" at bounding box center [129, 261] width 176 height 29
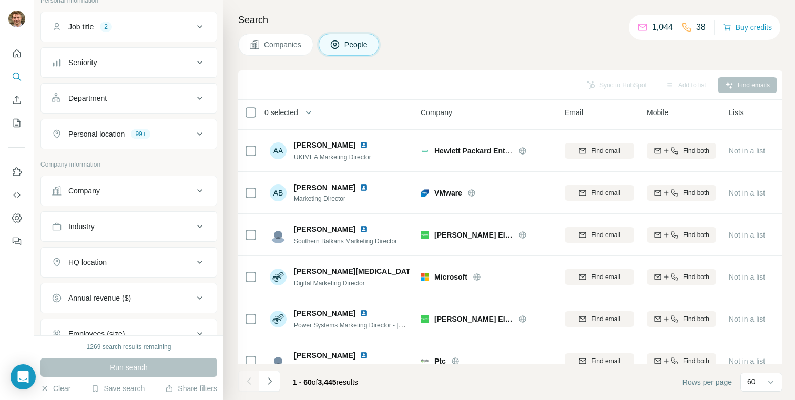
scroll to position [310, 0]
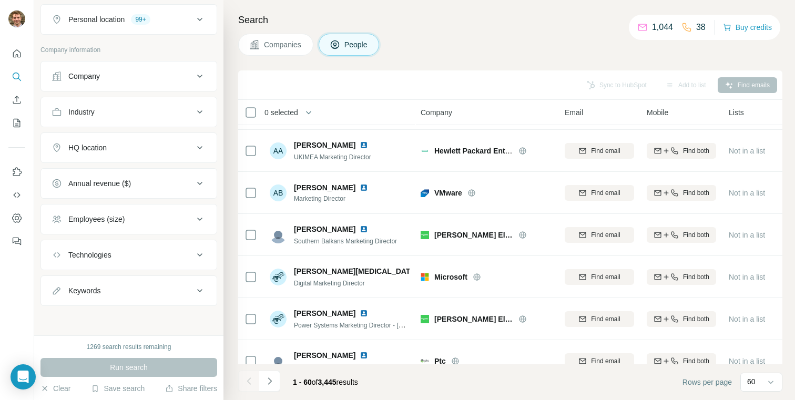
click at [97, 290] on div "Keywords" at bounding box center [84, 290] width 32 height 11
click at [97, 319] on input "text" at bounding box center [119, 317] width 134 height 19
type input "****"
click at [120, 365] on div "Run search" at bounding box center [128, 367] width 177 height 19
click at [131, 326] on div "****" at bounding box center [129, 321] width 176 height 27
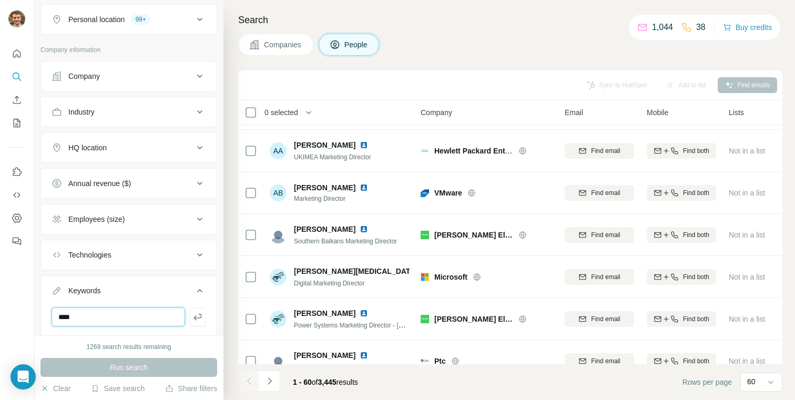
click at [120, 319] on input "****" at bounding box center [119, 317] width 134 height 19
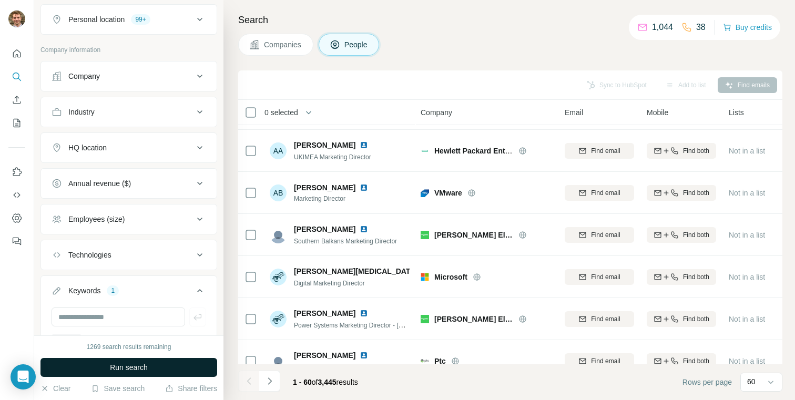
click at [128, 362] on span "Run search" at bounding box center [129, 367] width 38 height 11
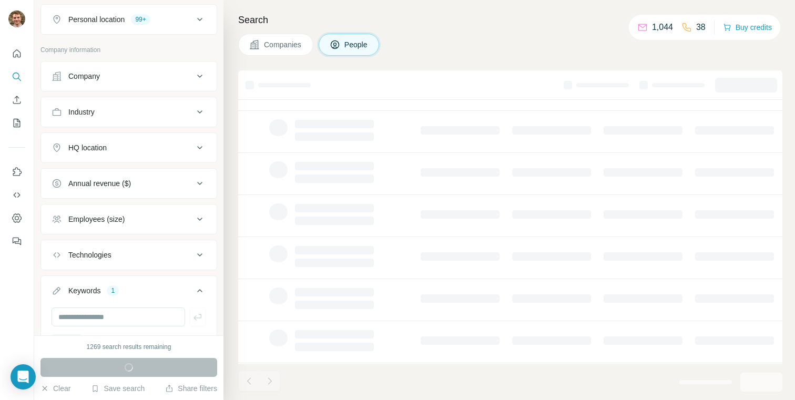
scroll to position [0, 1]
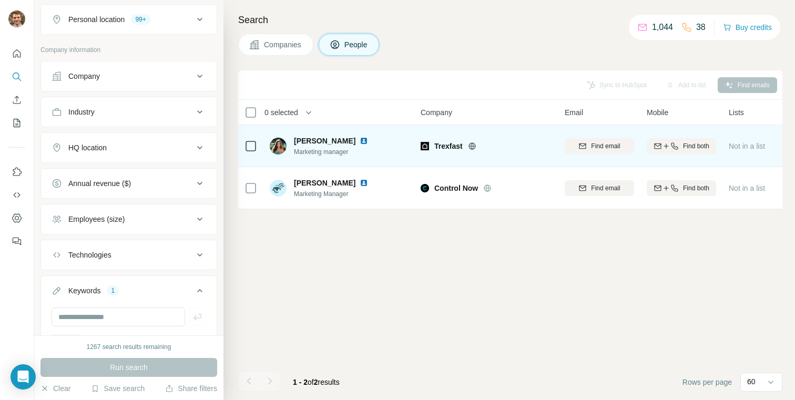
click at [472, 144] on icon at bounding box center [472, 145] width 3 height 7
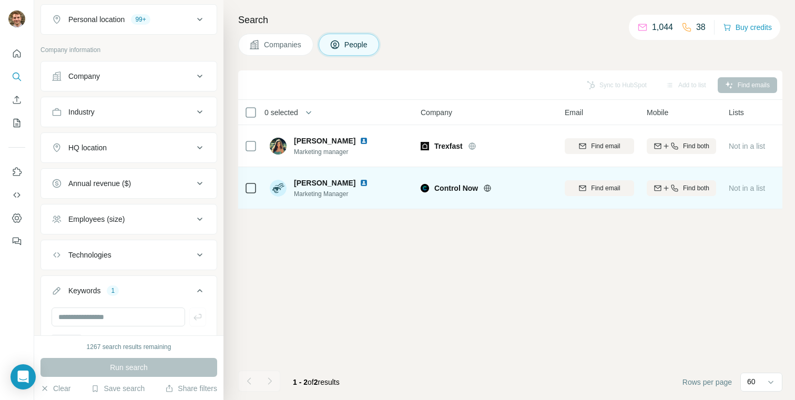
click at [488, 188] on icon at bounding box center [487, 188] width 7 height 1
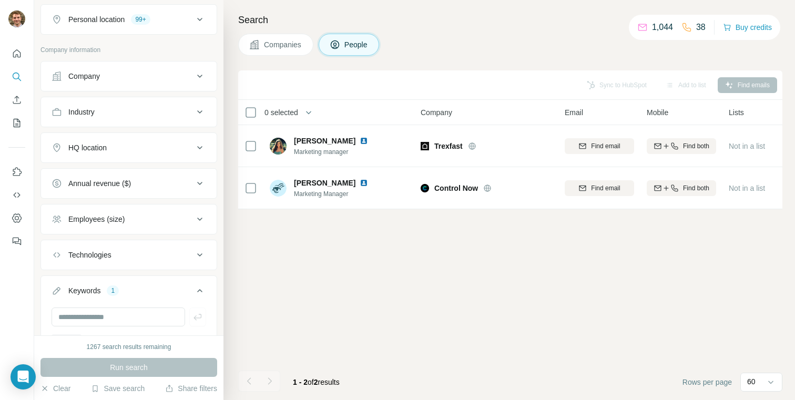
scroll to position [0, 0]
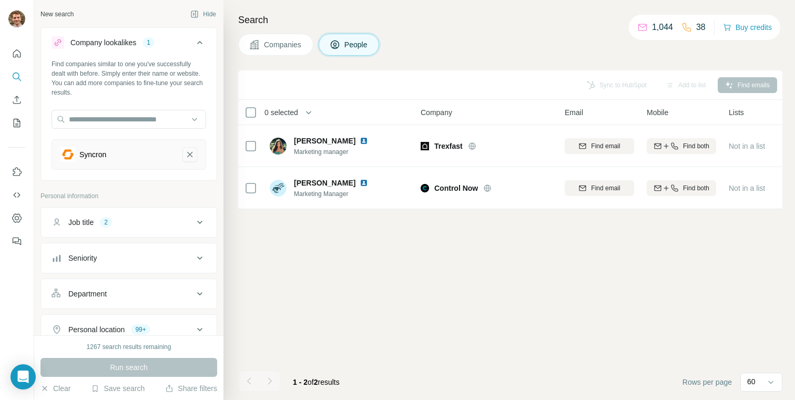
click at [188, 154] on icon "Syncron-remove-button" at bounding box center [189, 154] width 9 height 11
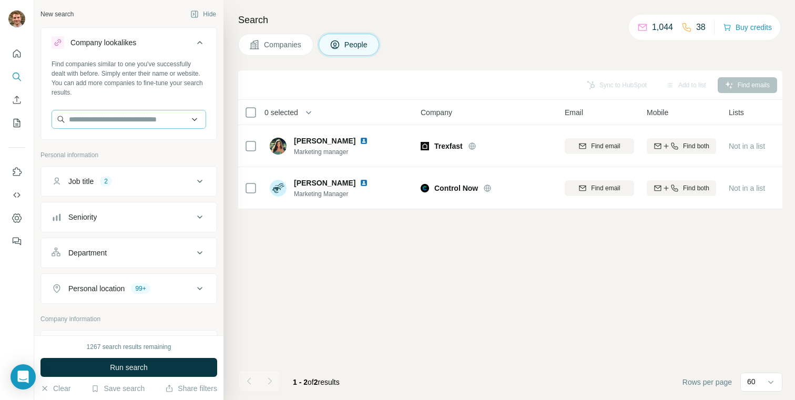
click at [116, 130] on div at bounding box center [129, 120] width 155 height 21
click at [121, 120] on input "text" at bounding box center [129, 119] width 155 height 19
paste input "*******"
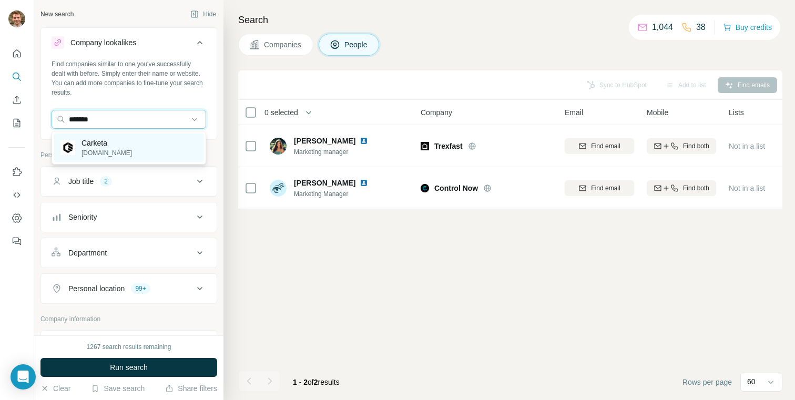
type input "*******"
click at [115, 145] on p "Carketa" at bounding box center [106, 143] width 50 height 11
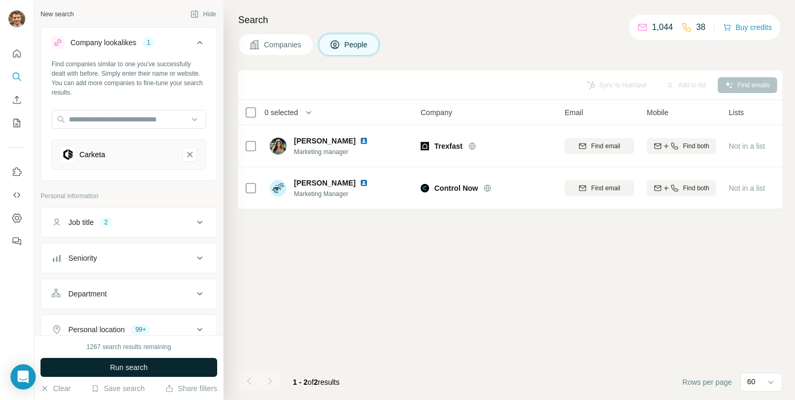
click at [142, 365] on span "Run search" at bounding box center [129, 367] width 38 height 11
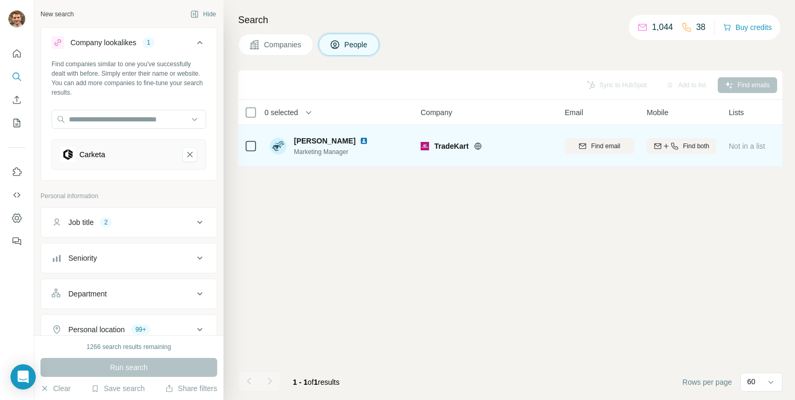
click at [482, 145] on icon at bounding box center [478, 146] width 8 height 8
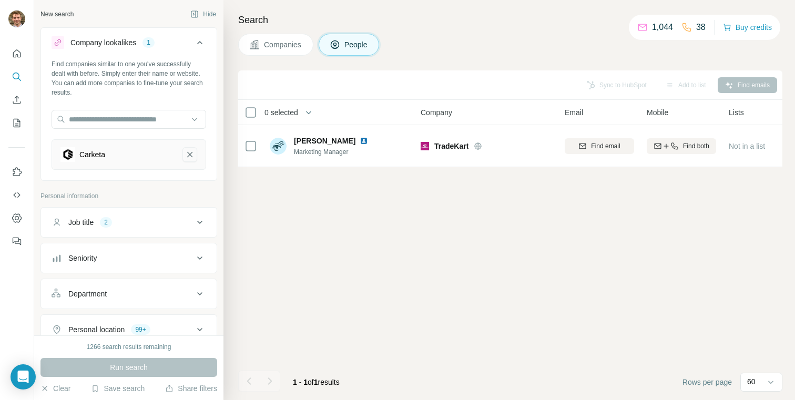
click at [186, 154] on icon "Carketa-remove-button" at bounding box center [189, 154] width 9 height 11
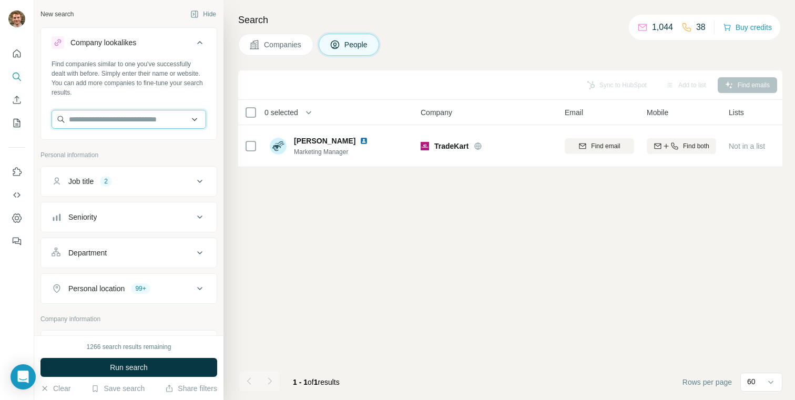
click at [101, 118] on input "text" at bounding box center [129, 119] width 155 height 19
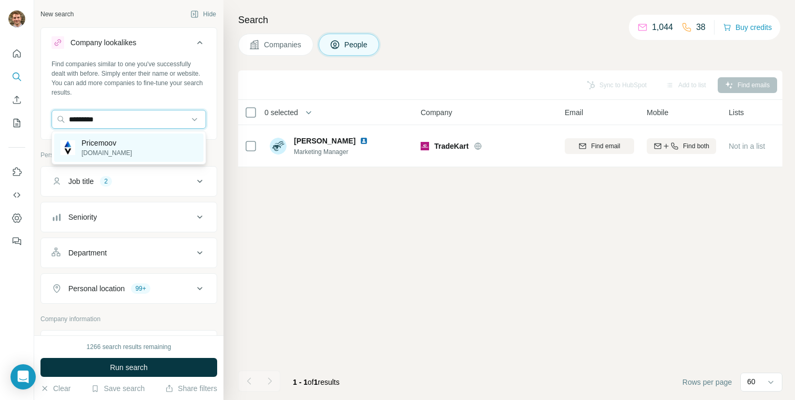
type input "*********"
click at [103, 145] on p "Pricemoov" at bounding box center [106, 143] width 50 height 11
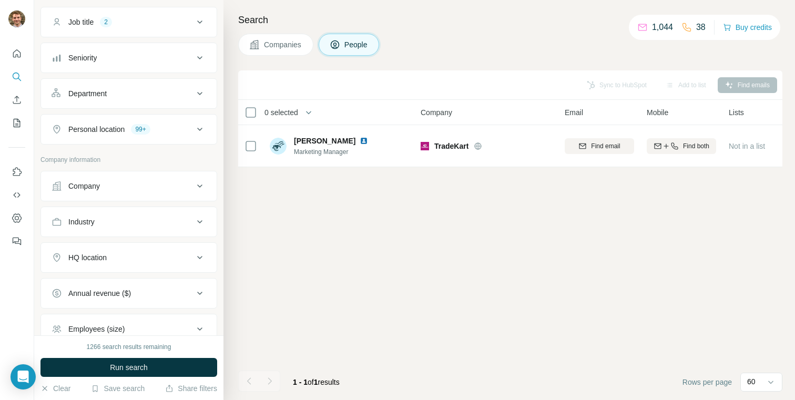
scroll to position [379, 0]
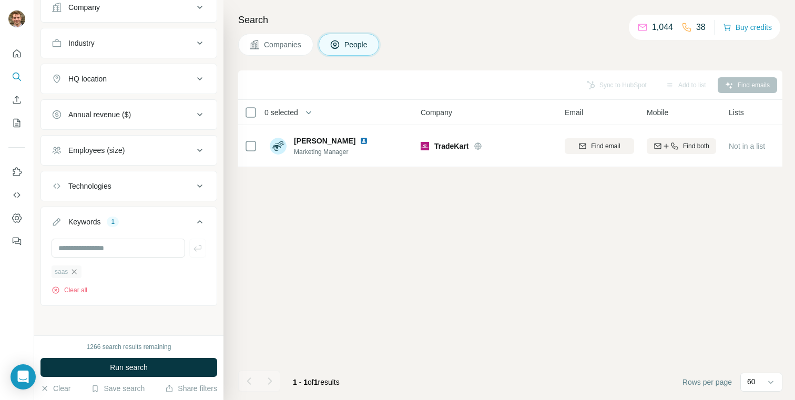
click at [75, 272] on icon "button" at bounding box center [74, 272] width 8 height 8
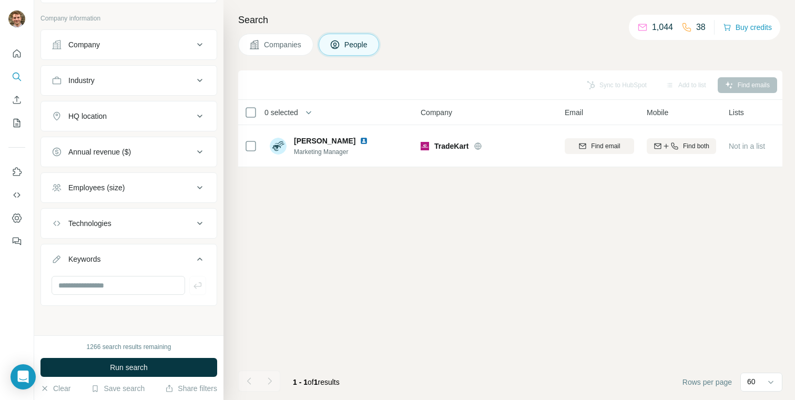
click at [109, 357] on div "1266 search results remaining Run search Clear Save search Share filters" at bounding box center [128, 367] width 189 height 65
click at [123, 363] on span "Run search" at bounding box center [129, 367] width 38 height 11
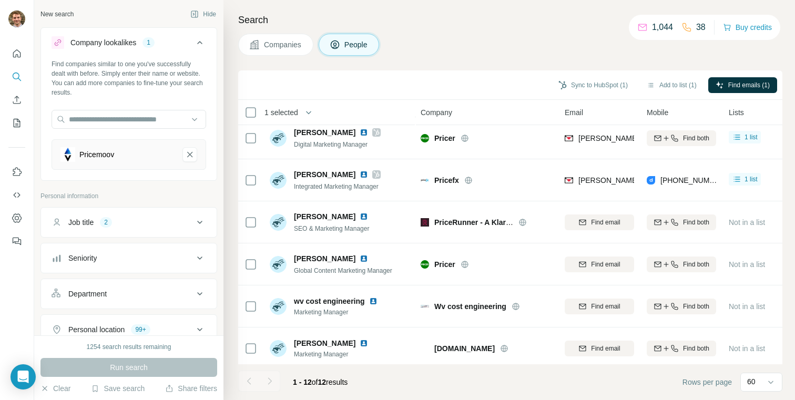
scroll to position [265, 1]
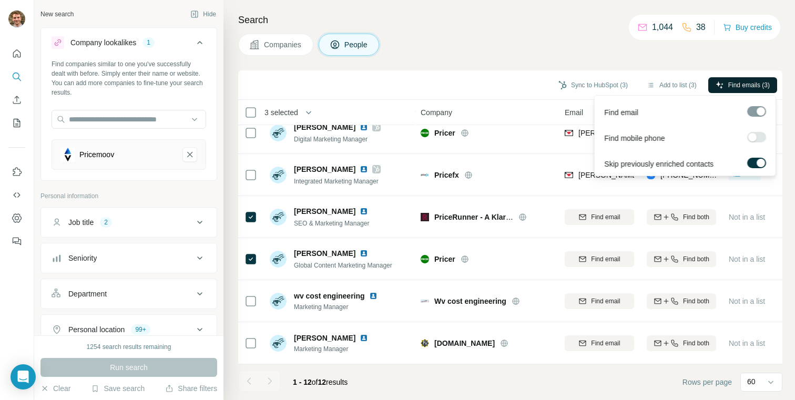
click at [747, 85] on span "Find emails (3)" at bounding box center [749, 84] width 42 height 9
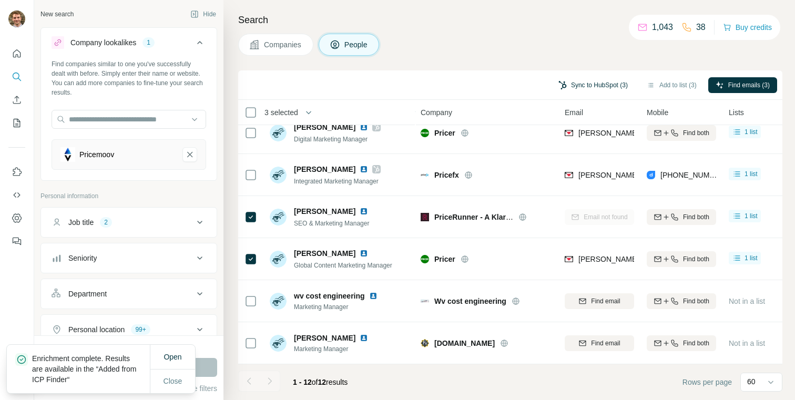
click at [574, 87] on button "Sync to HubSpot (3)" at bounding box center [593, 85] width 84 height 16
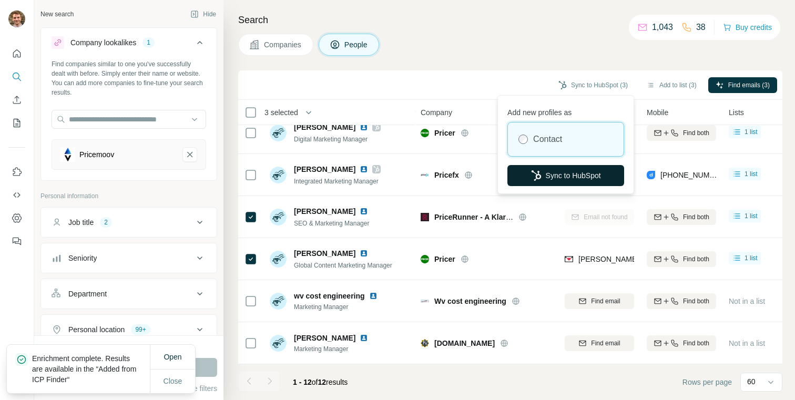
click at [557, 167] on button "Sync to HubSpot" at bounding box center [565, 175] width 117 height 21
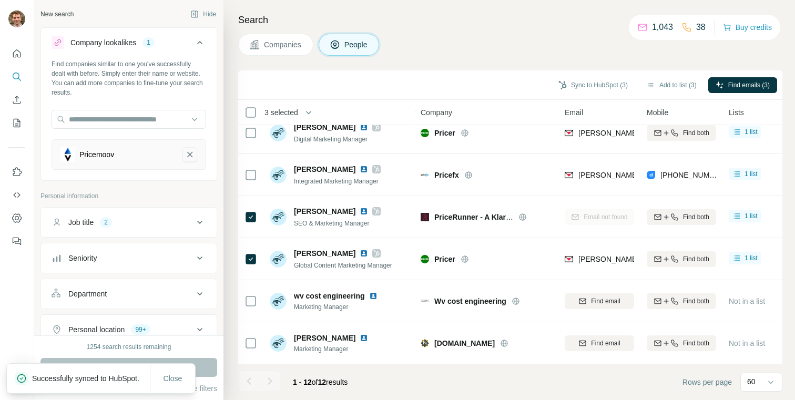
click at [188, 156] on icon "Pricemoov-remove-button" at bounding box center [189, 154] width 5 height 5
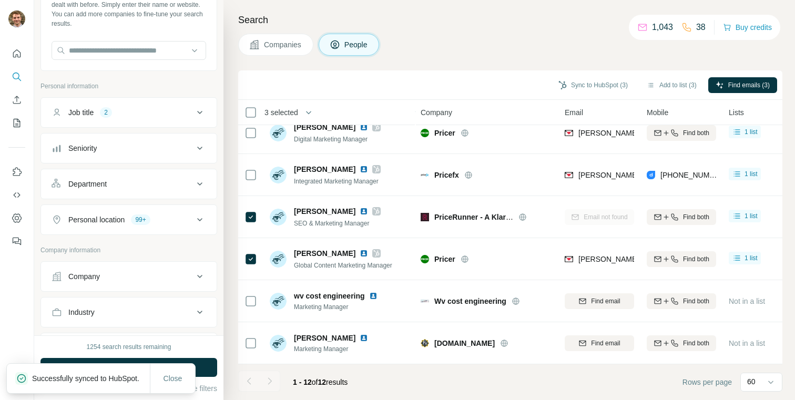
scroll to position [86, 0]
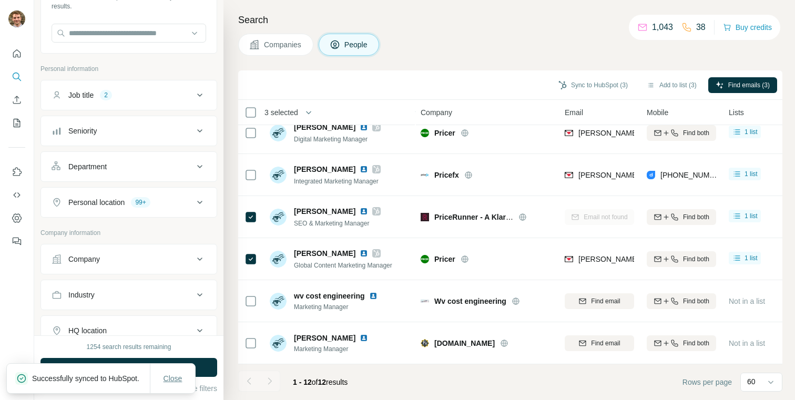
click at [173, 373] on span "Close" at bounding box center [172, 378] width 19 height 11
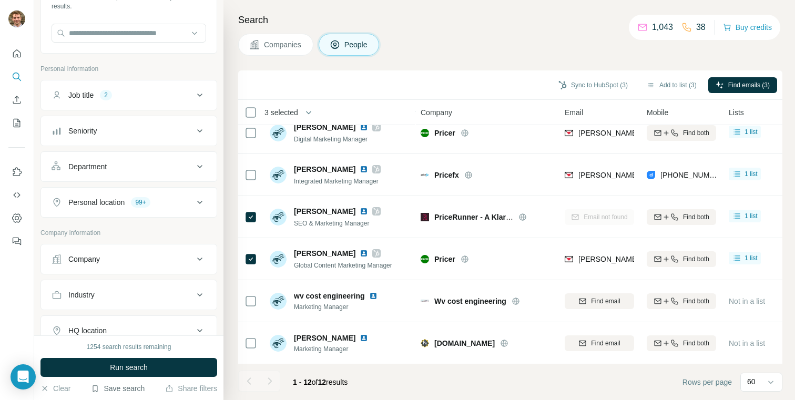
click at [121, 390] on button "Save search" at bounding box center [118, 388] width 54 height 11
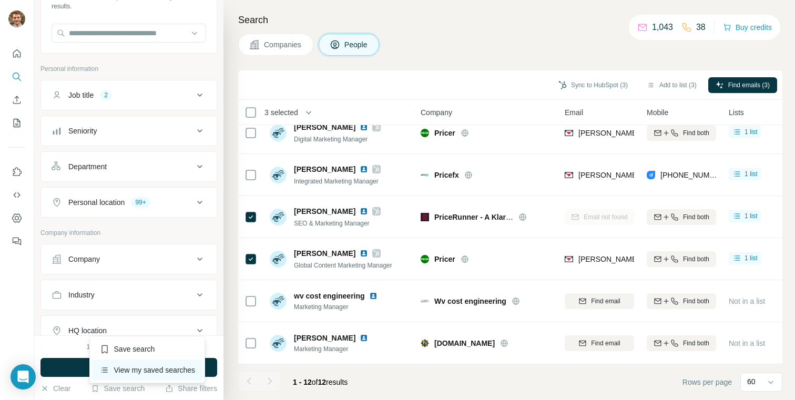
click at [123, 370] on div "View my saved searches" at bounding box center [147, 370] width 111 height 21
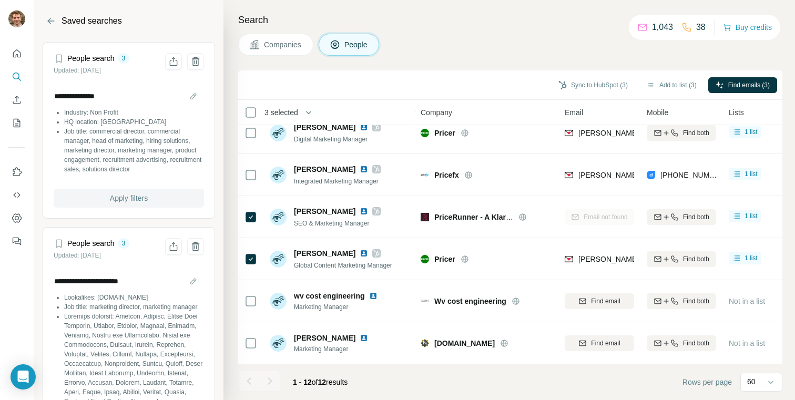
click at [131, 191] on button "Apply filters" at bounding box center [129, 198] width 150 height 19
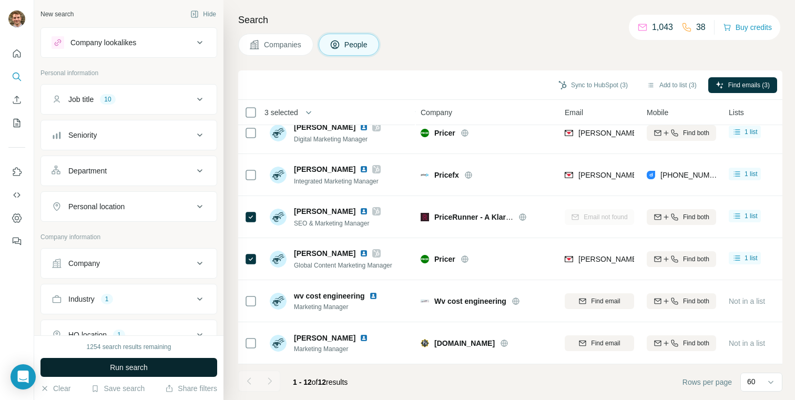
click at [153, 375] on button "Run search" at bounding box center [128, 367] width 177 height 19
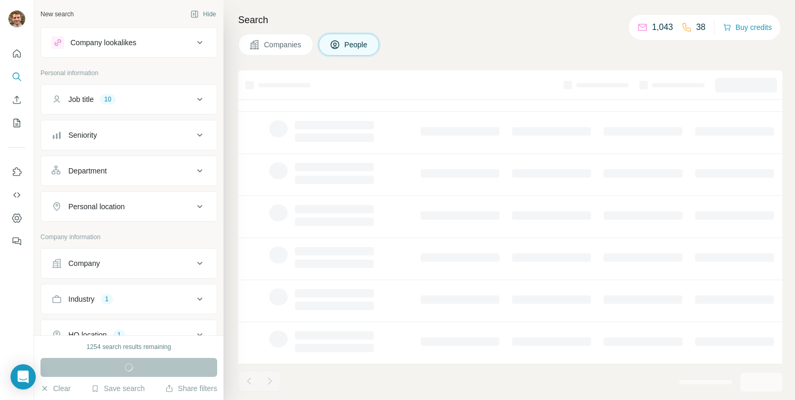
scroll to position [187, 0]
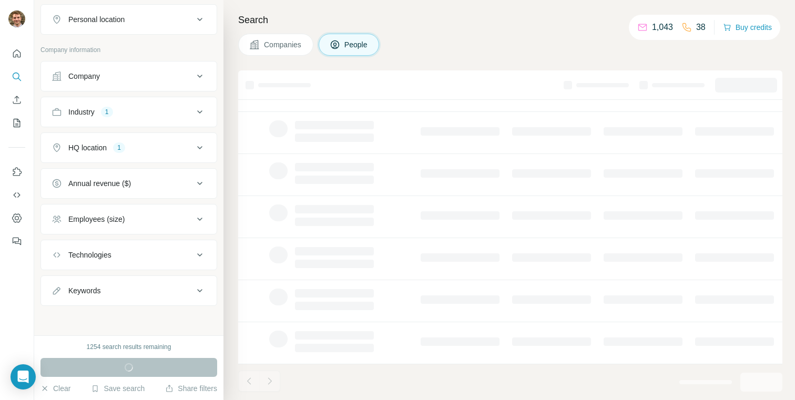
click at [131, 297] on button "Keywords" at bounding box center [129, 290] width 176 height 25
click at [137, 324] on input "text" at bounding box center [119, 317] width 134 height 19
type input "**********"
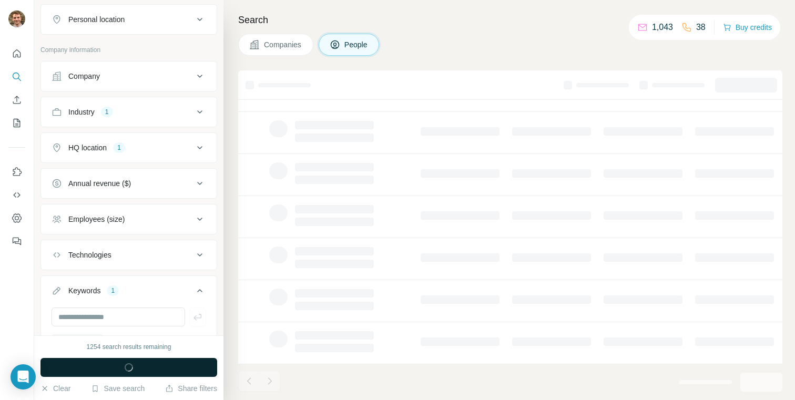
click at [126, 363] on div "button" at bounding box center [129, 367] width 8 height 11
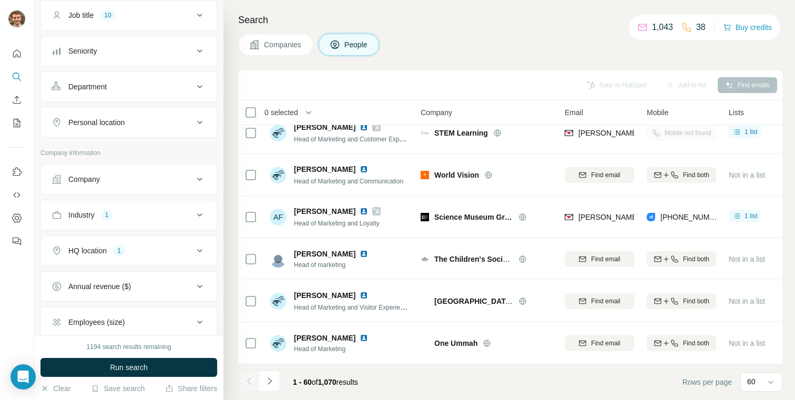
scroll to position [80, 0]
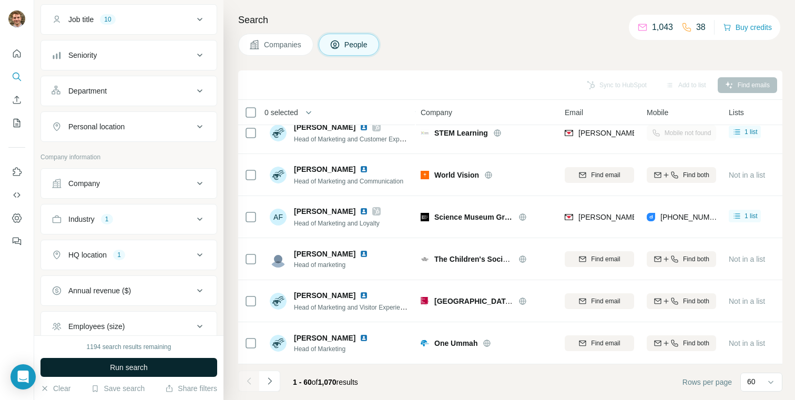
click at [141, 366] on span "Run search" at bounding box center [129, 367] width 38 height 11
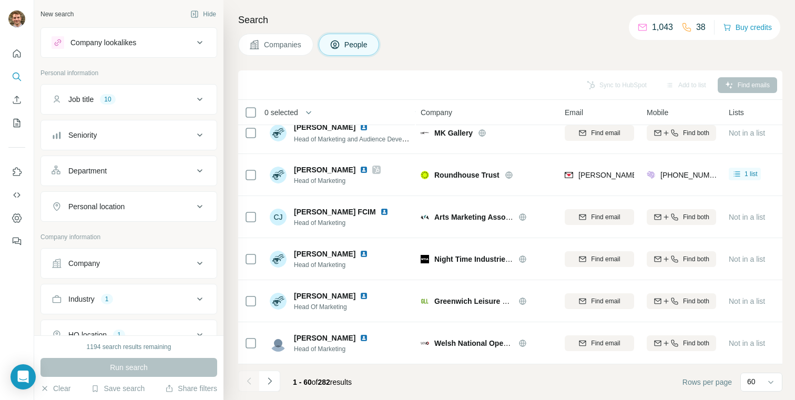
scroll to position [265, 1]
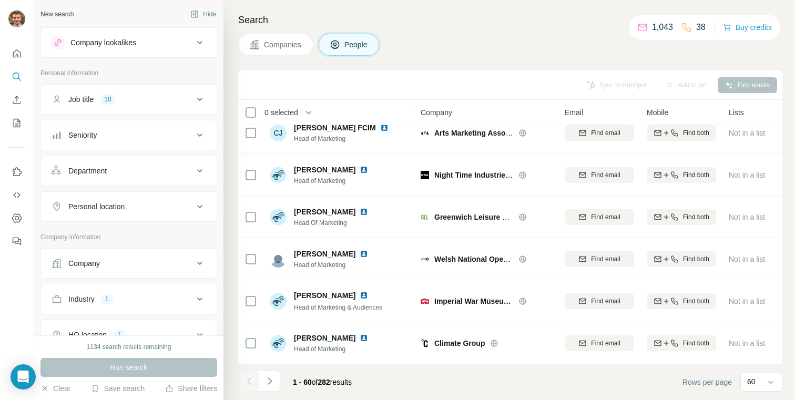
click at [415, 65] on div "Search Companies People Sync to HubSpot Add to list Find emails 0 selected Peop…" at bounding box center [508, 200] width 571 height 400
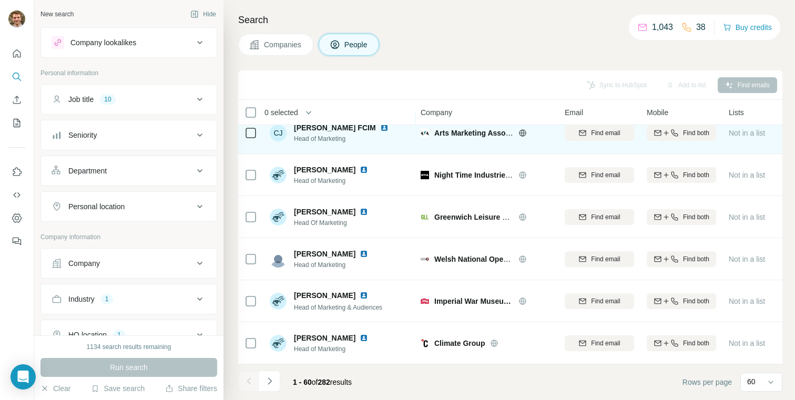
scroll to position [0, 1]
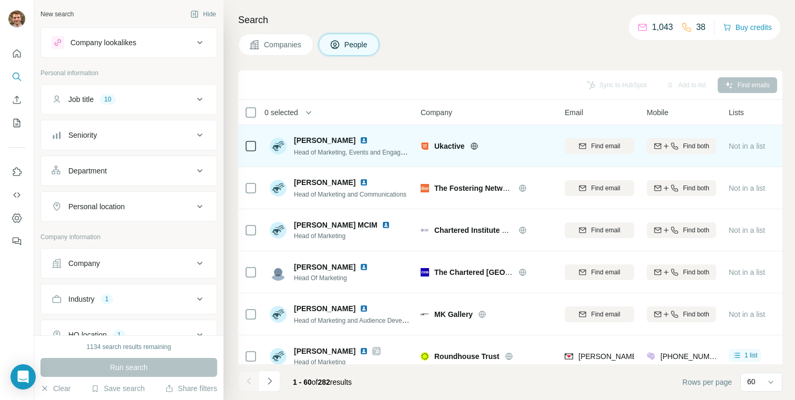
click at [475, 148] on icon at bounding box center [474, 145] width 3 height 7
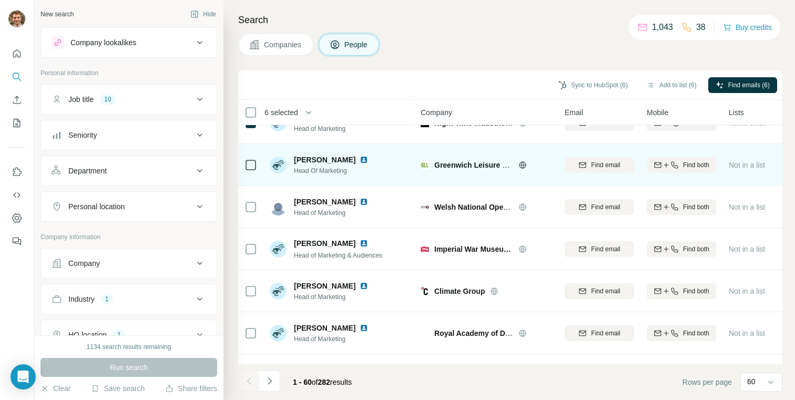
scroll to position [326, 1]
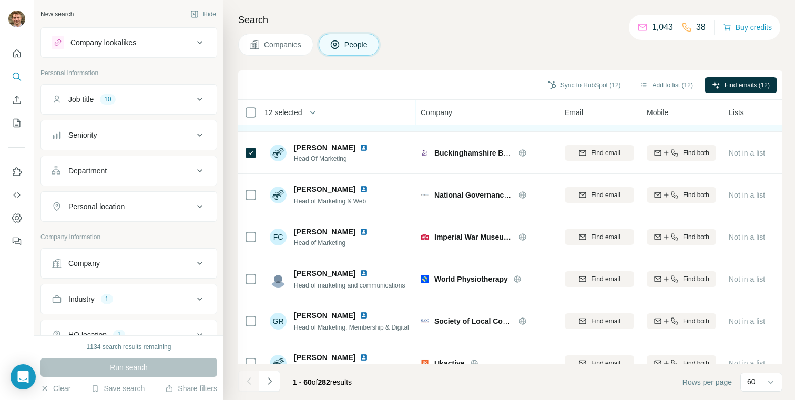
click at [248, 187] on div at bounding box center [250, 194] width 13 height 29
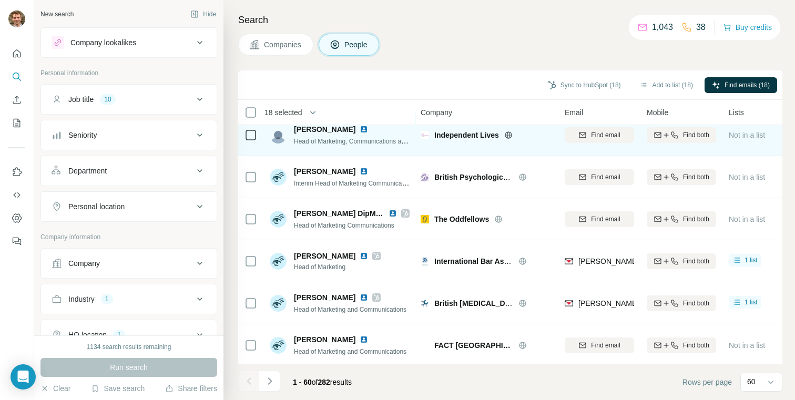
scroll to position [895, 1]
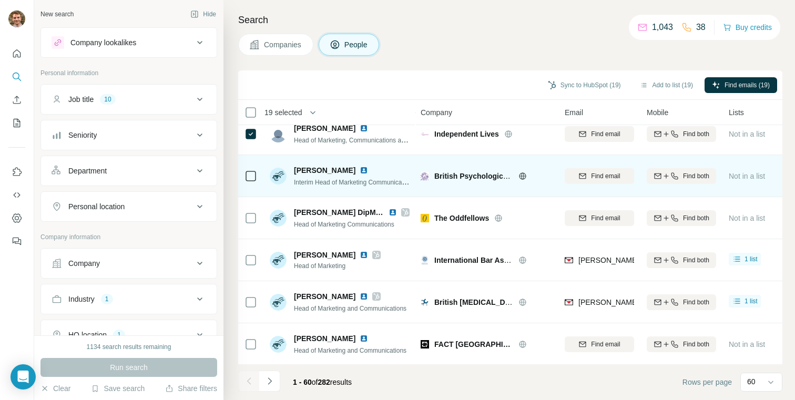
click at [249, 166] on div at bounding box center [250, 175] width 13 height 29
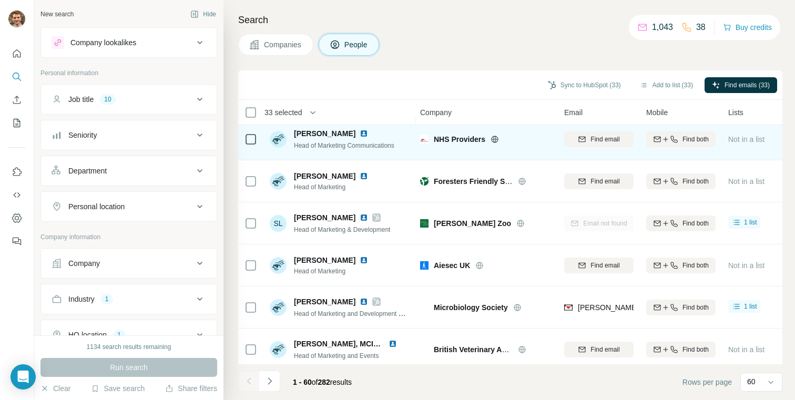
scroll to position [2284, 1]
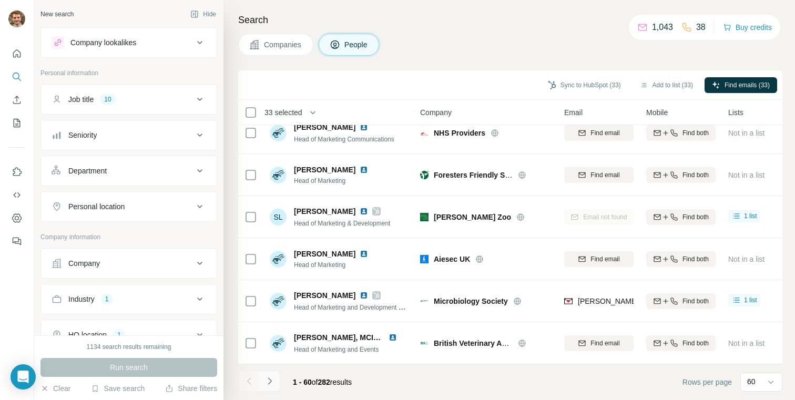
click at [272, 376] on icon "Navigate to next page" at bounding box center [269, 381] width 11 height 11
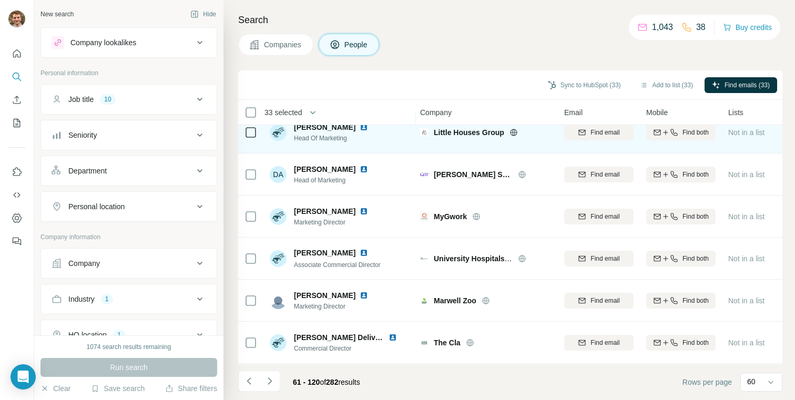
scroll to position [15, 1]
click at [509, 127] on icon at bounding box center [513, 131] width 8 height 8
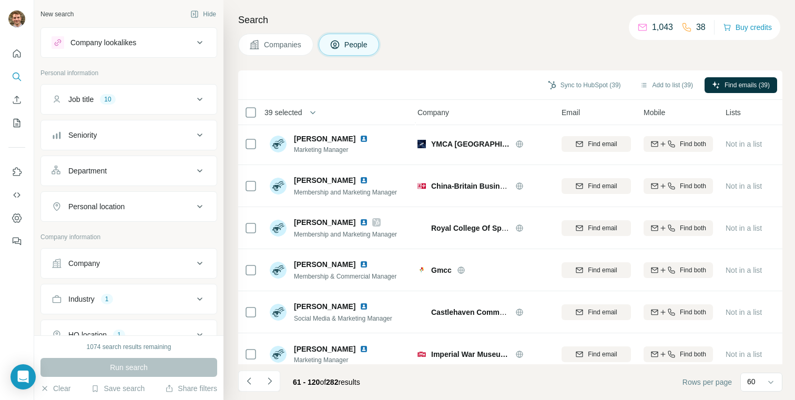
scroll to position [2284, 4]
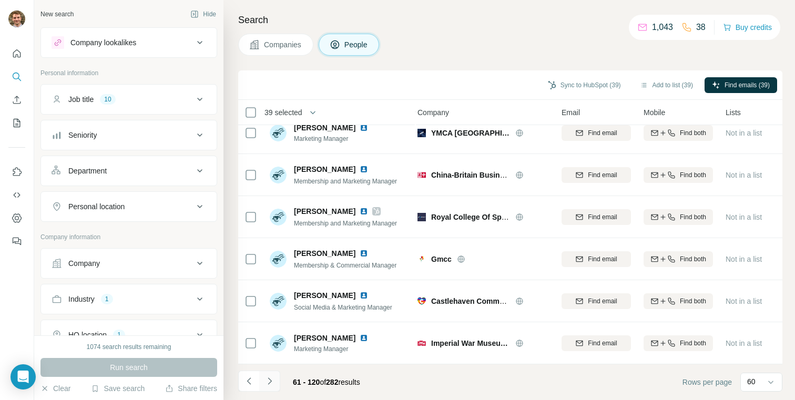
click at [272, 379] on icon "Navigate to next page" at bounding box center [269, 381] width 11 height 11
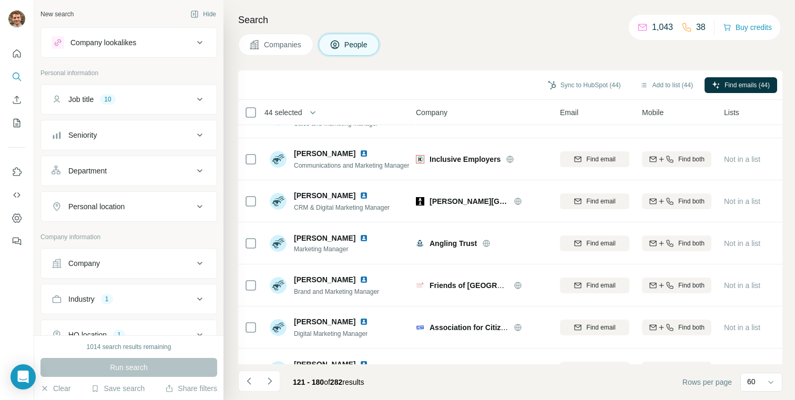
scroll to position [1634, 5]
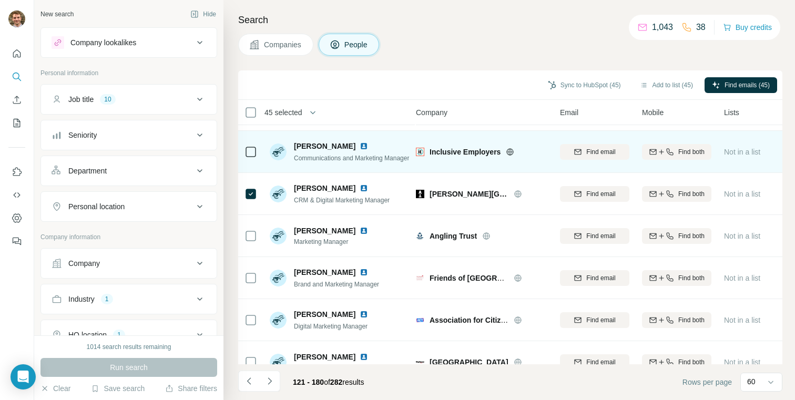
click at [249, 157] on icon at bounding box center [250, 152] width 13 height 13
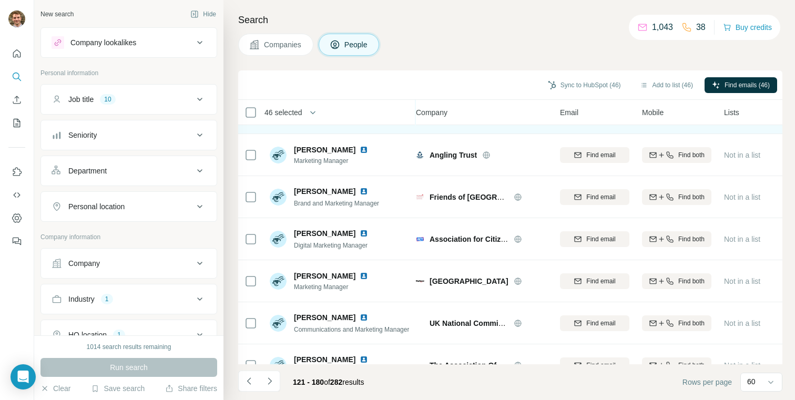
scroll to position [1724, 5]
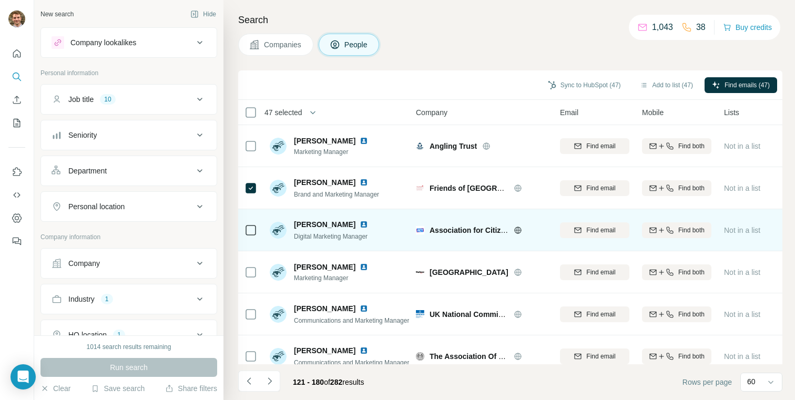
click at [251, 223] on div at bounding box center [250, 230] width 13 height 29
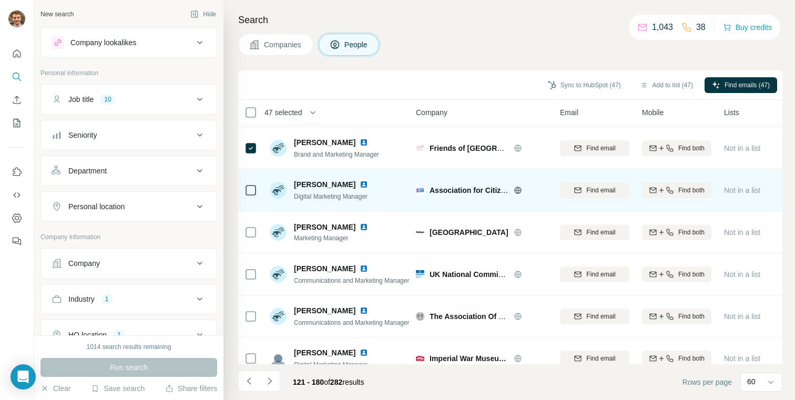
scroll to position [1775, 5]
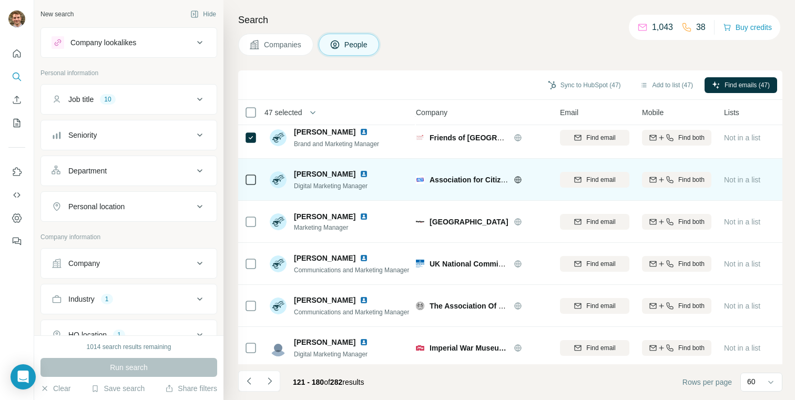
click at [248, 187] on div at bounding box center [250, 179] width 13 height 29
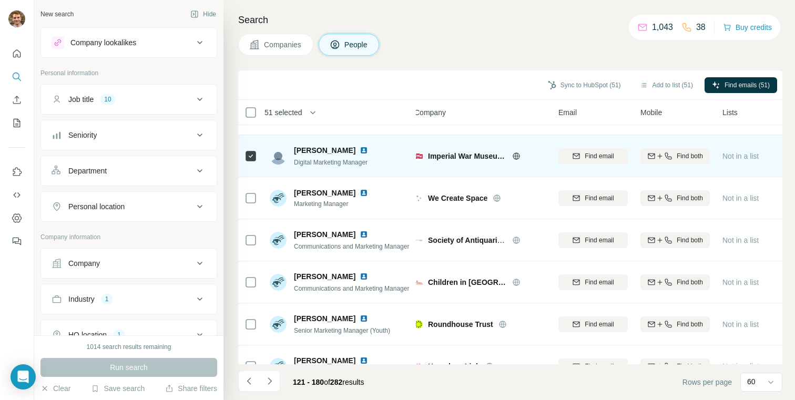
scroll to position [1969, 7]
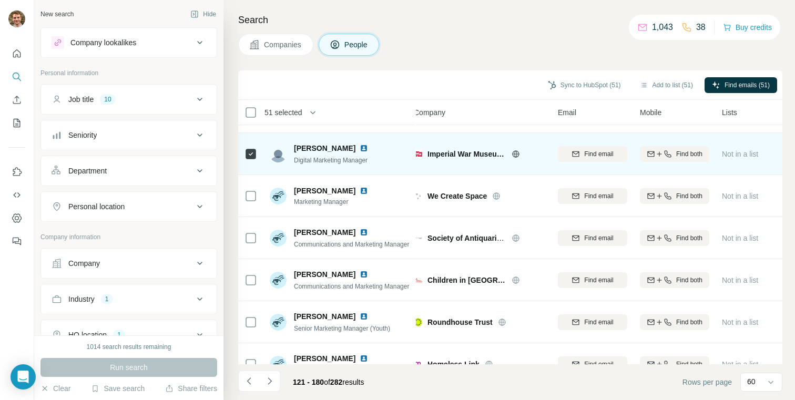
click at [254, 211] on td at bounding box center [250, 196] width 25 height 42
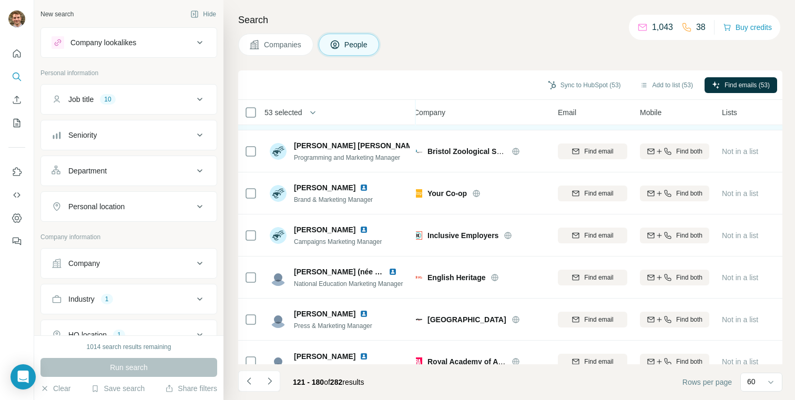
scroll to position [2284, 7]
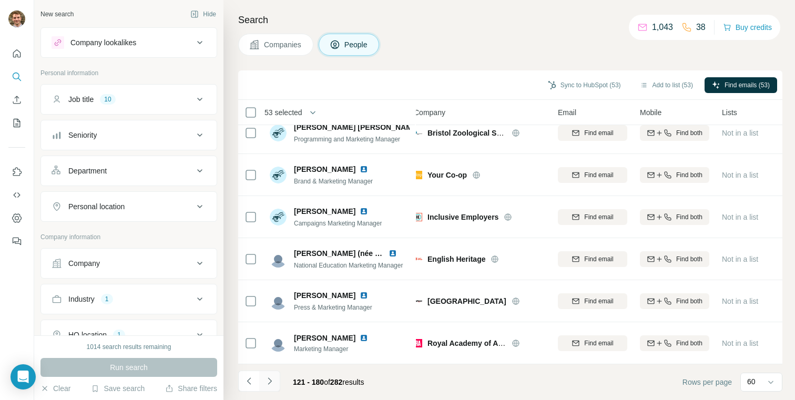
click at [270, 377] on icon "Navigate to next page" at bounding box center [269, 381] width 11 height 11
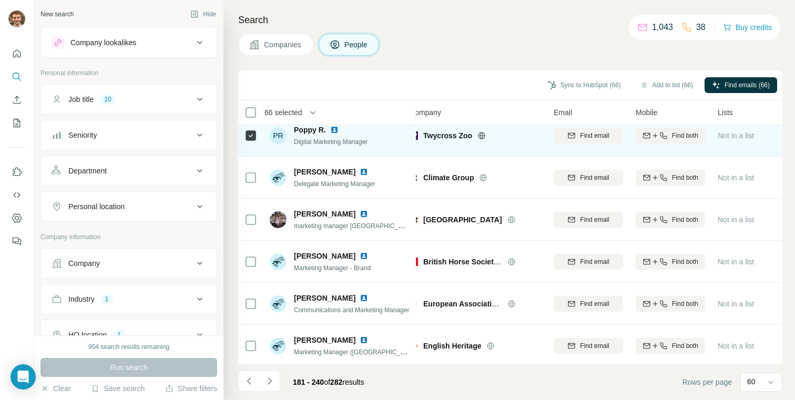
scroll to position [2284, 12]
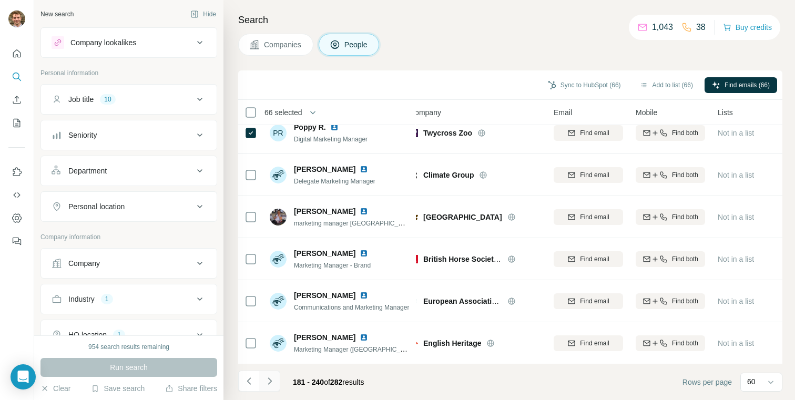
click at [272, 379] on icon "Navigate to next page" at bounding box center [269, 381] width 11 height 11
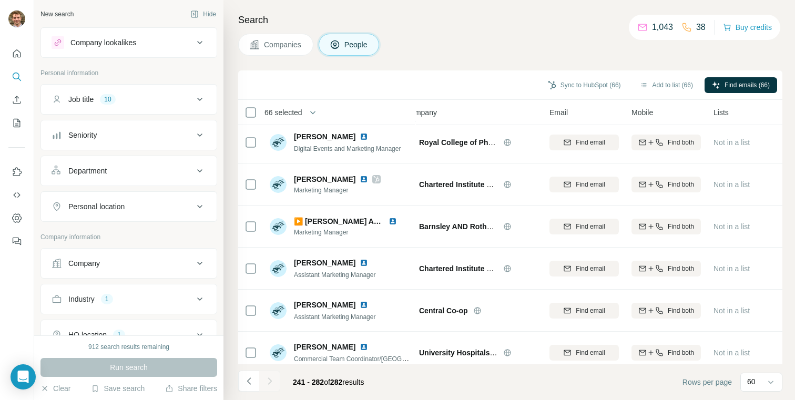
scroll to position [1527, 16]
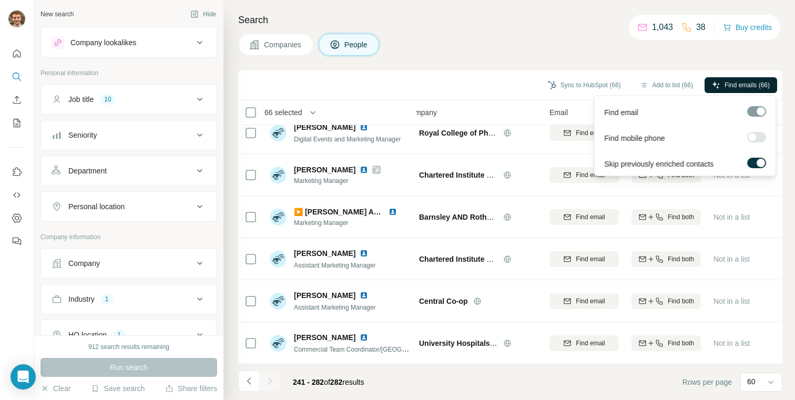
click at [740, 86] on span "Find emails (66)" at bounding box center [746, 84] width 45 height 9
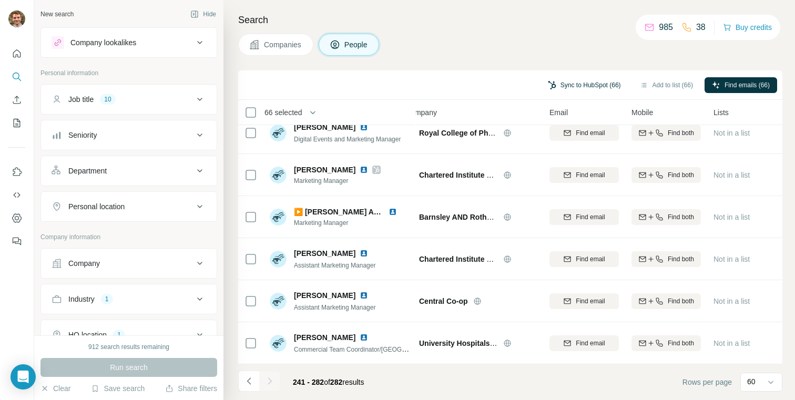
click at [584, 83] on button "Sync to HubSpot (66)" at bounding box center [584, 85] width 88 height 16
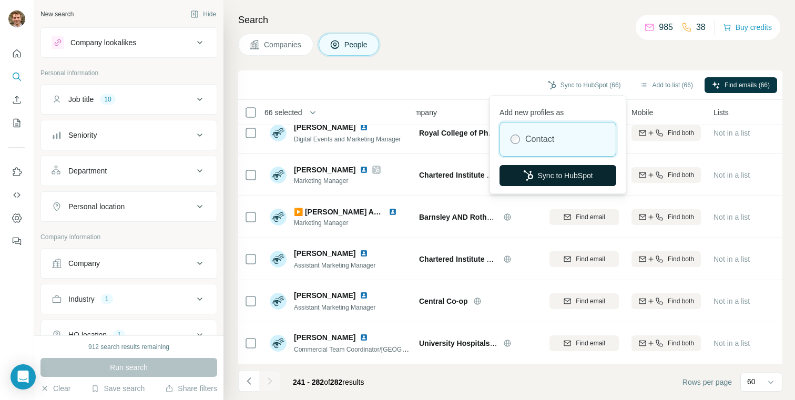
click at [545, 175] on button "Sync to HubSpot" at bounding box center [557, 175] width 117 height 21
